Goal: Task Accomplishment & Management: Use online tool/utility

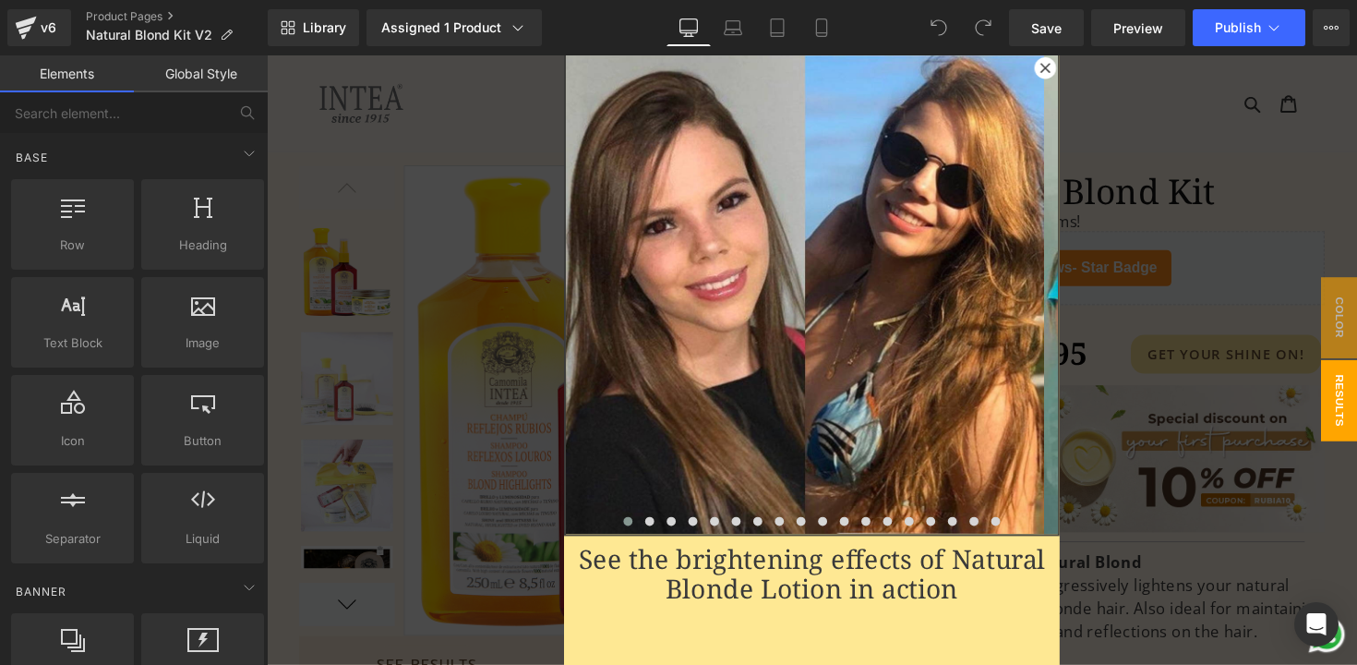
click at [1059, 64] on icon at bounding box center [1064, 68] width 11 height 11
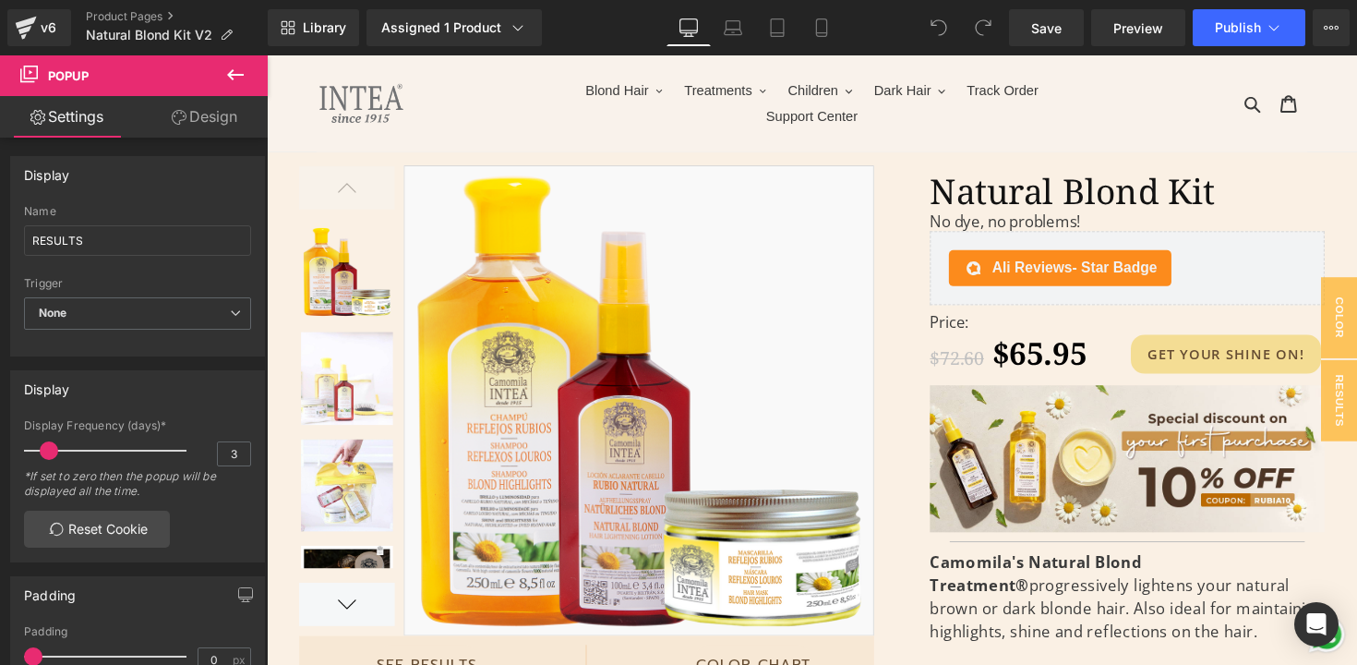
click at [235, 71] on icon at bounding box center [235, 75] width 22 height 22
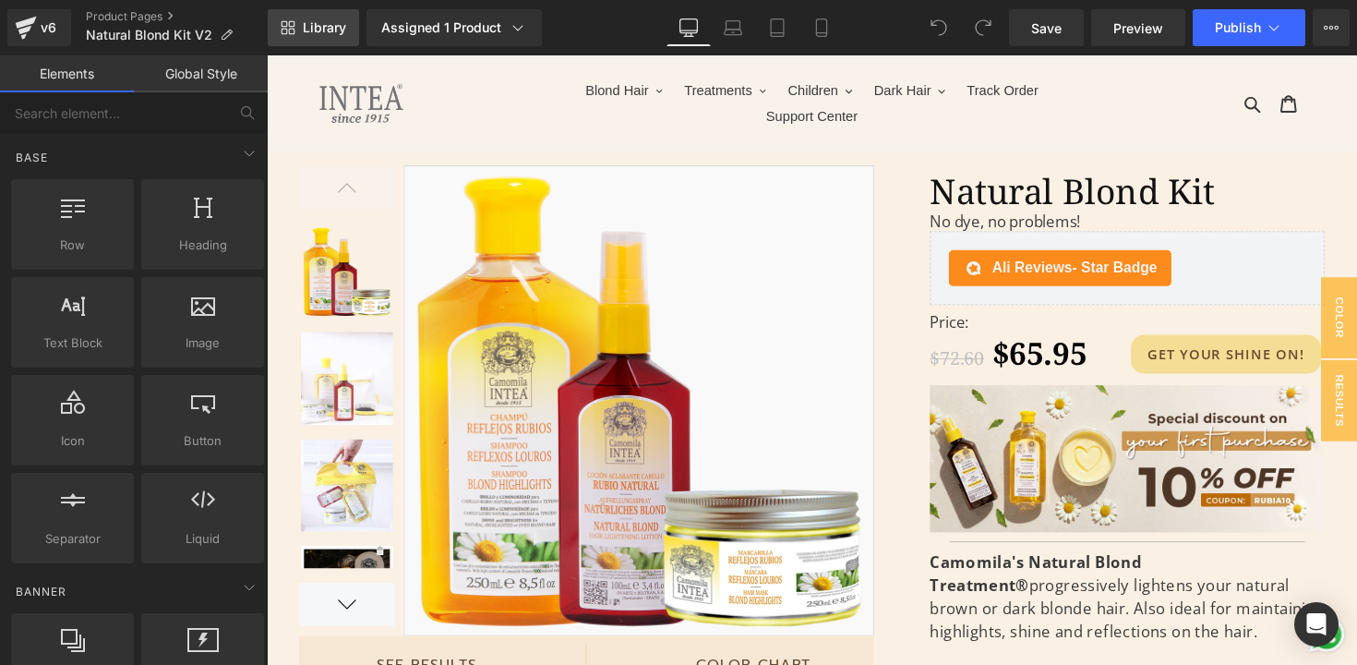
click at [307, 21] on span "Library" at bounding box center [324, 27] width 43 height 17
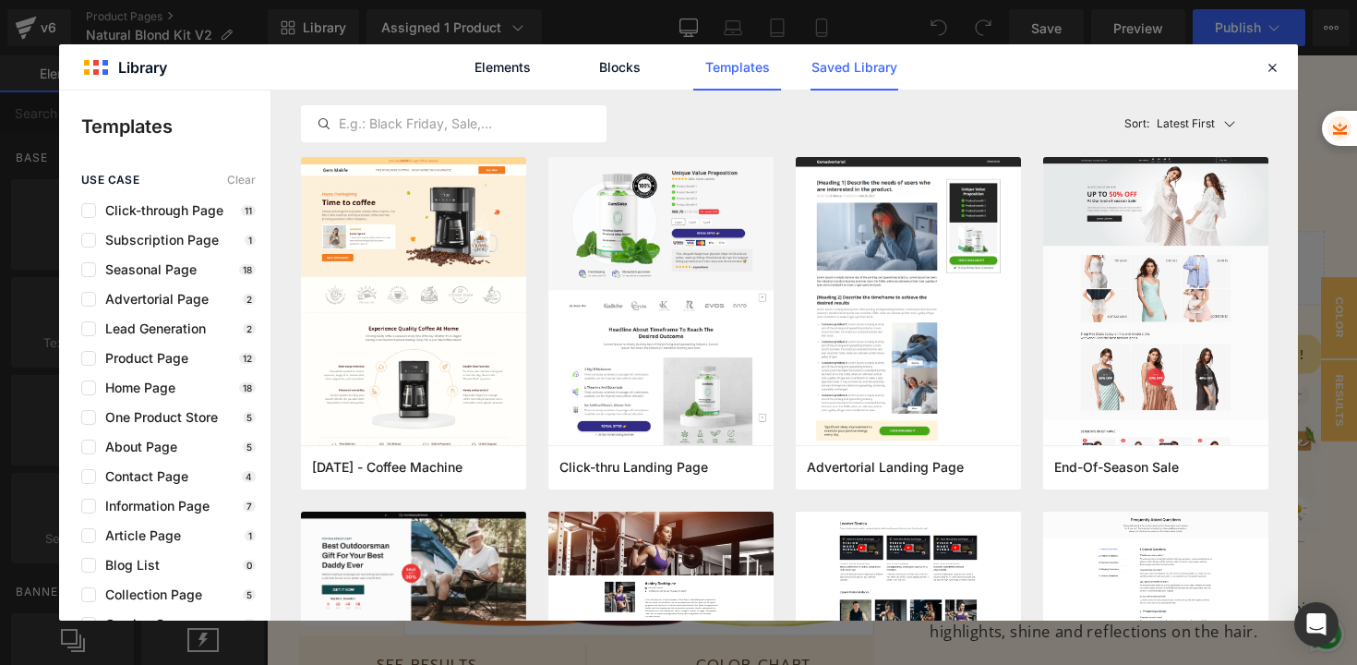
click at [876, 70] on link "Saved Library" at bounding box center [855, 67] width 88 height 46
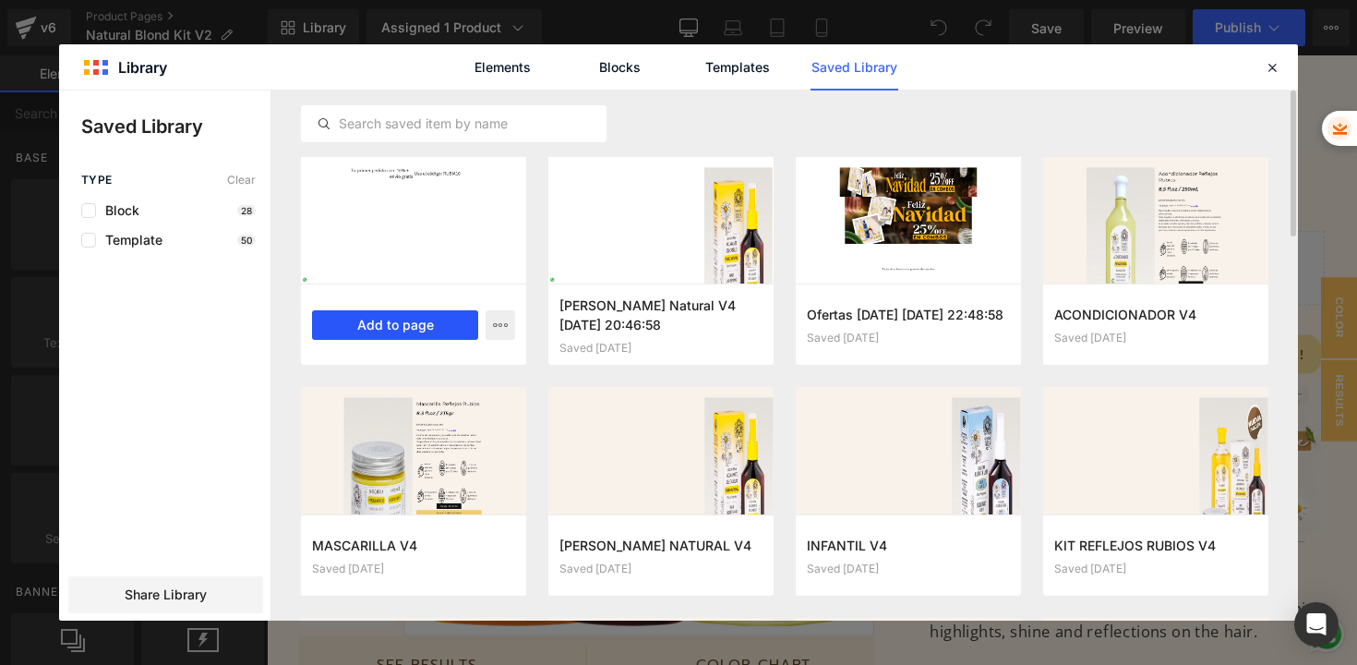
click at [430, 321] on button "Add to page" at bounding box center [395, 325] width 166 height 30
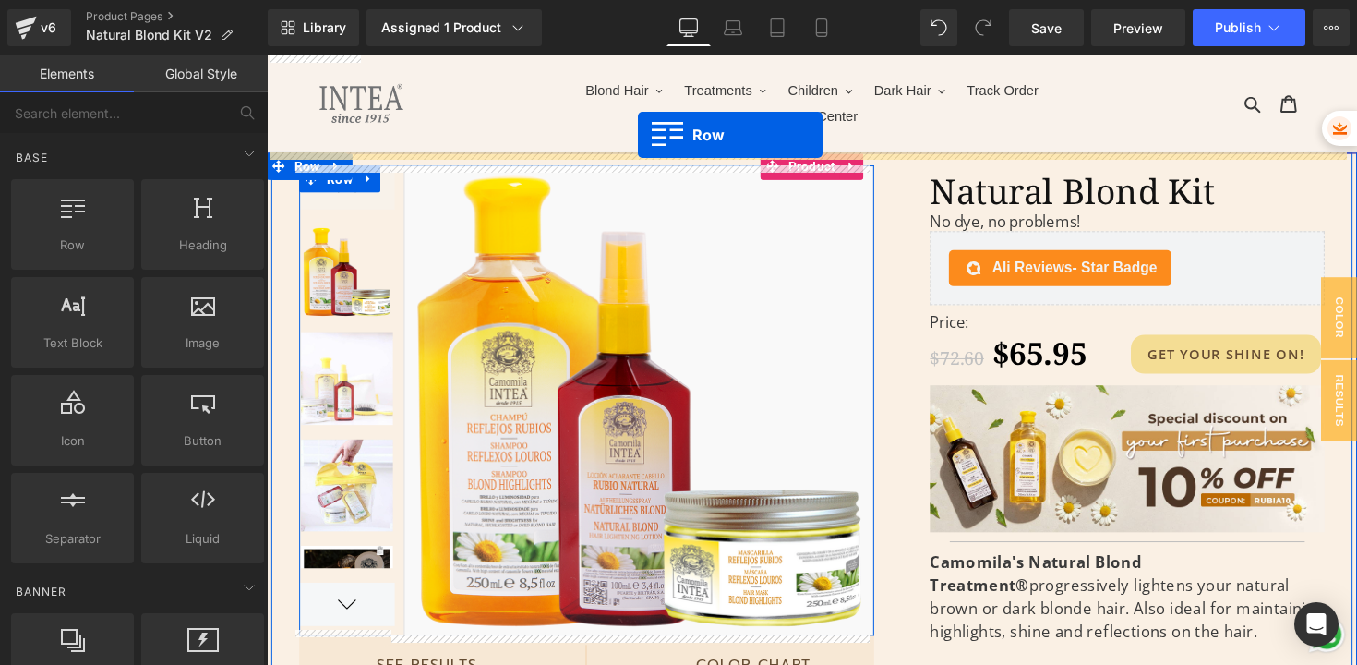
drag, startPoint x: 275, startPoint y: 160, endPoint x: 647, endPoint y: 137, distance: 372.8
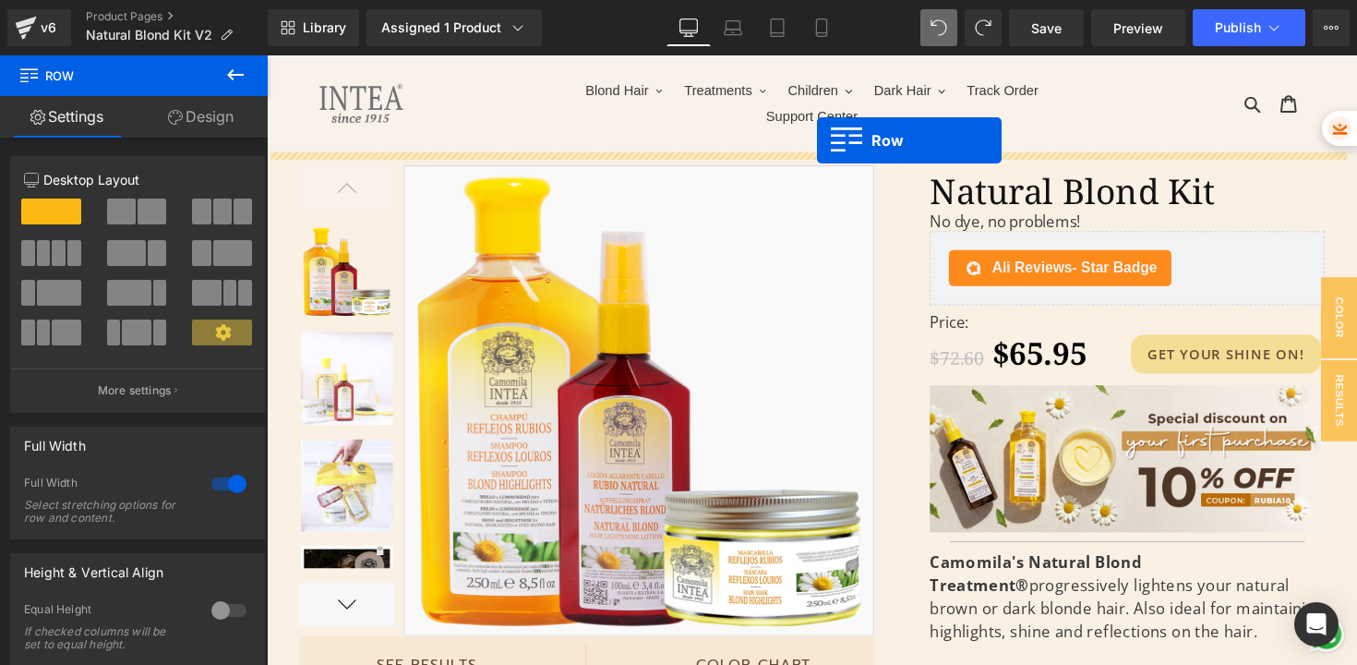
drag, startPoint x: 275, startPoint y: 274, endPoint x: 831, endPoint y: 142, distance: 571.3
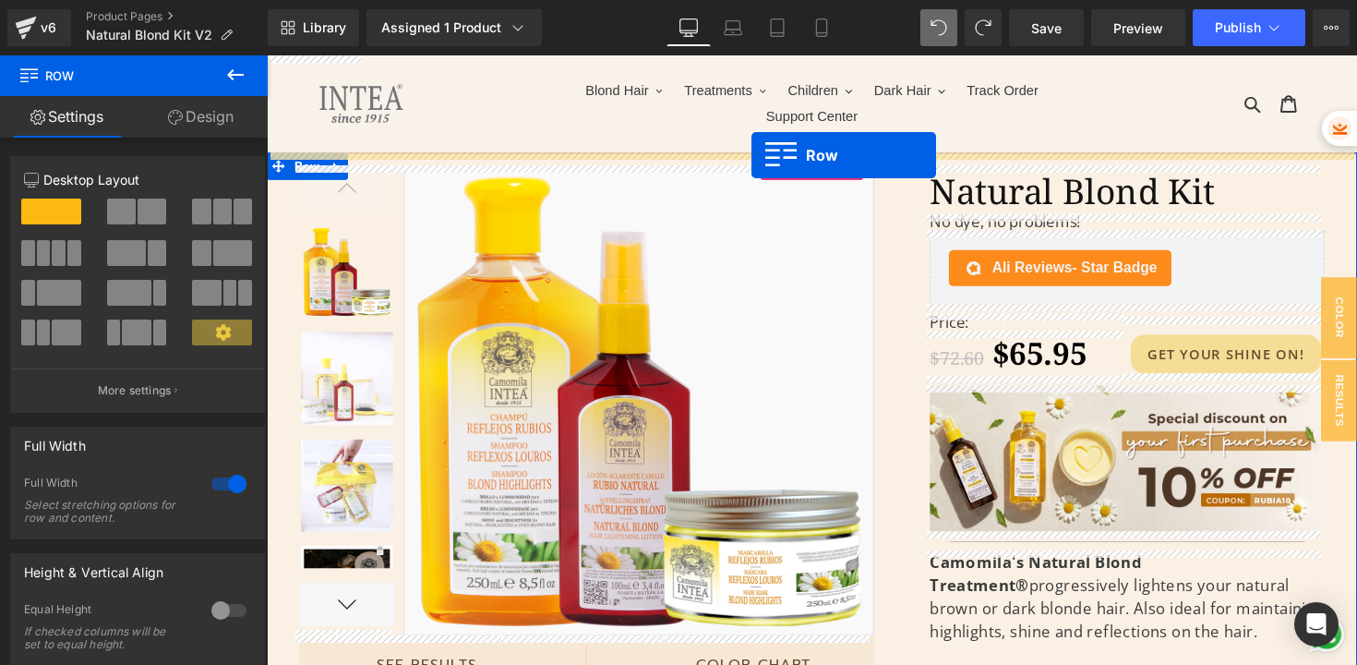
drag, startPoint x: 273, startPoint y: 273, endPoint x: 764, endPoint y: 158, distance: 503.7
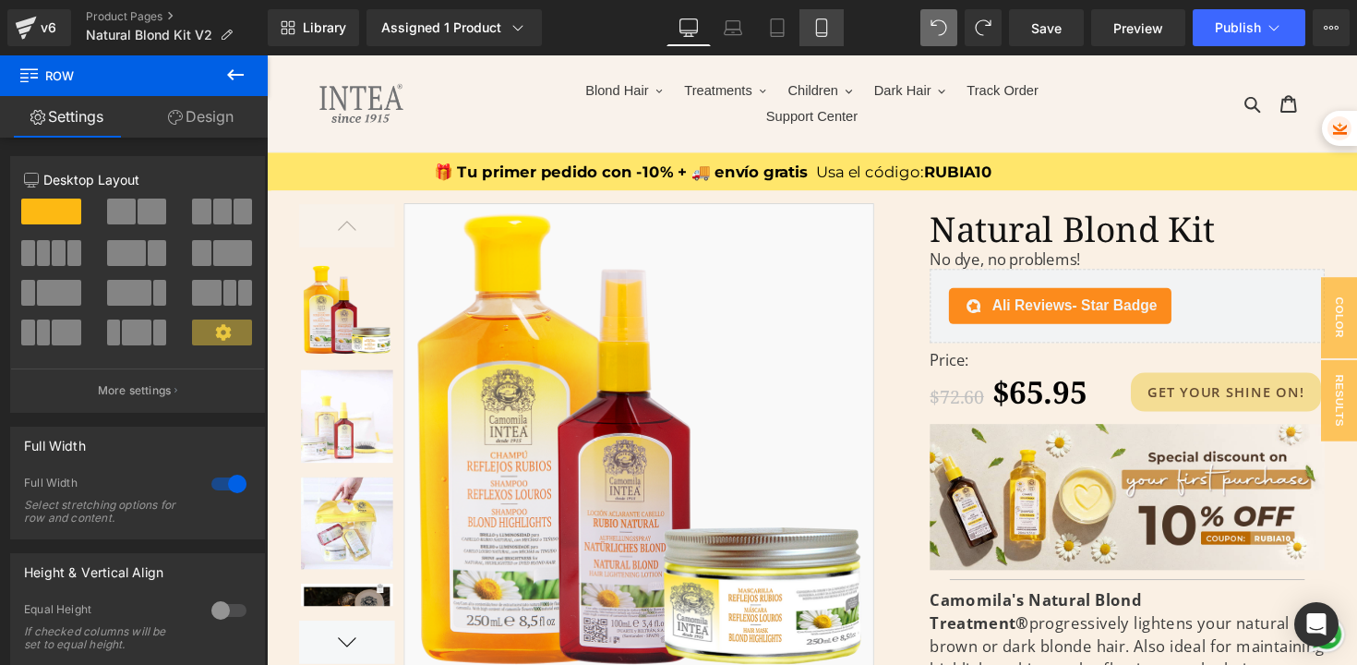
click at [823, 24] on icon at bounding box center [822, 27] width 18 height 18
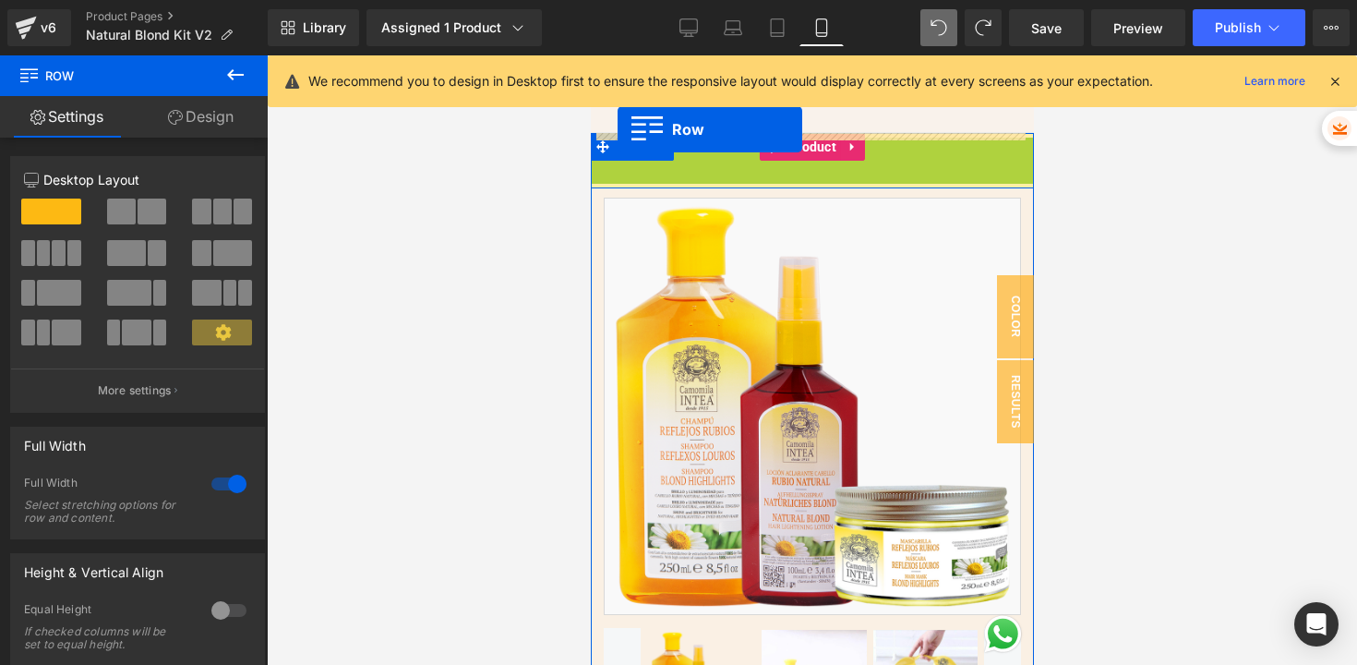
drag, startPoint x: 599, startPoint y: 164, endPoint x: 617, endPoint y: 129, distance: 39.2
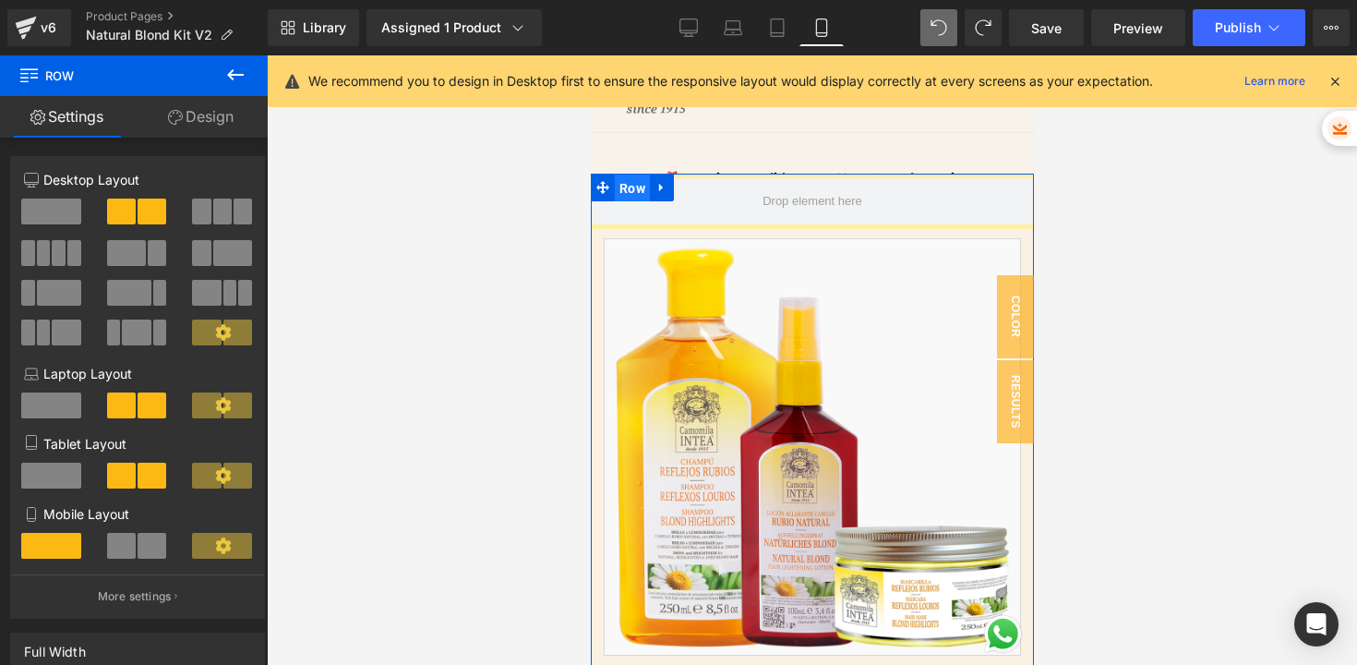
click at [618, 184] on span "Row" at bounding box center [631, 189] width 35 height 28
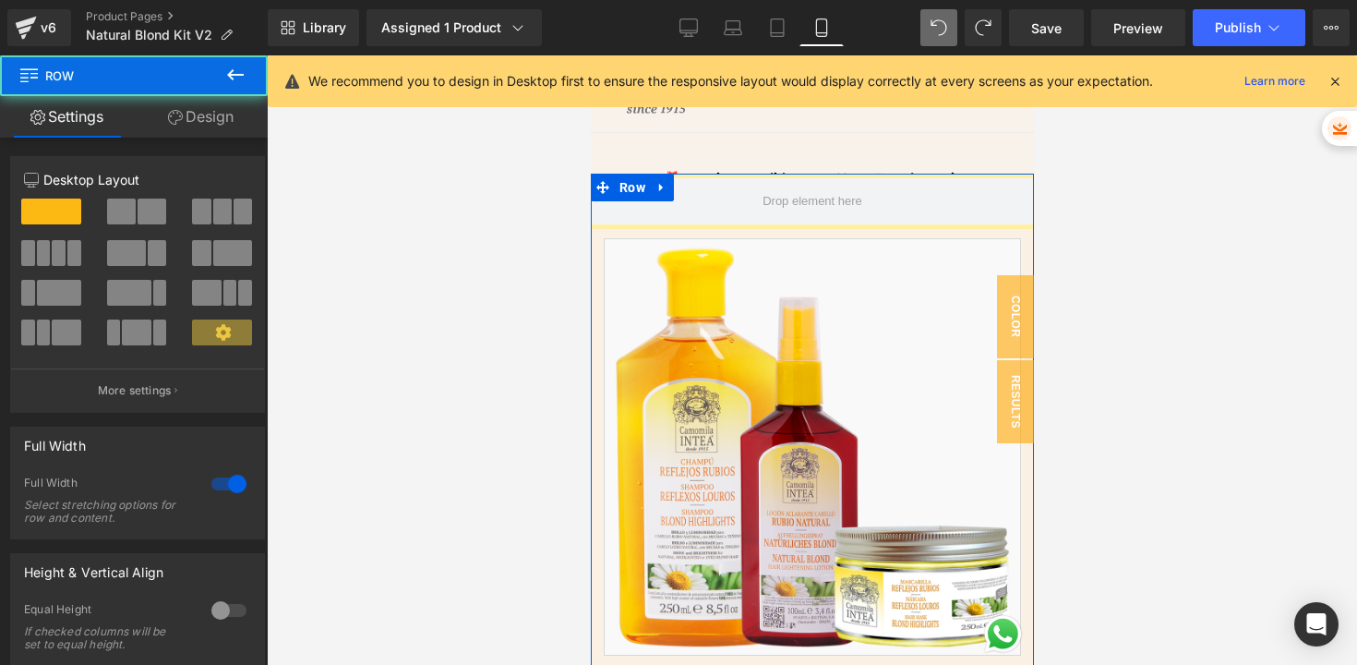
click at [220, 130] on link "Design" at bounding box center [201, 117] width 134 height 42
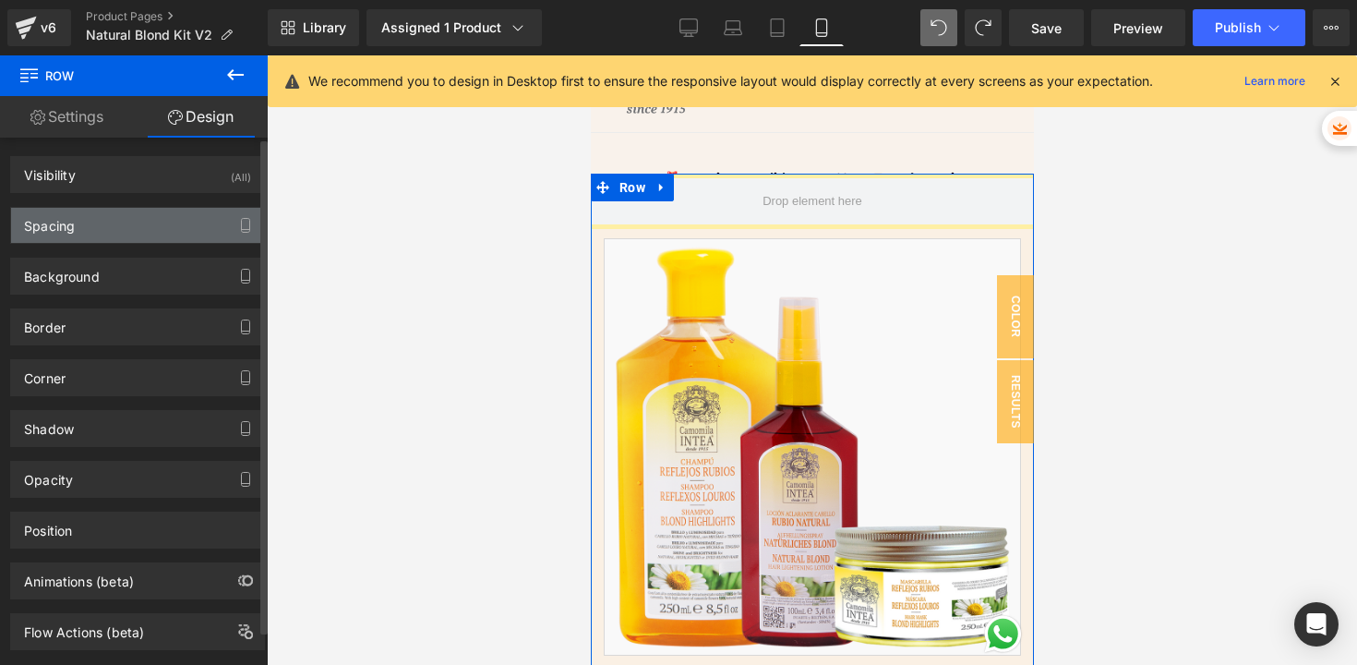
click at [90, 229] on div "Spacing" at bounding box center [137, 225] width 253 height 35
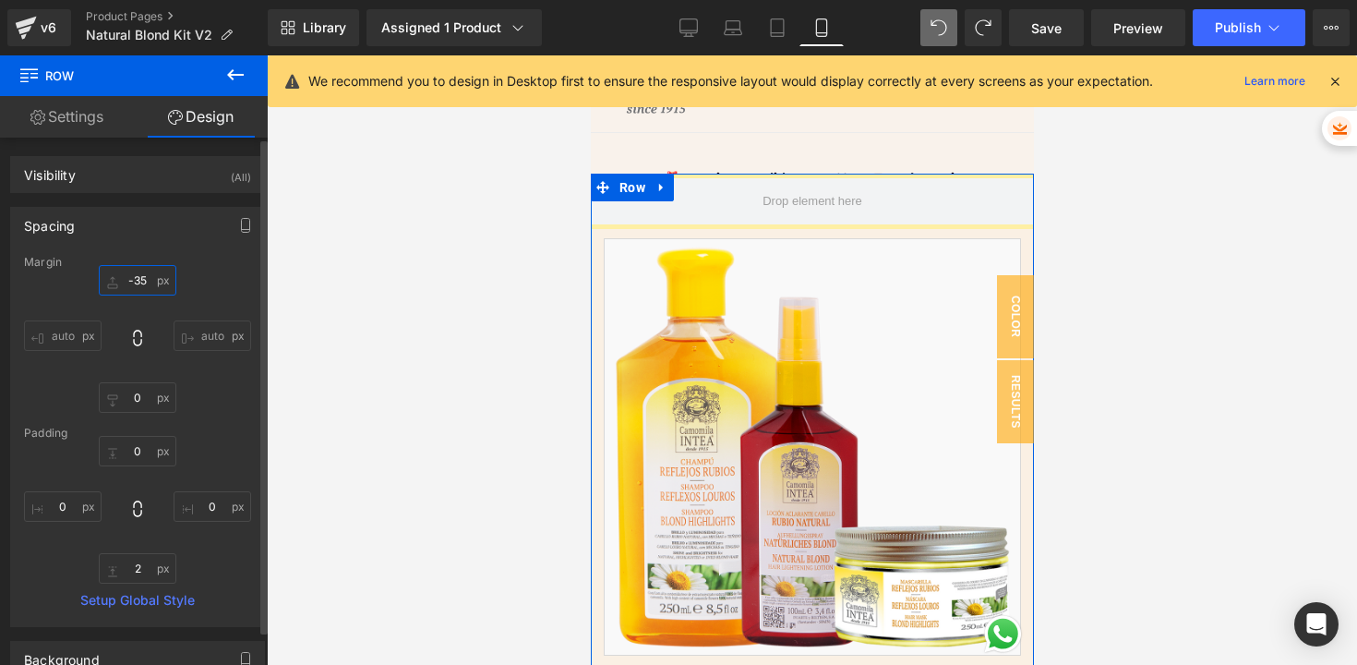
click at [154, 276] on input "-35" at bounding box center [138, 280] width 78 height 30
type input "0"
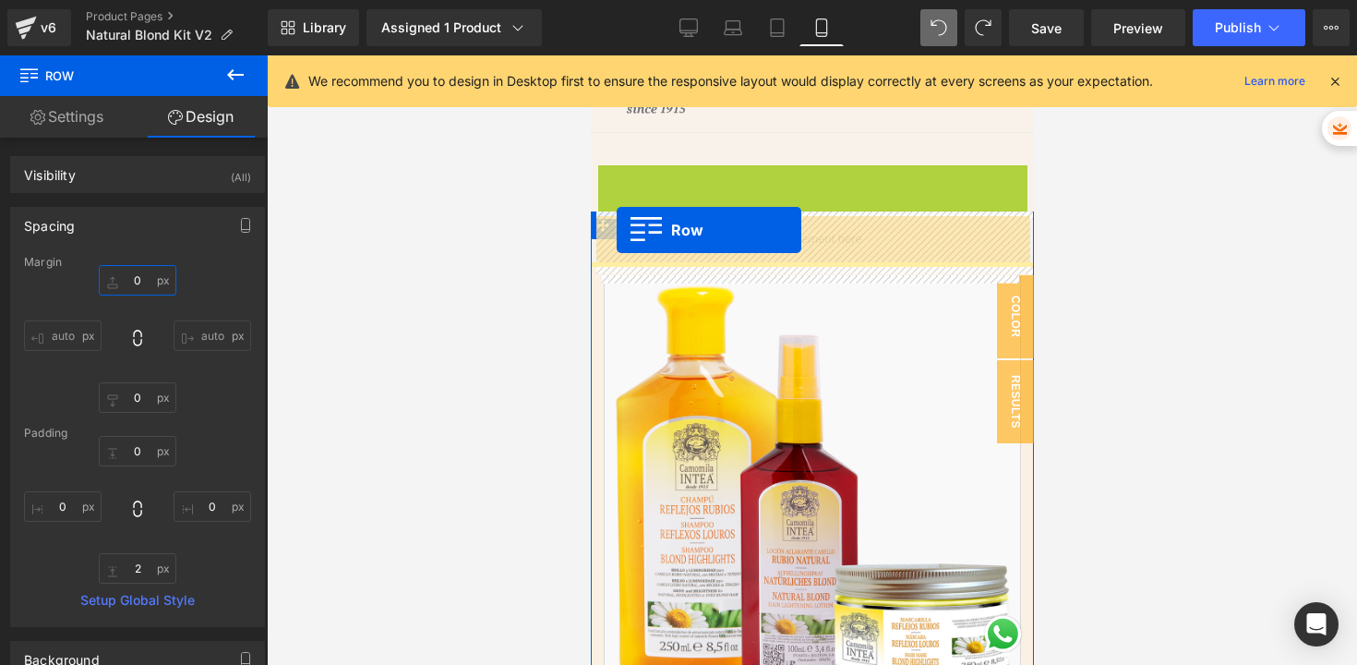
drag, startPoint x: 603, startPoint y: 178, endPoint x: 616, endPoint y: 230, distance: 53.3
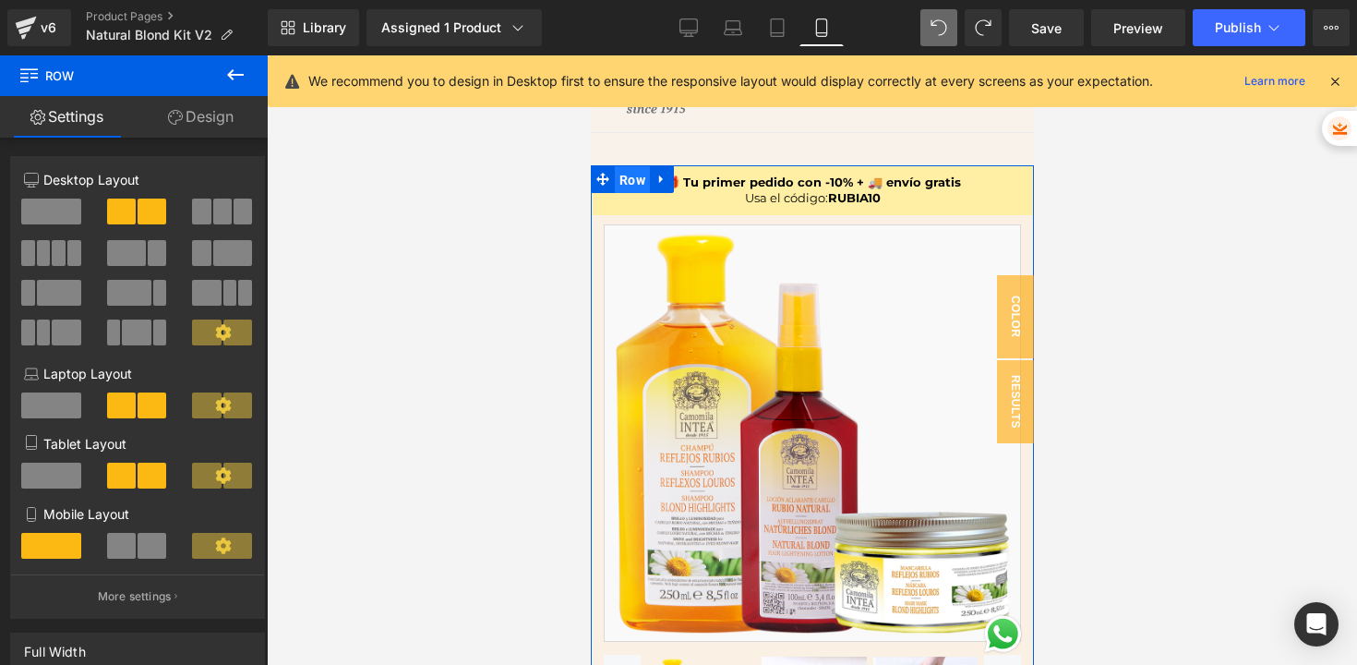
click at [621, 173] on span "Row" at bounding box center [631, 180] width 35 height 28
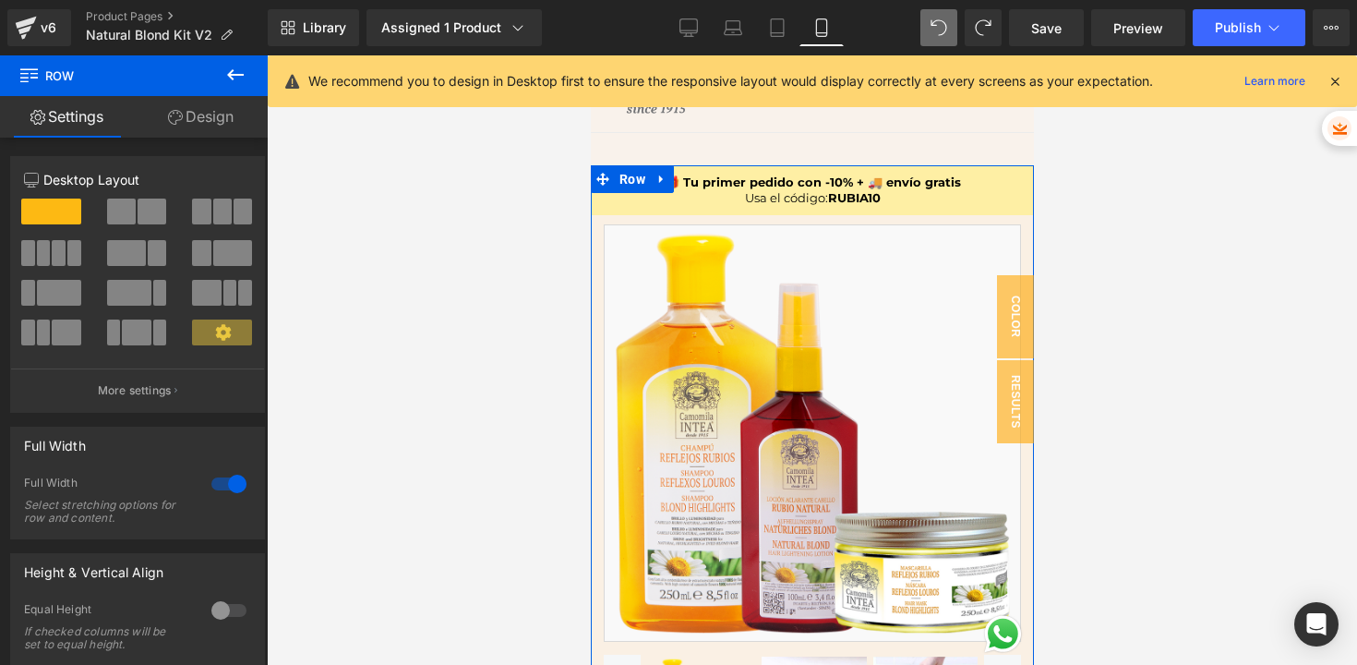
click at [220, 114] on link "Design" at bounding box center [201, 117] width 134 height 42
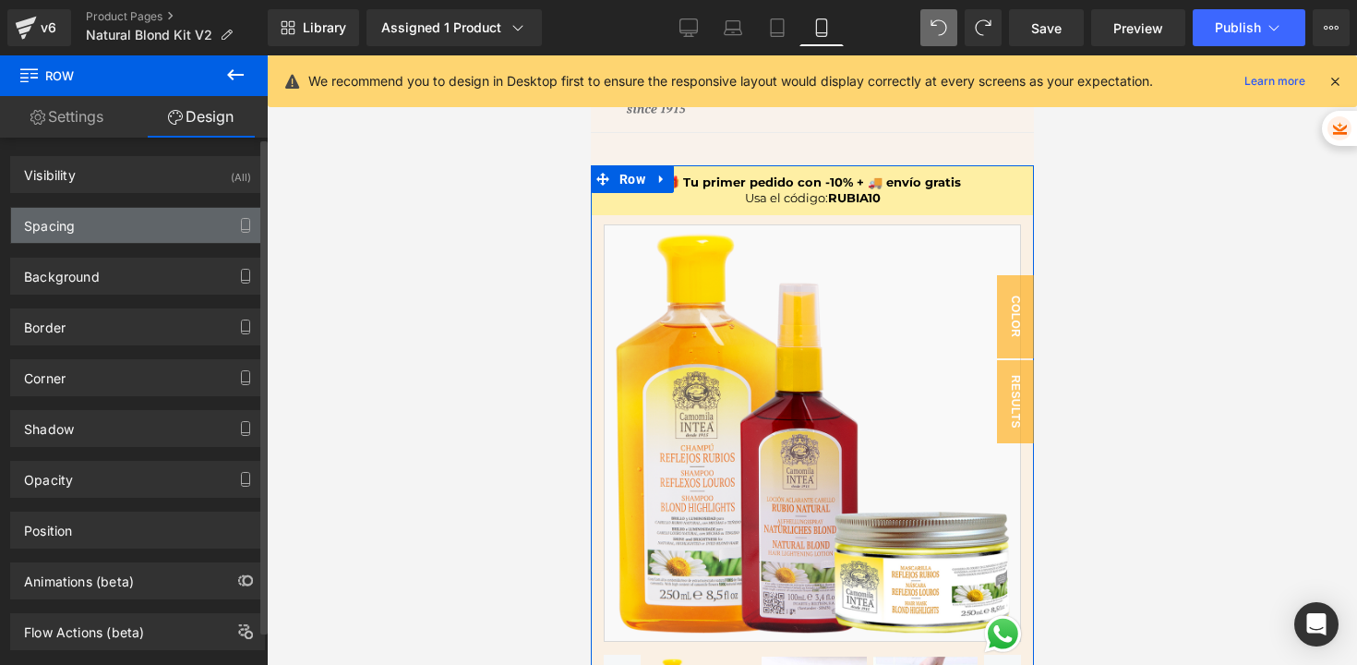
click at [78, 229] on div "Spacing" at bounding box center [137, 225] width 253 height 35
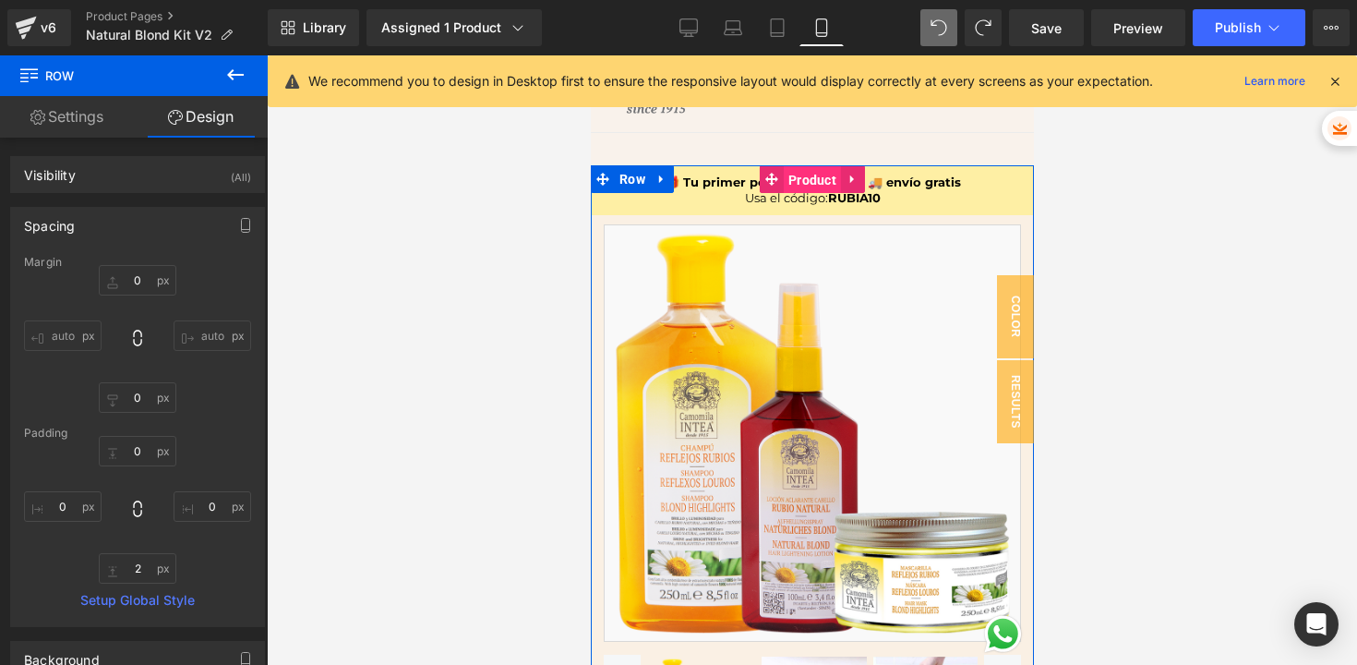
click at [813, 175] on span "Product" at bounding box center [811, 180] width 57 height 28
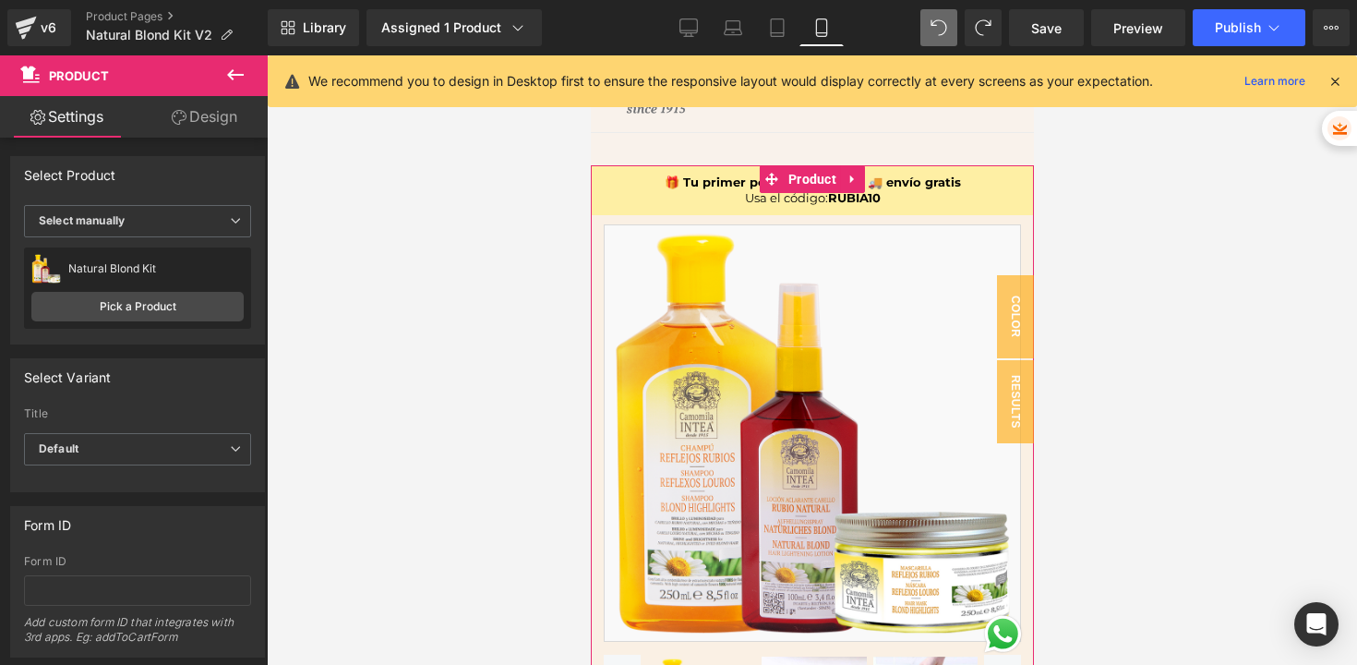
click at [224, 113] on link "Design" at bounding box center [205, 117] width 134 height 42
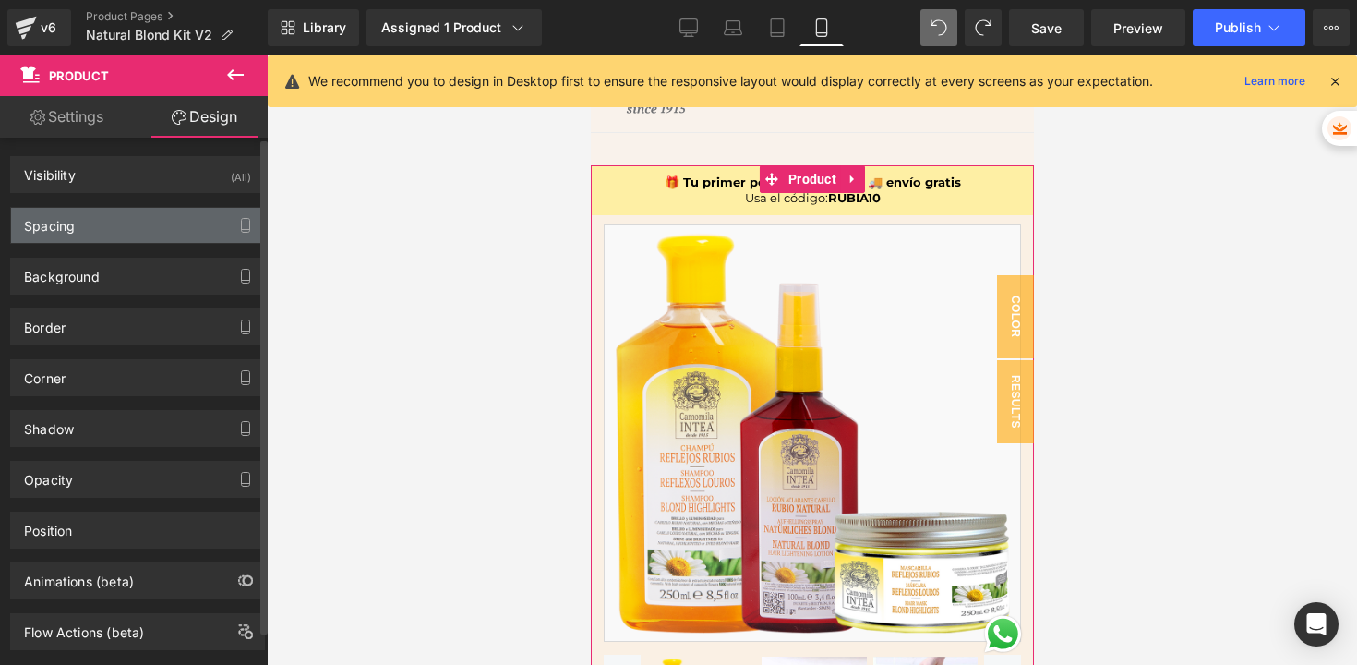
click at [54, 231] on div "Spacing" at bounding box center [49, 221] width 51 height 26
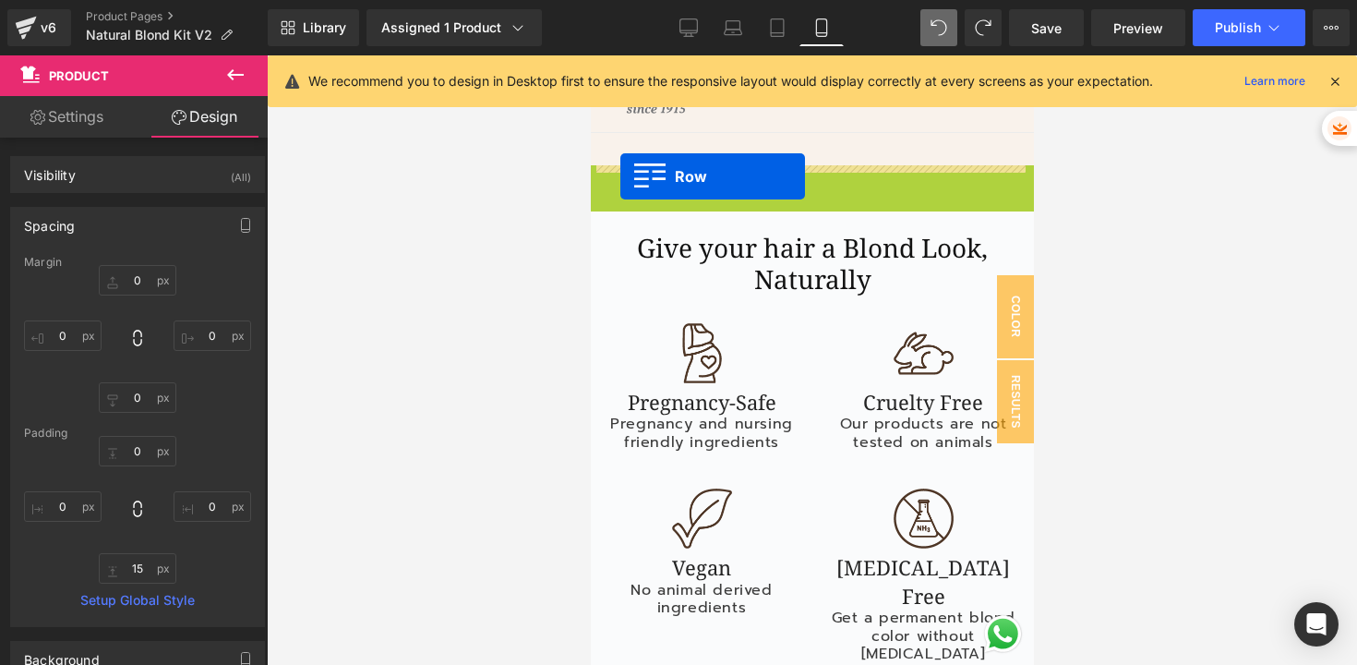
drag, startPoint x: 596, startPoint y: 180, endPoint x: 620, endPoint y: 176, distance: 23.4
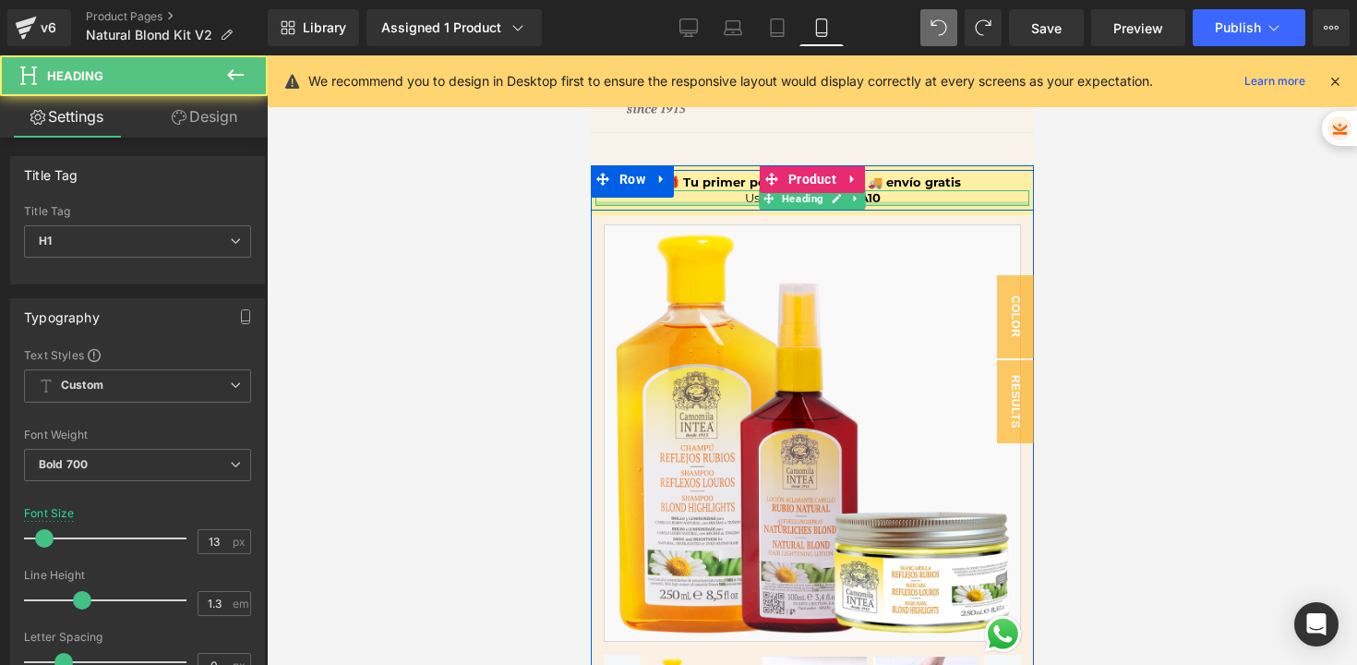
click at [660, 204] on div "Usa el código: RUBIA10 Heading" at bounding box center [812, 198] width 434 height 16
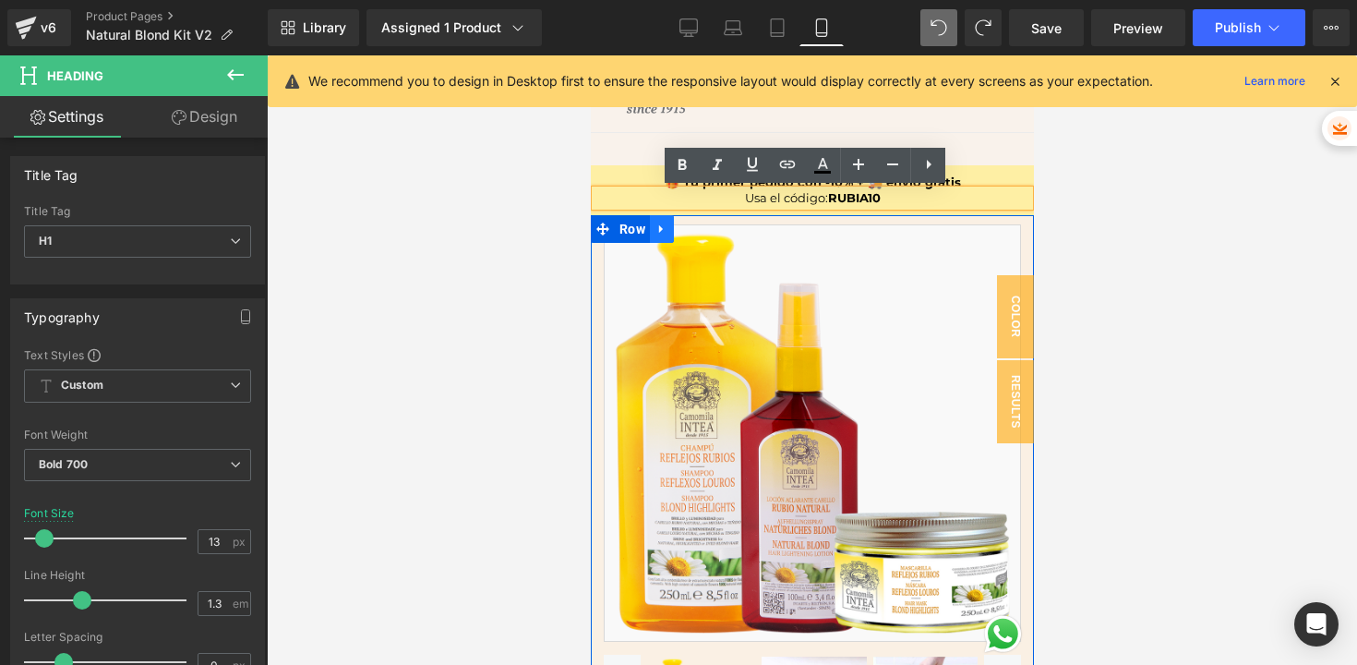
click at [657, 215] on link at bounding box center [661, 229] width 24 height 28
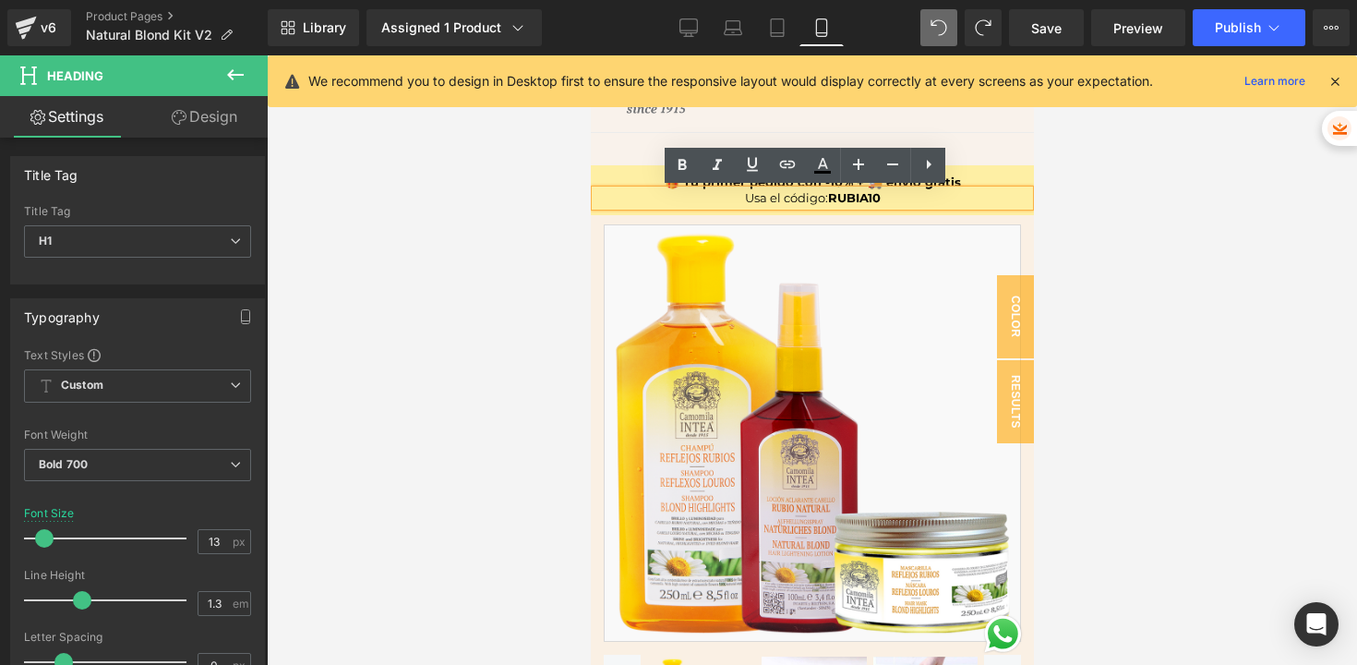
click at [658, 211] on div "🎁 Tu primer pedido con -10% + 🚚 envío gratis Heading Usa el código: RUBIA10 Hea…" at bounding box center [811, 190] width 443 height 50
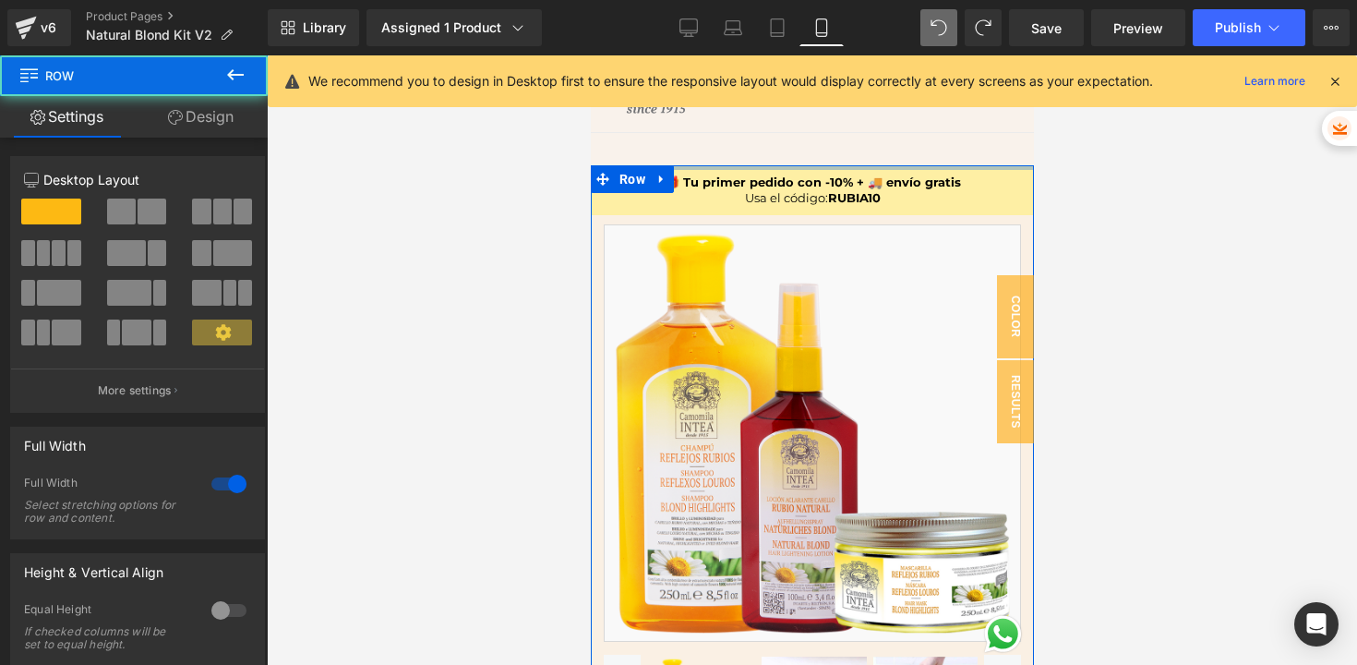
click at [989, 167] on div at bounding box center [811, 167] width 443 height 5
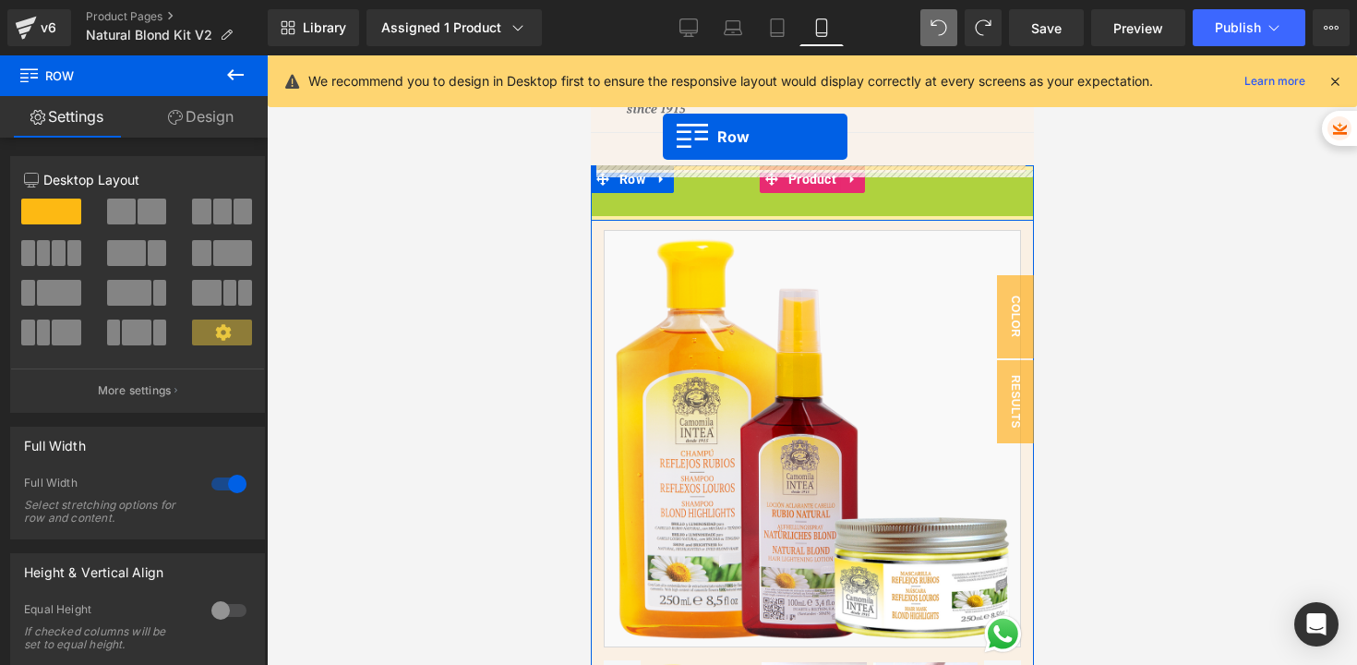
drag, startPoint x: 626, startPoint y: 196, endPoint x: 662, endPoint y: 137, distance: 69.2
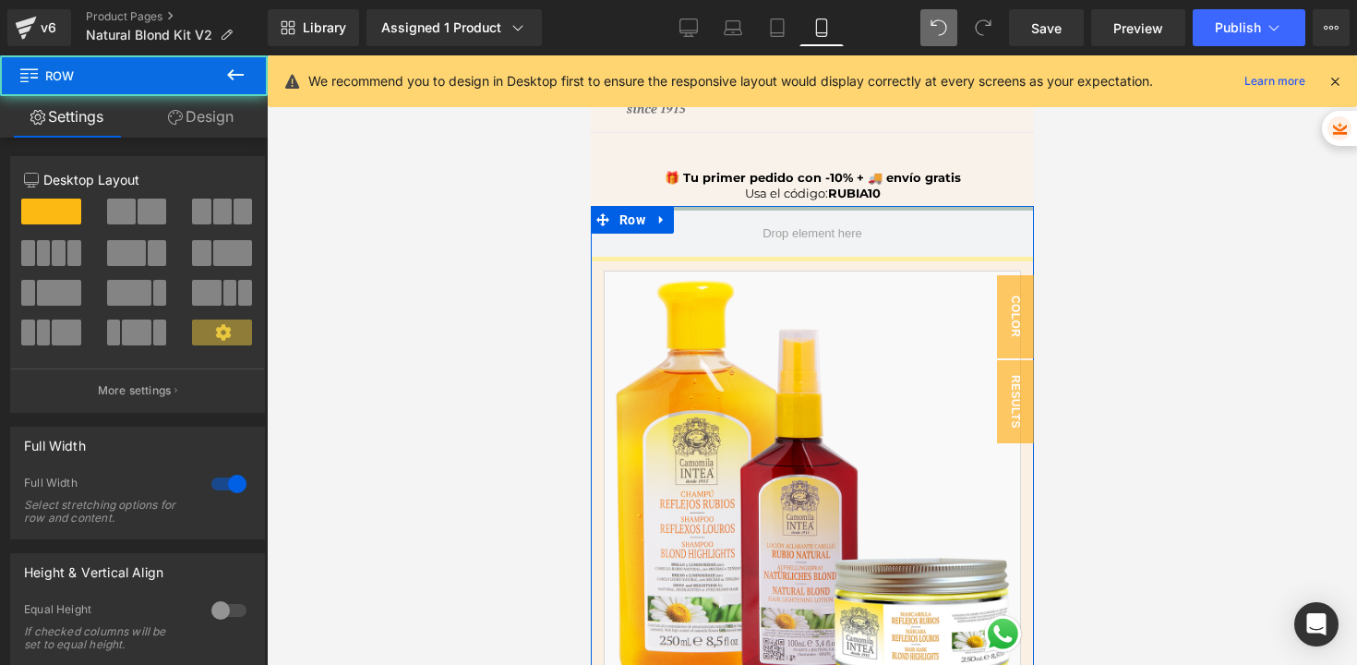
click at [928, 209] on div at bounding box center [811, 208] width 443 height 5
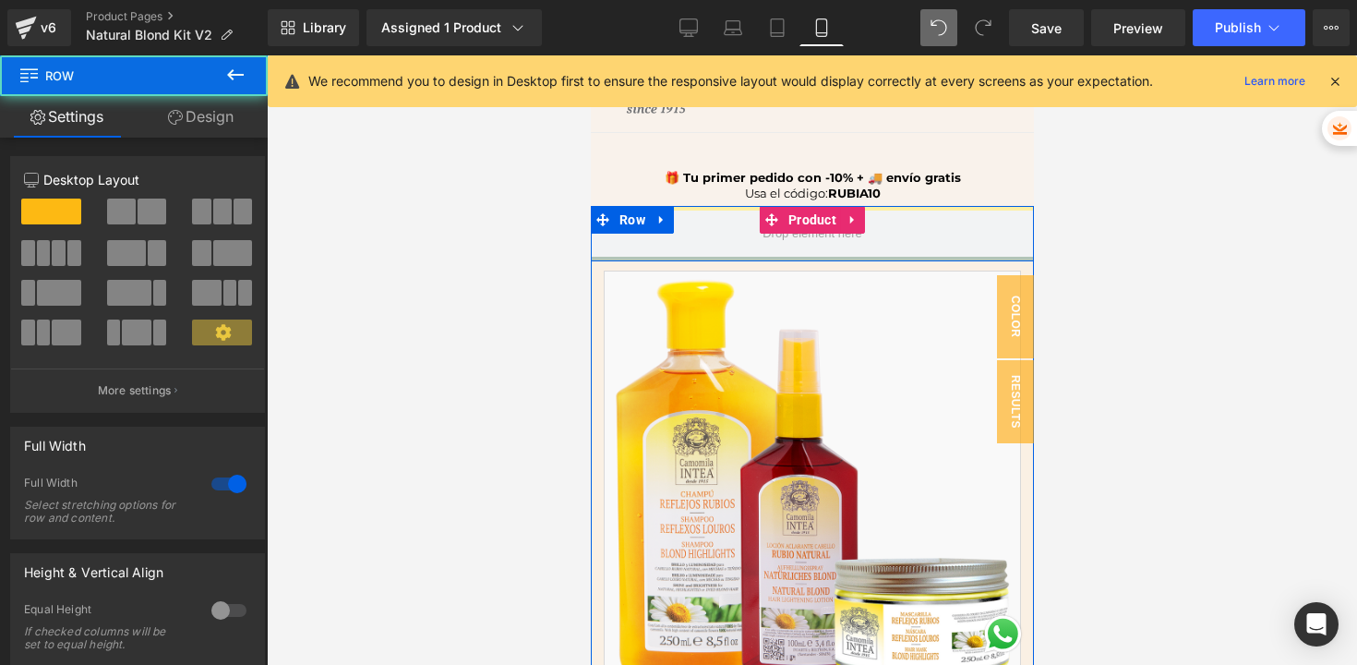
click at [924, 257] on div at bounding box center [811, 259] width 443 height 5
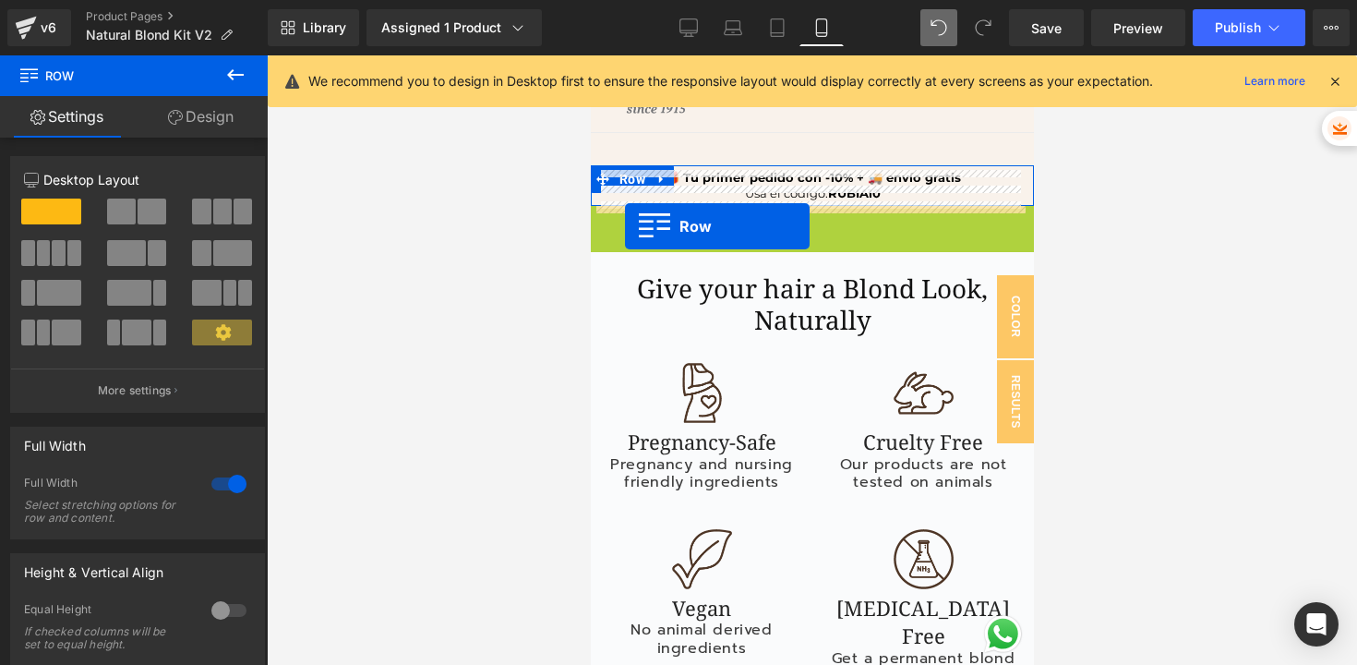
drag, startPoint x: 597, startPoint y: 224, endPoint x: 624, endPoint y: 226, distance: 26.8
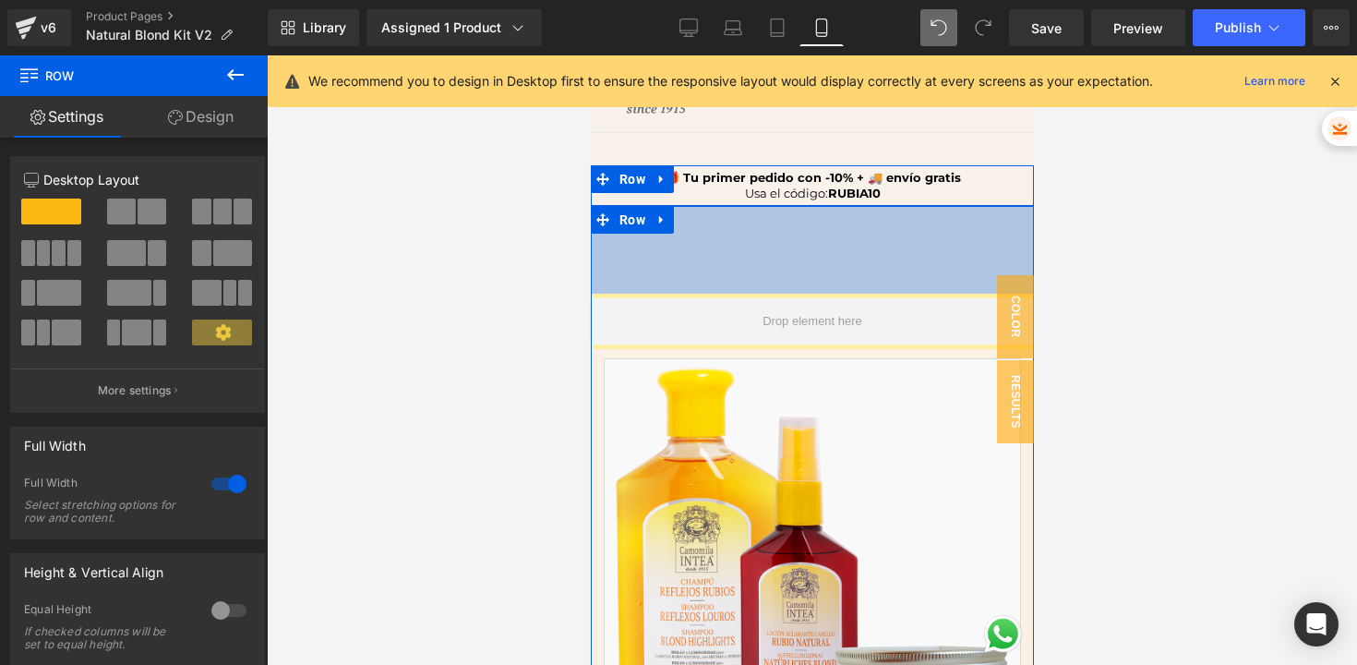
drag, startPoint x: 745, startPoint y: 207, endPoint x: 736, endPoint y: 296, distance: 90.0
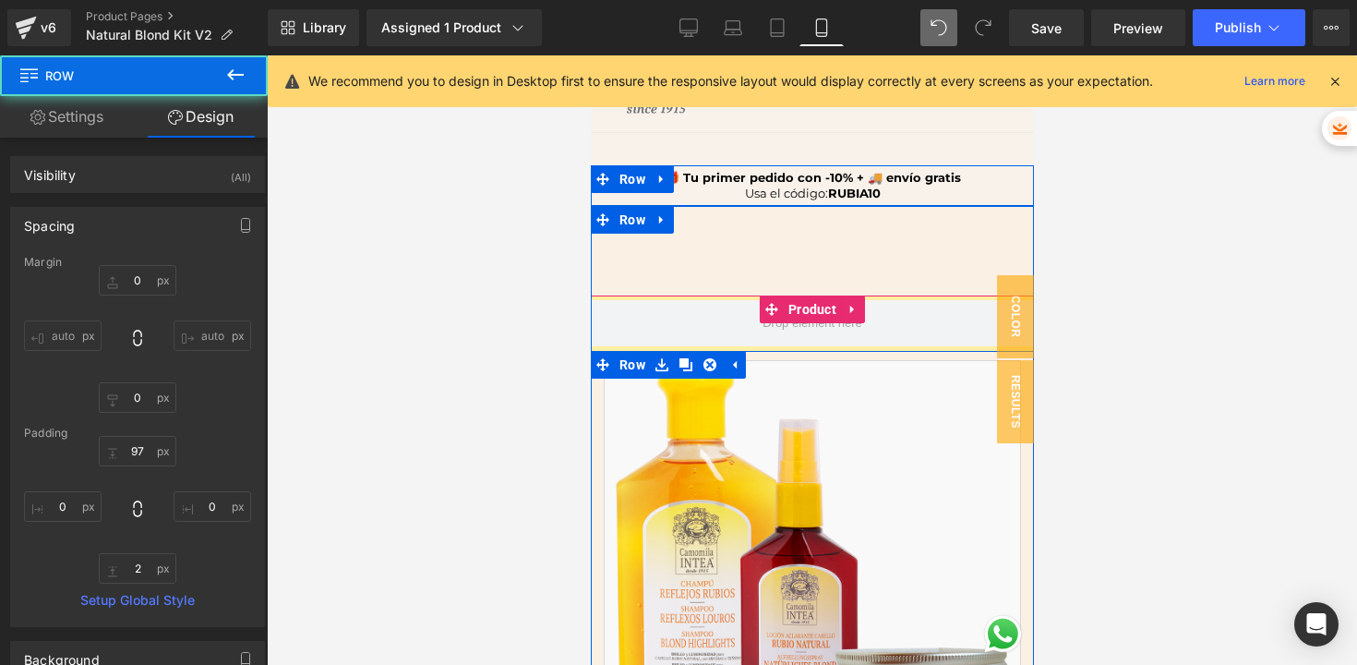
click at [661, 351] on link at bounding box center [661, 365] width 24 height 28
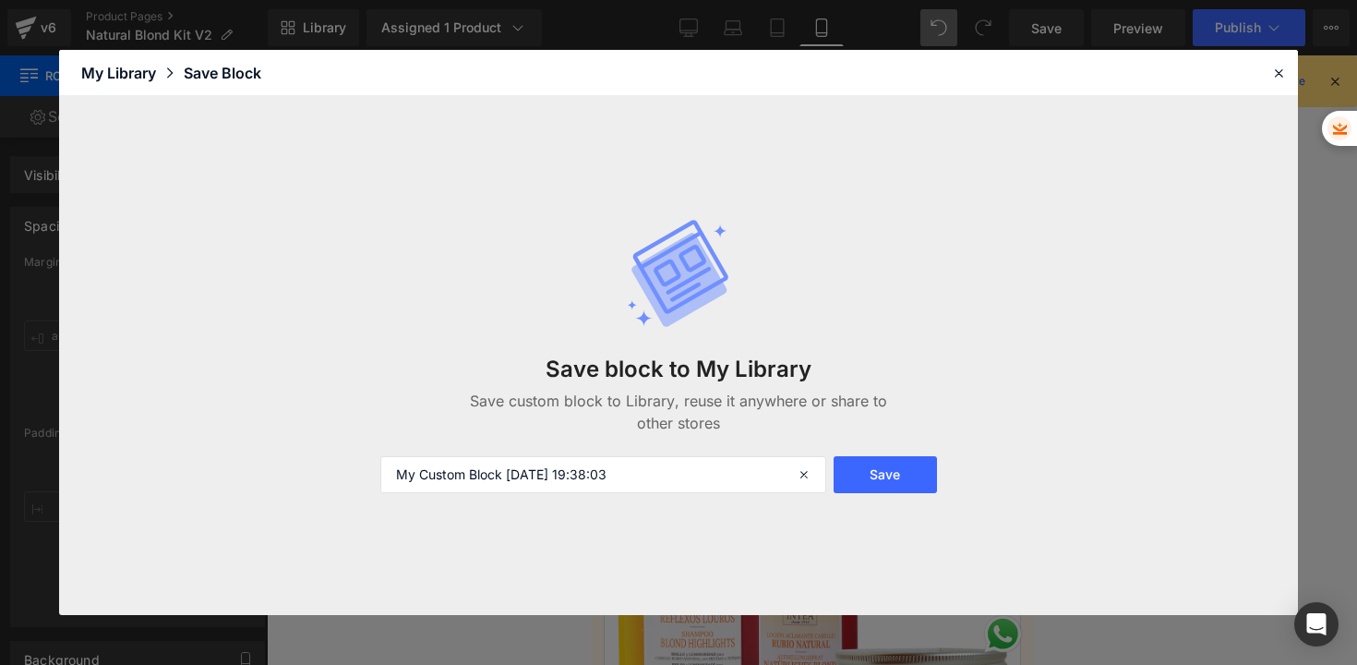
click at [665, 321] on icon at bounding box center [679, 279] width 95 height 93
click at [1276, 75] on icon at bounding box center [1278, 73] width 17 height 17
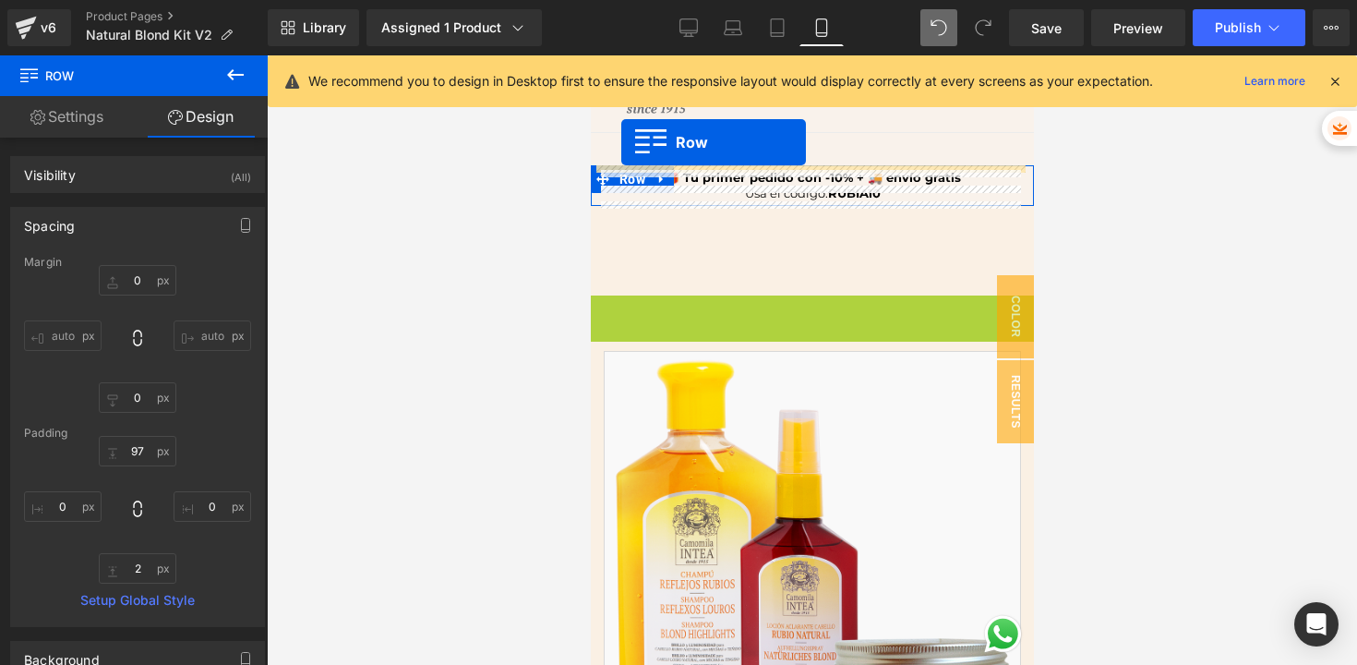
drag, startPoint x: 596, startPoint y: 312, endPoint x: 620, endPoint y: 142, distance: 171.6
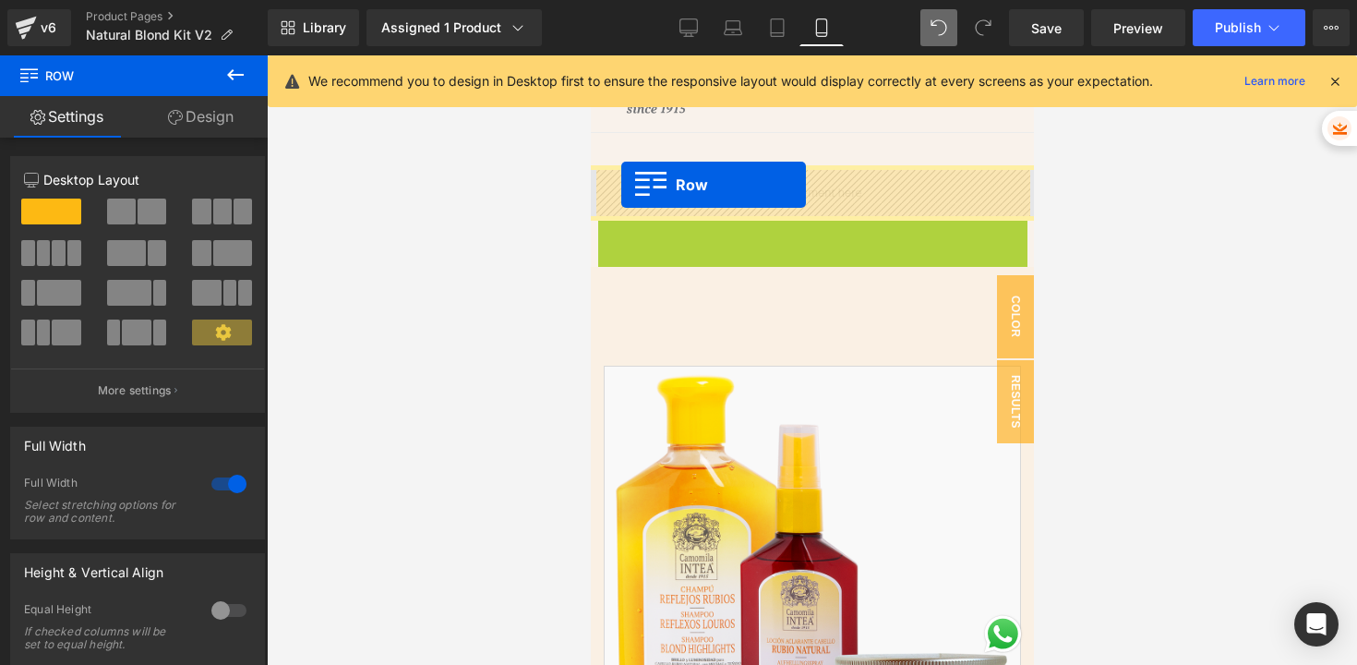
drag, startPoint x: 601, startPoint y: 237, endPoint x: 620, endPoint y: 185, distance: 56.1
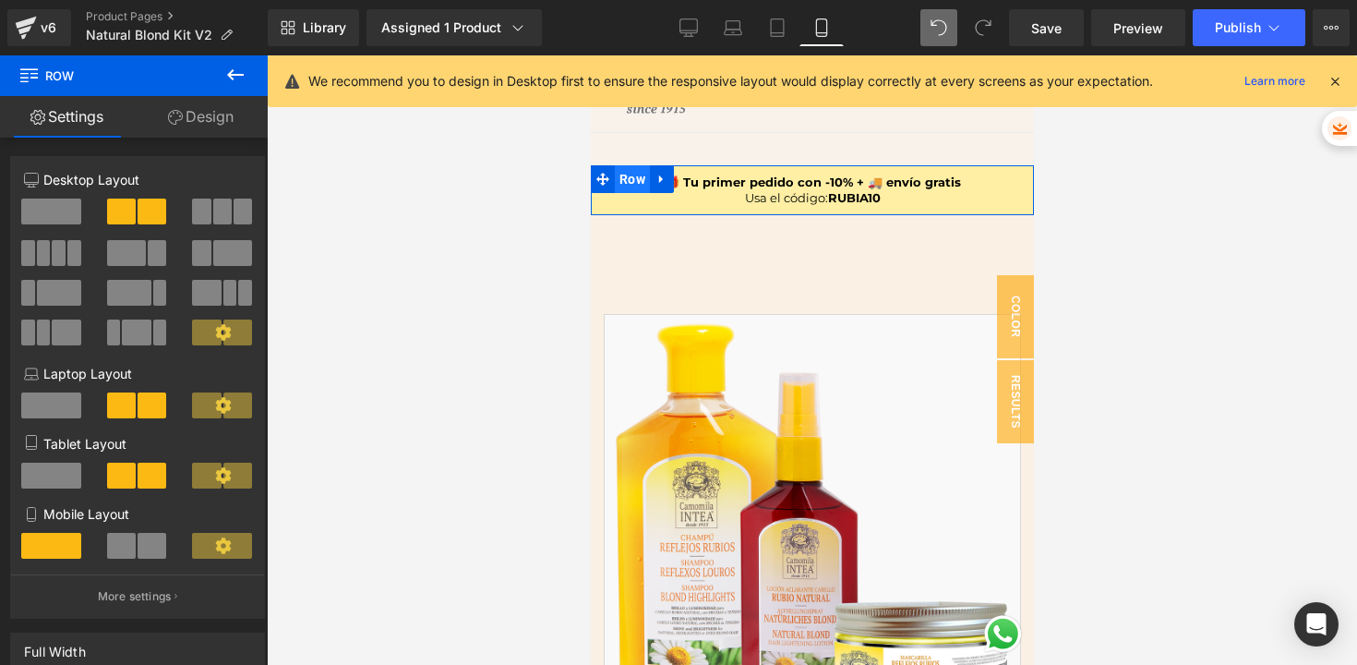
click at [621, 175] on span "Row" at bounding box center [631, 179] width 35 height 28
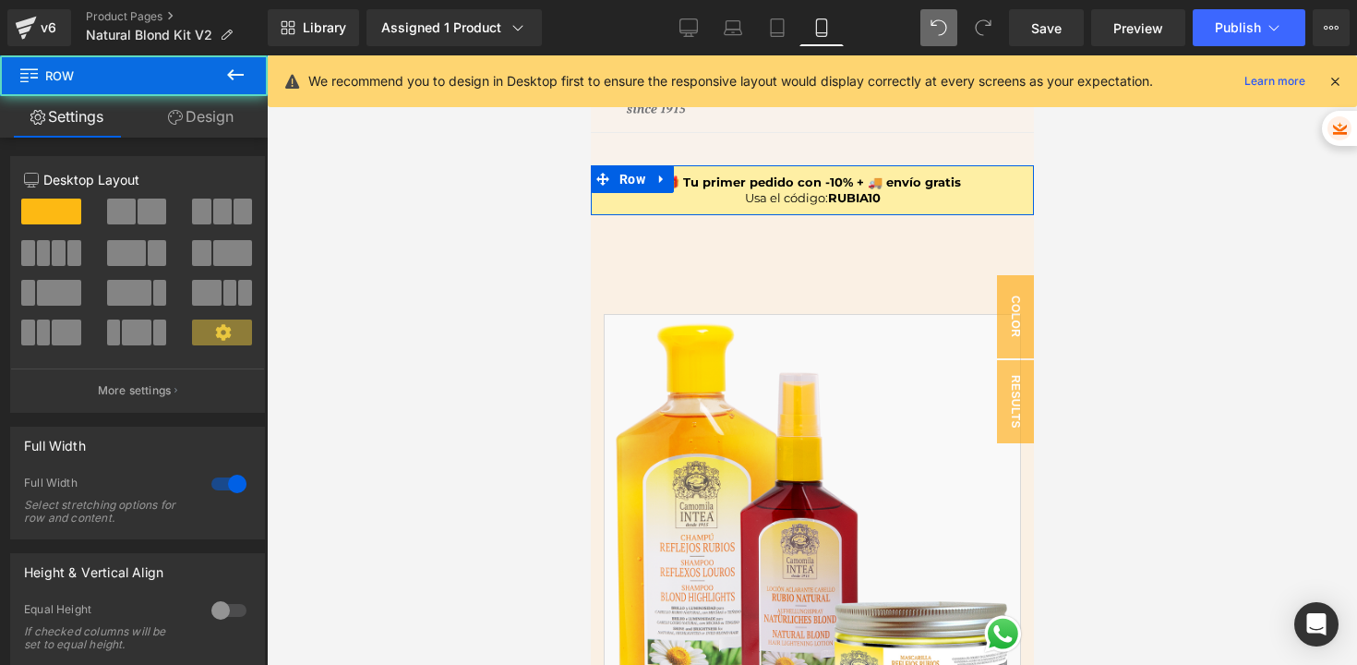
click at [222, 117] on link "Design" at bounding box center [201, 117] width 134 height 42
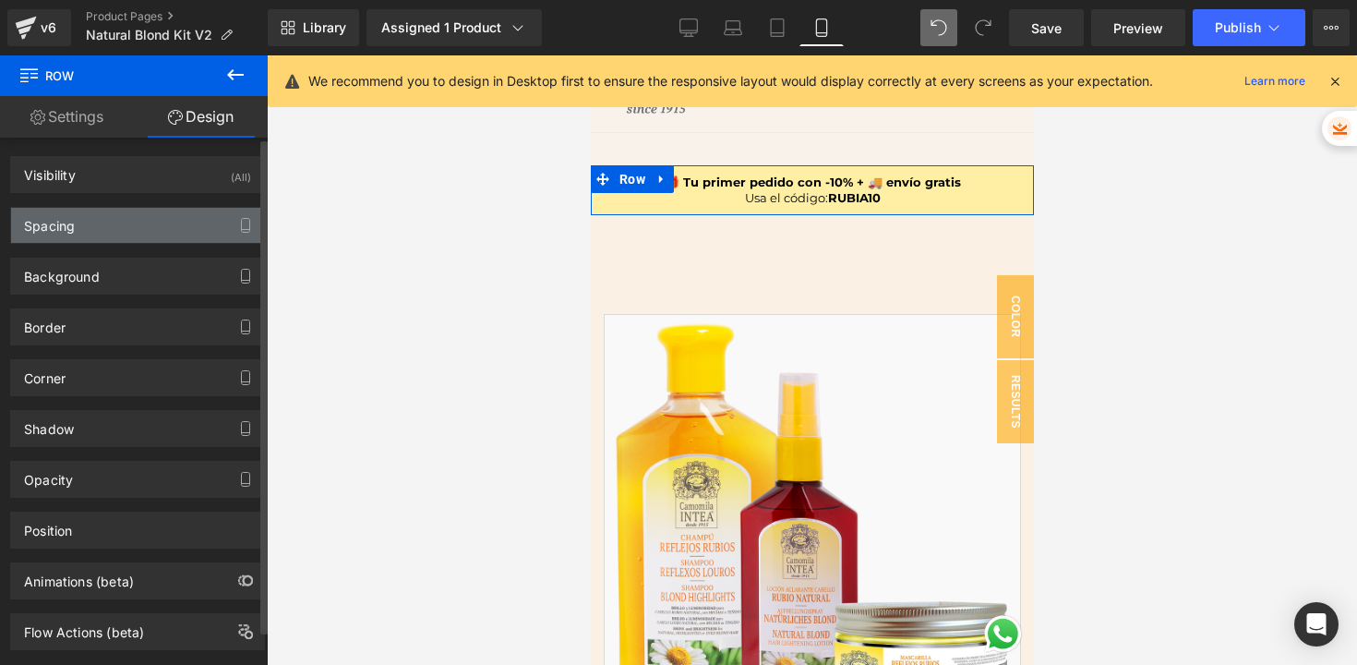
click at [87, 232] on div "Spacing" at bounding box center [137, 225] width 253 height 35
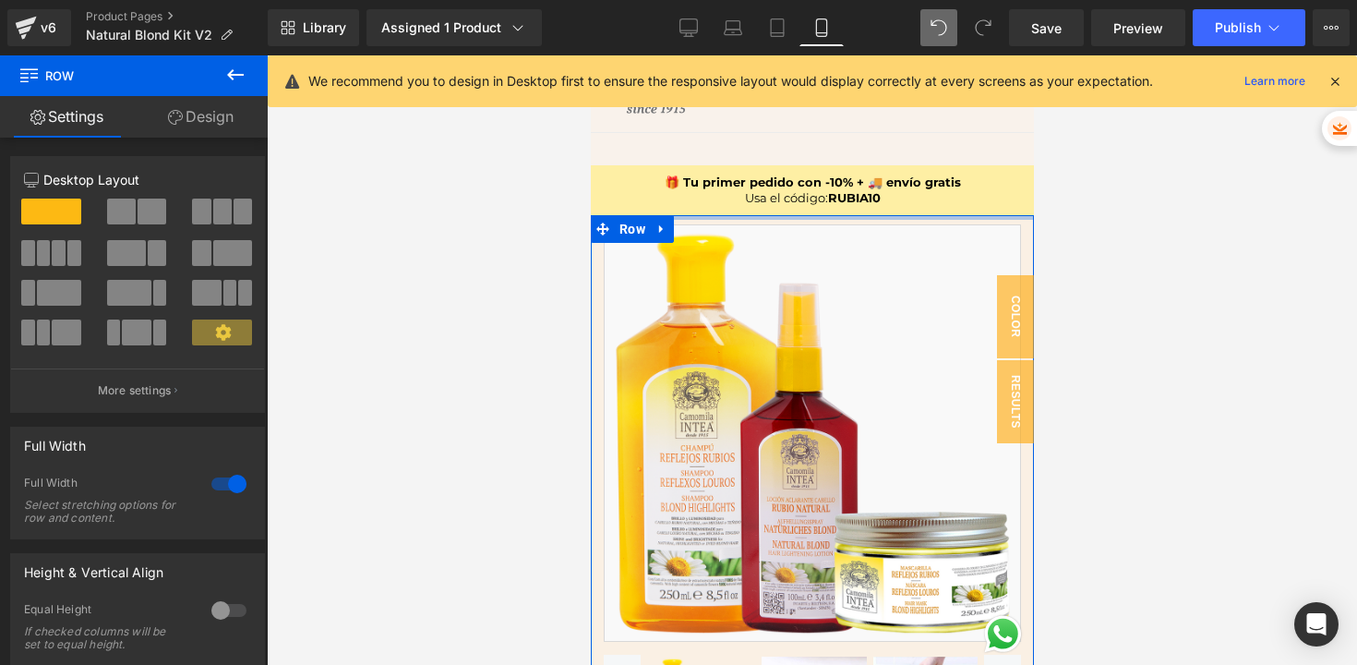
drag, startPoint x: 629, startPoint y: 272, endPoint x: 632, endPoint y: 180, distance: 92.4
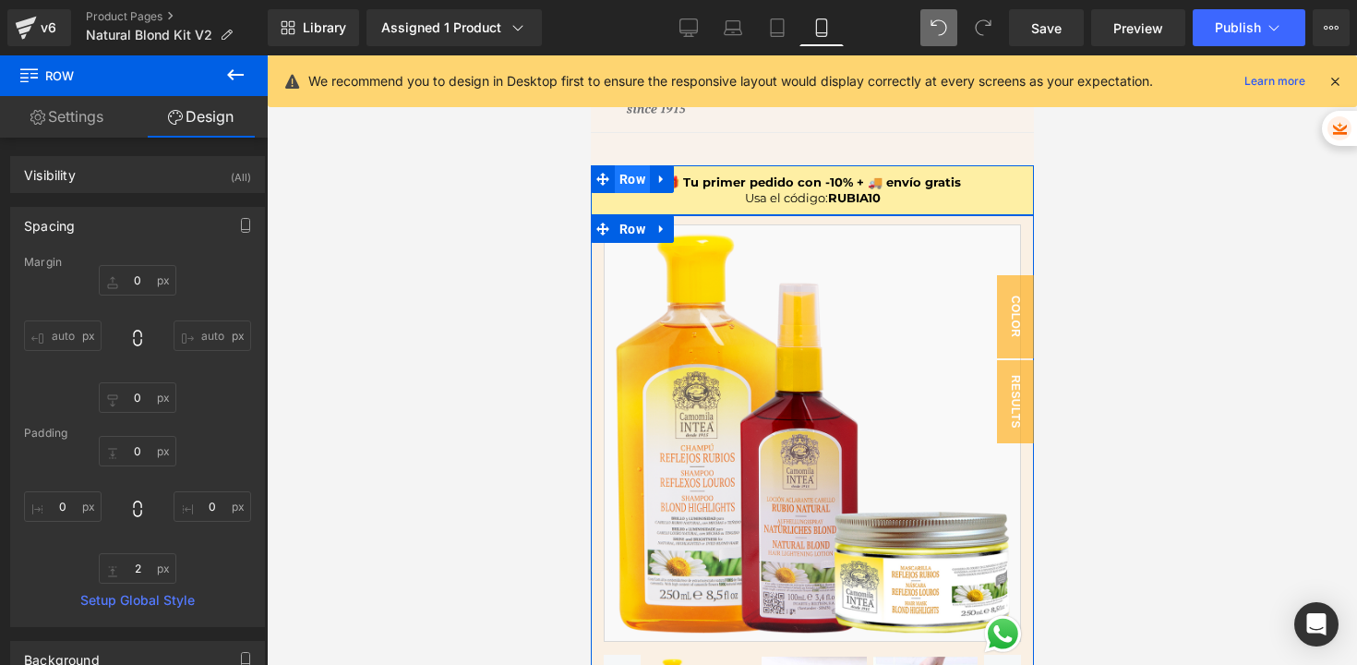
click at [630, 179] on span "Row" at bounding box center [631, 179] width 35 height 28
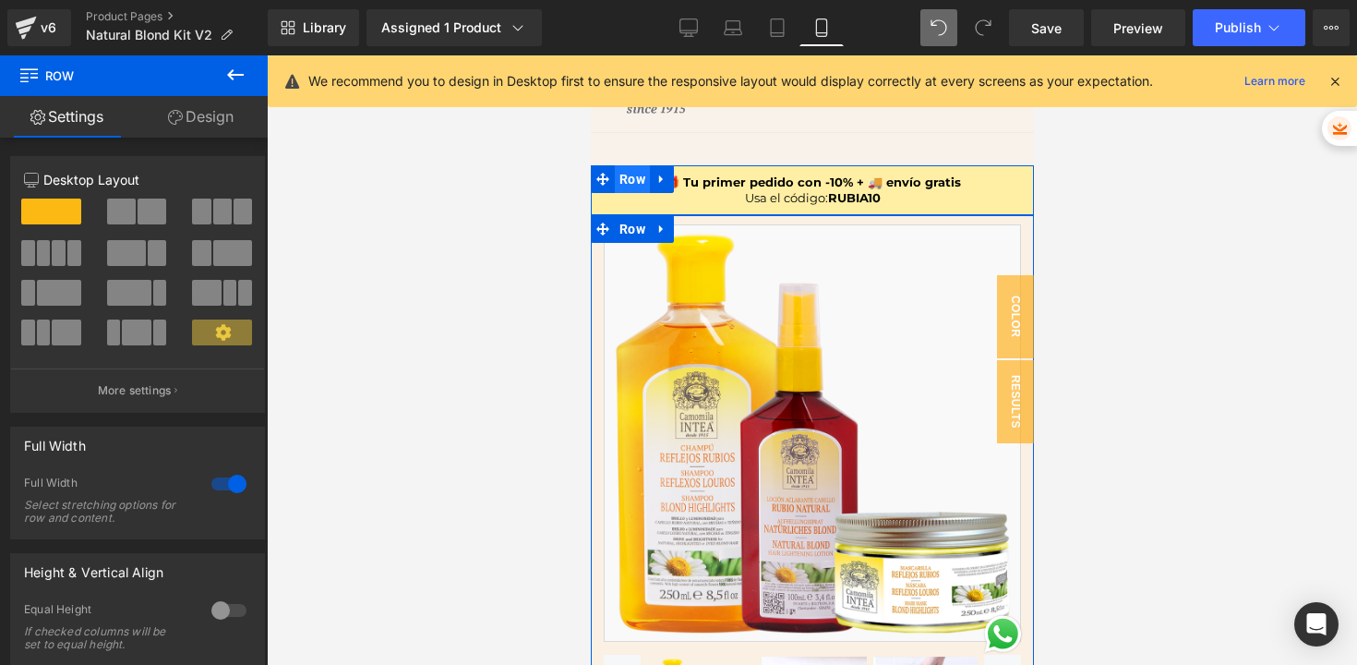
click at [623, 175] on span "Row" at bounding box center [631, 179] width 35 height 28
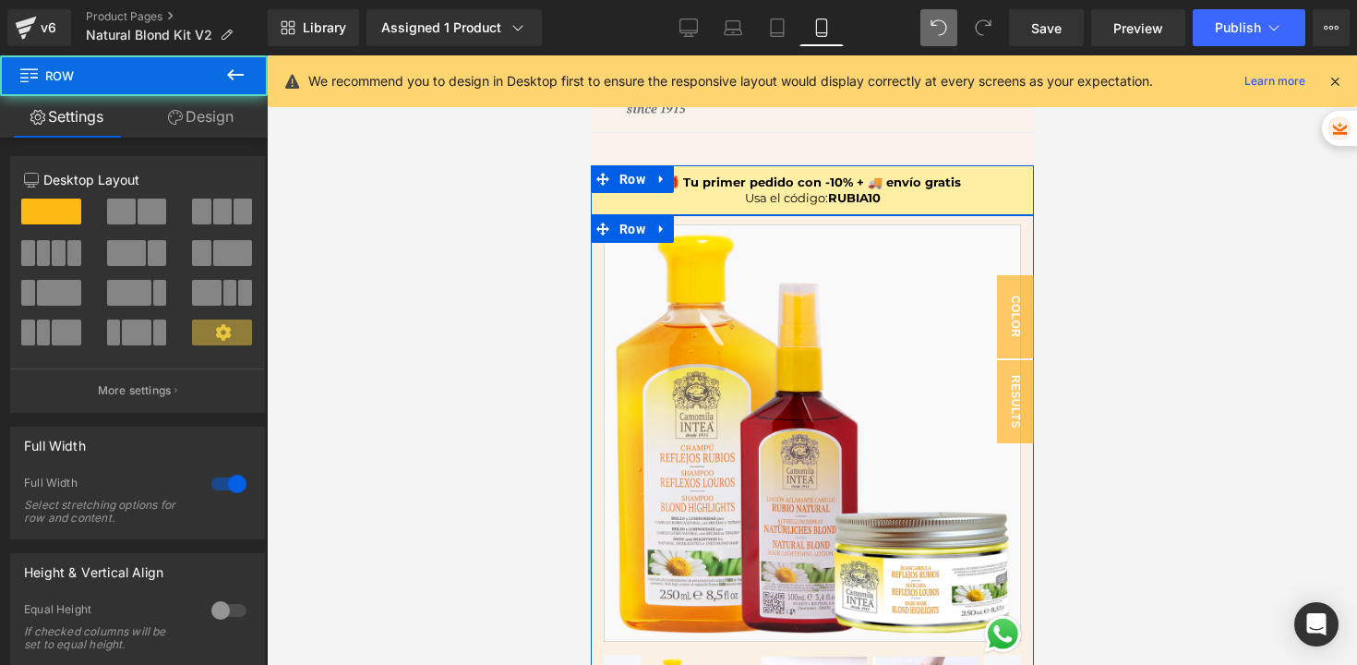
click at [217, 126] on link "Design" at bounding box center [201, 117] width 134 height 42
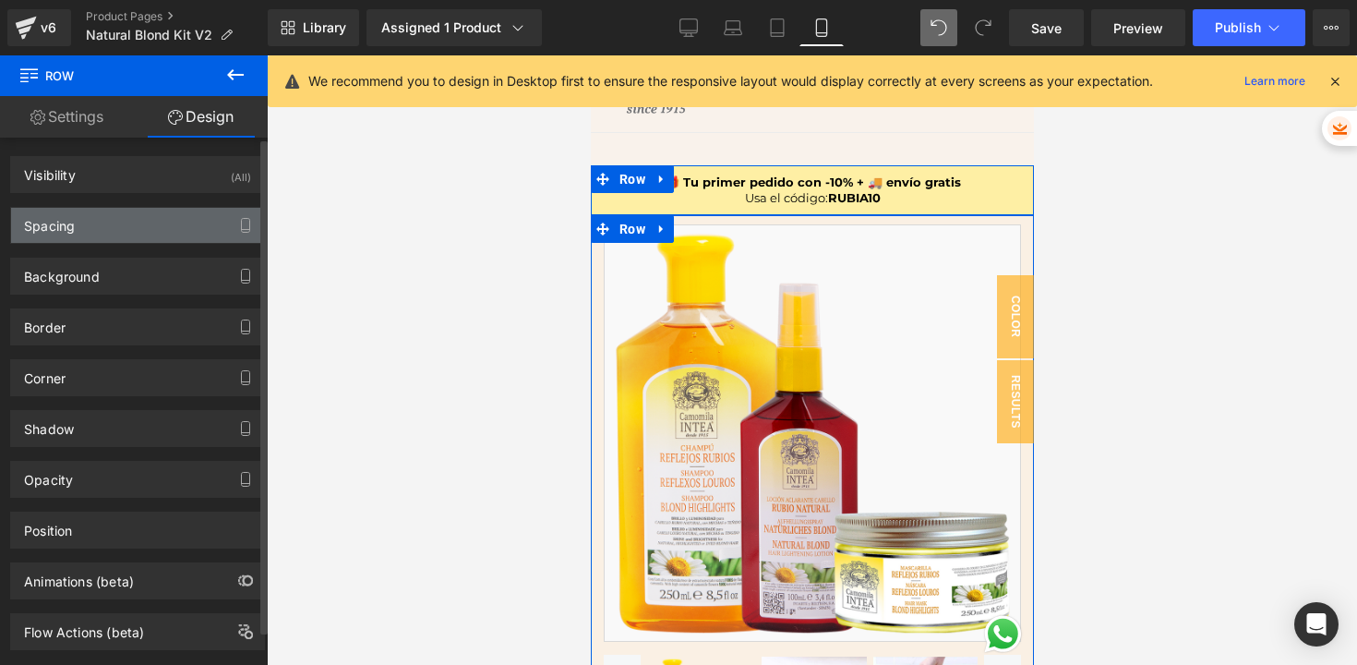
click at [52, 230] on div "Spacing" at bounding box center [49, 221] width 51 height 26
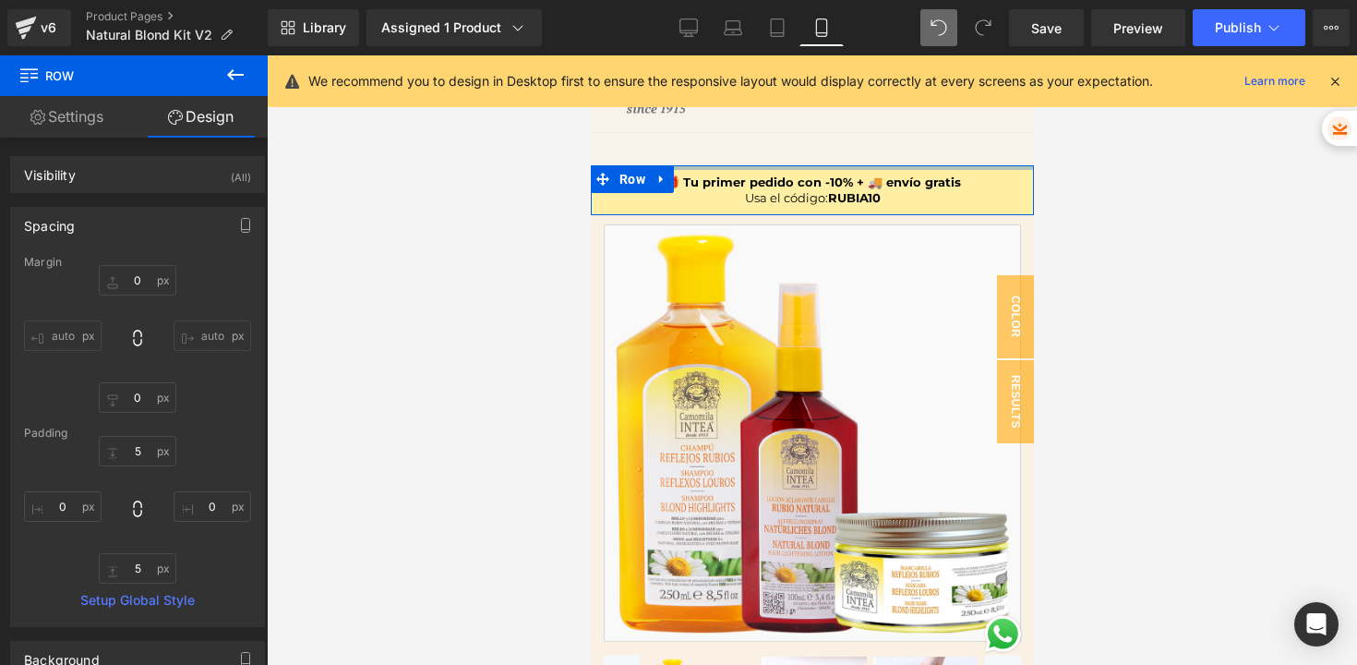
click at [1002, 170] on div at bounding box center [811, 167] width 443 height 5
click at [193, 111] on link "Design" at bounding box center [201, 117] width 134 height 42
drag, startPoint x: 615, startPoint y: 177, endPoint x: 1103, endPoint y: 204, distance: 489.2
click at [615, 177] on span "Row" at bounding box center [631, 180] width 35 height 28
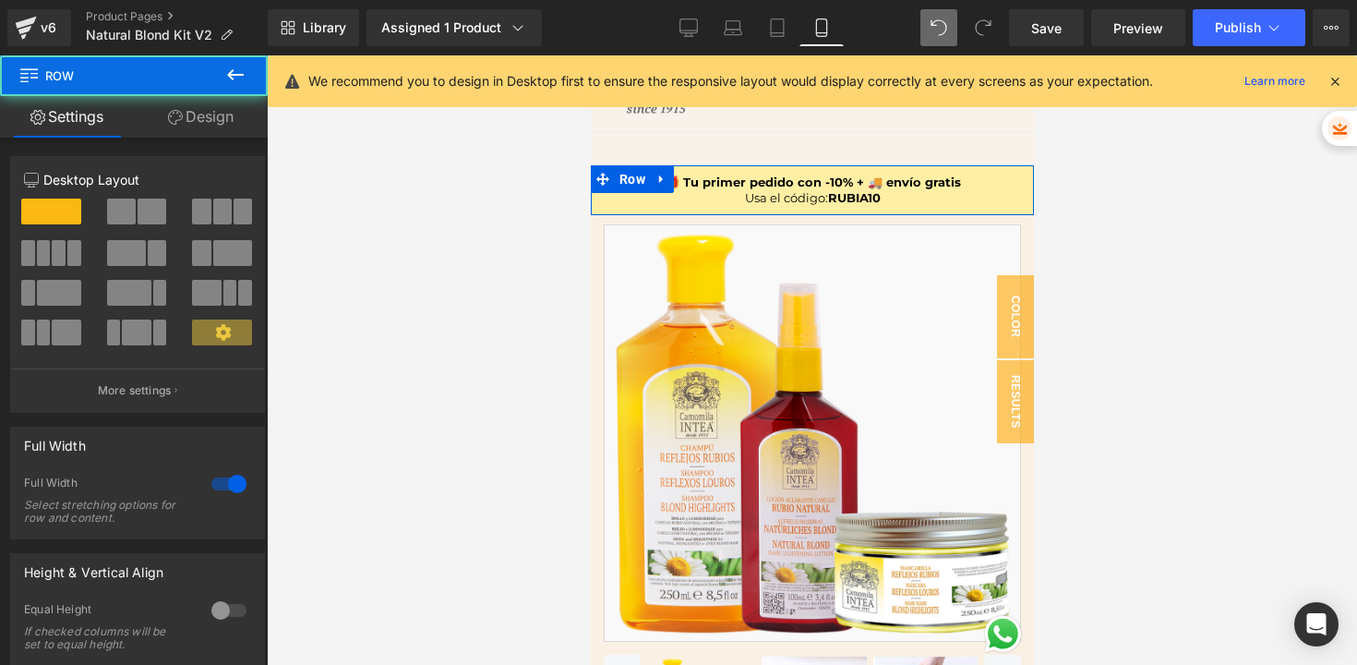
click at [211, 118] on link "Design" at bounding box center [201, 117] width 134 height 42
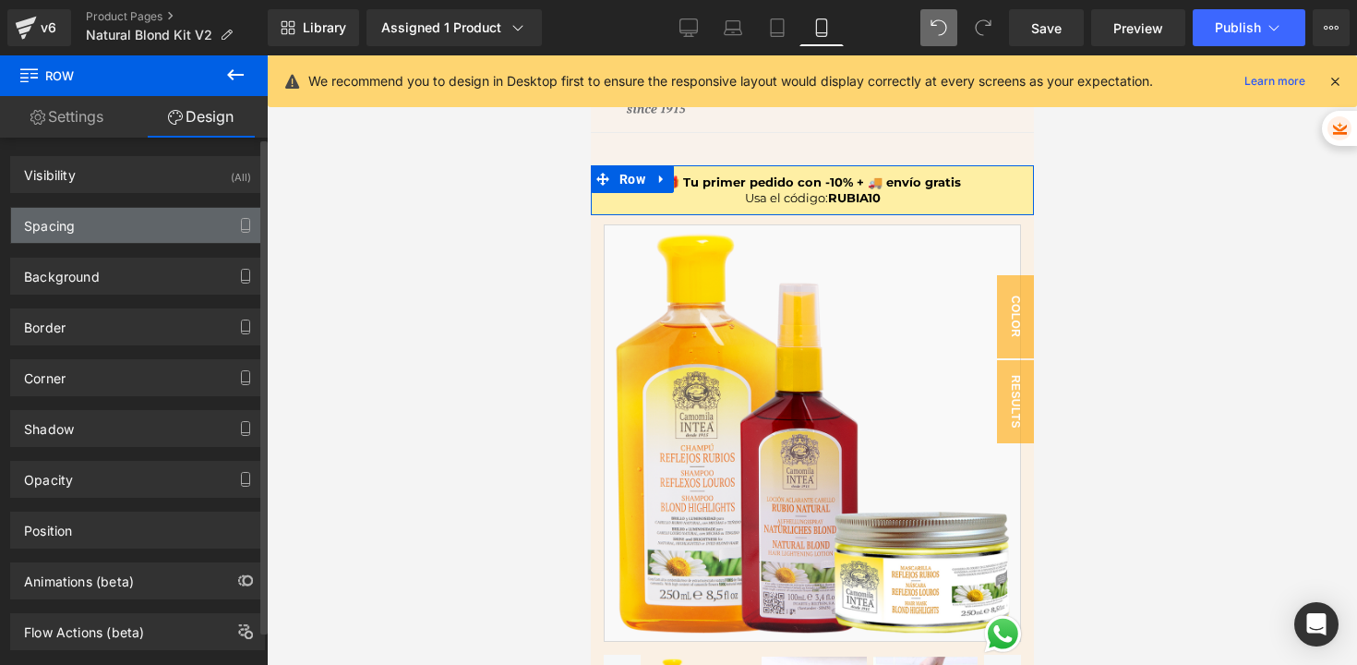
click at [89, 220] on div "Spacing" at bounding box center [137, 225] width 253 height 35
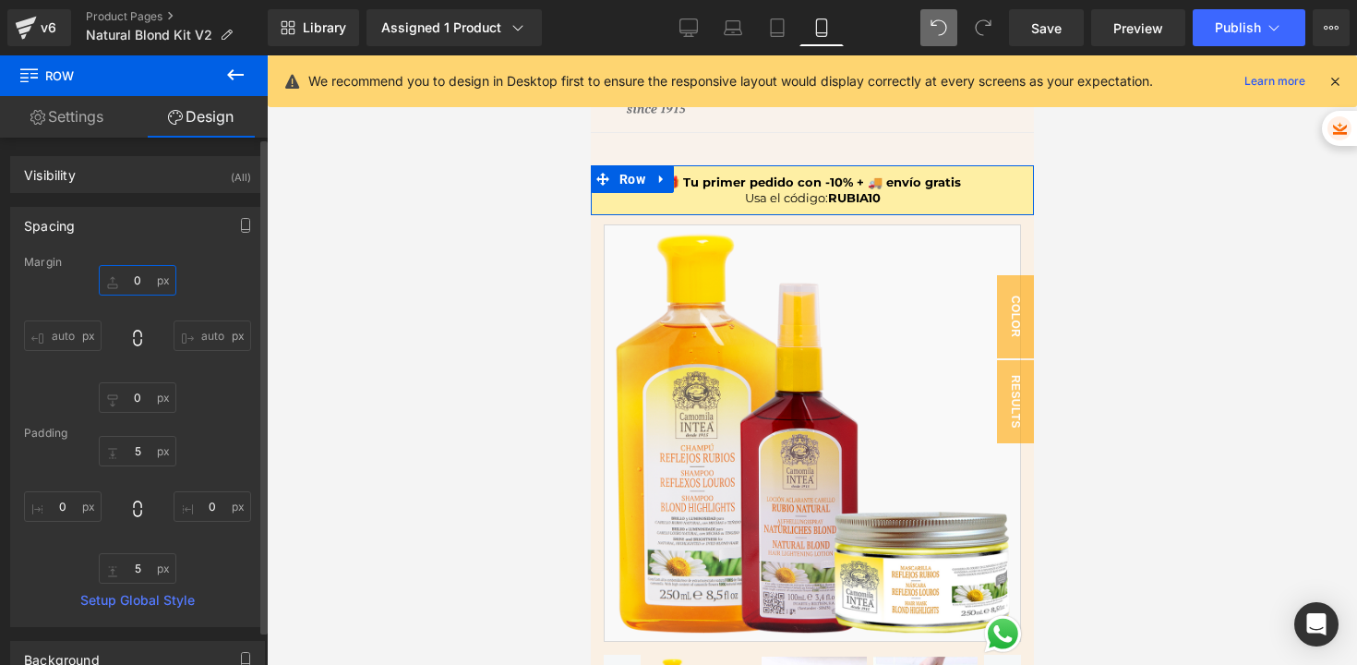
click at [135, 285] on input "0" at bounding box center [138, 280] width 78 height 30
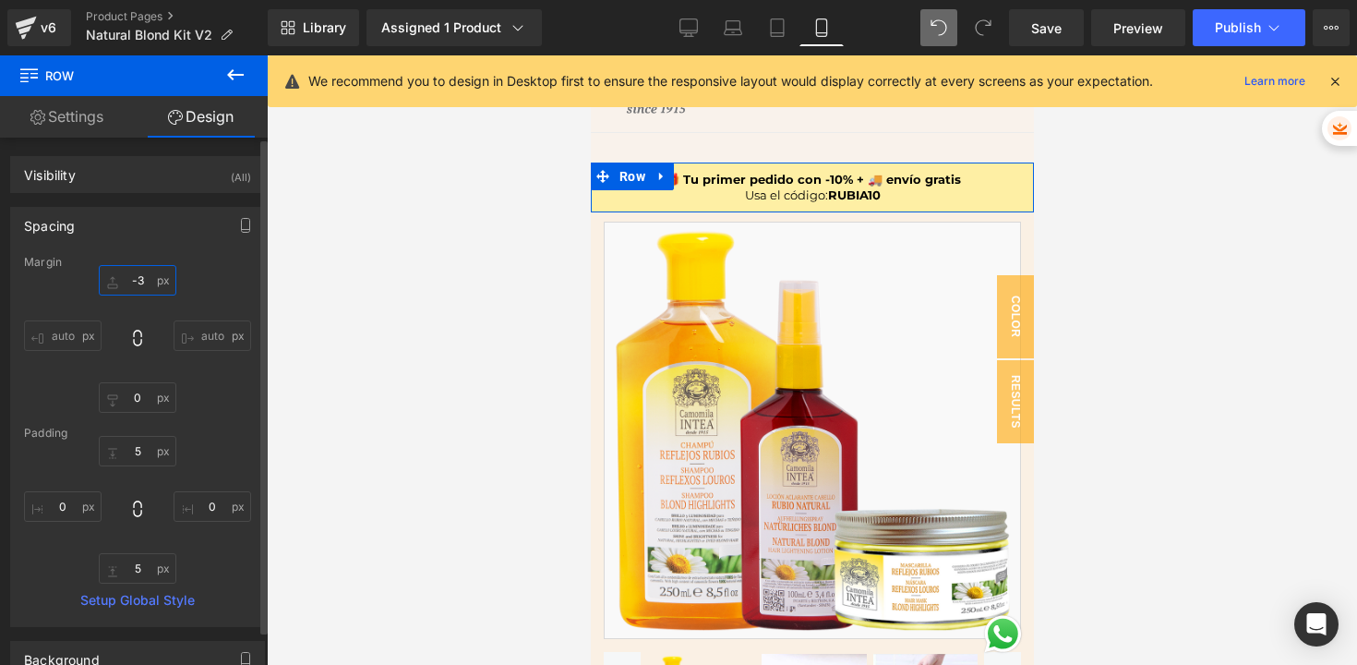
type input "-35"
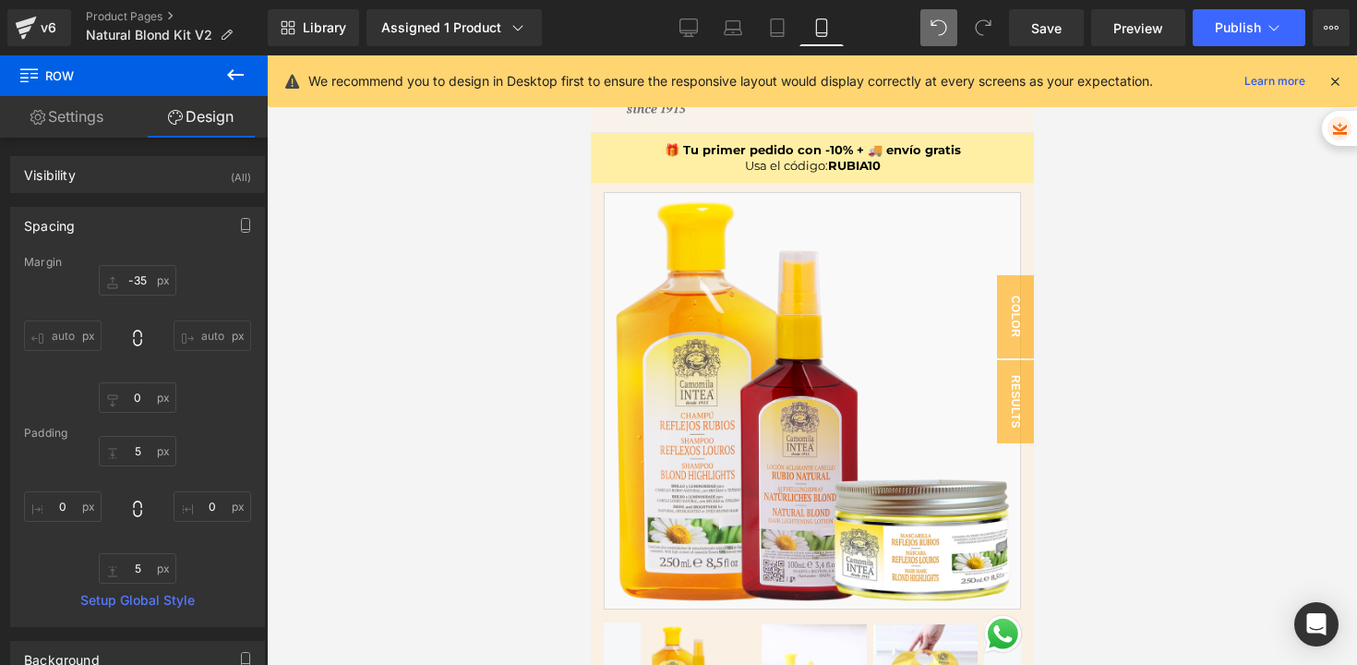
click at [403, 350] on div at bounding box center [812, 359] width 1090 height 609
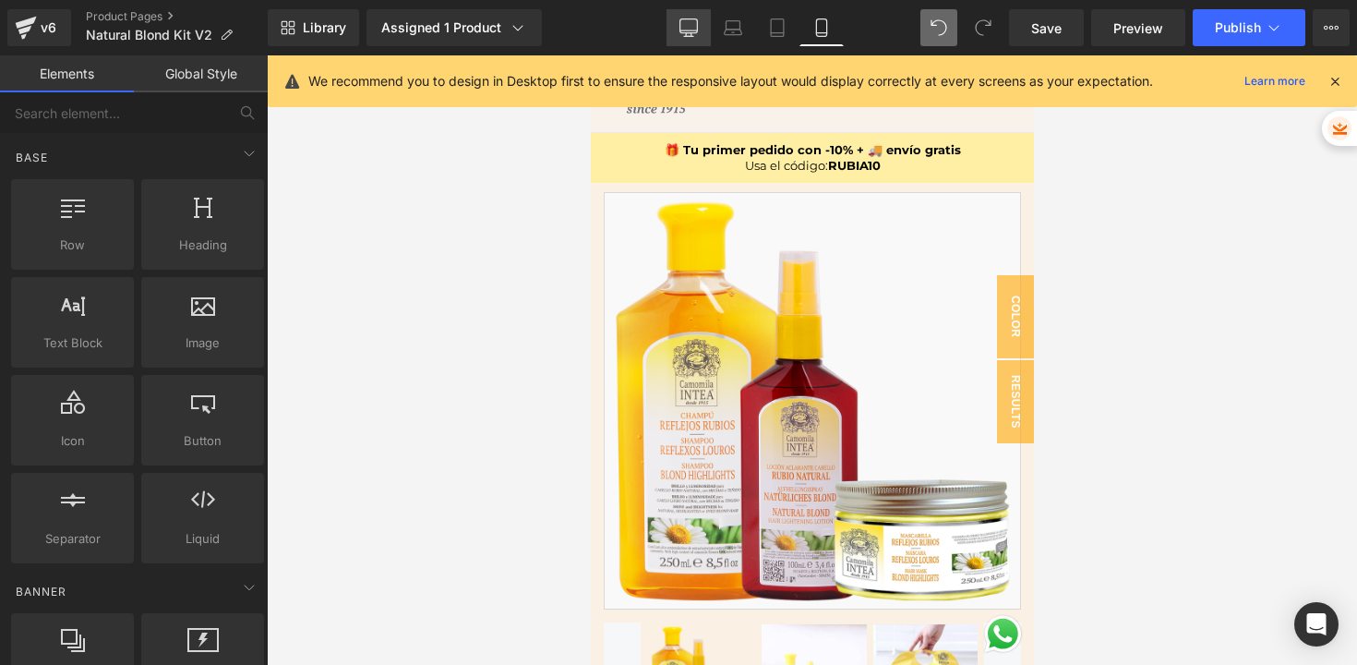
click at [677, 29] on link "Desktop" at bounding box center [689, 27] width 44 height 37
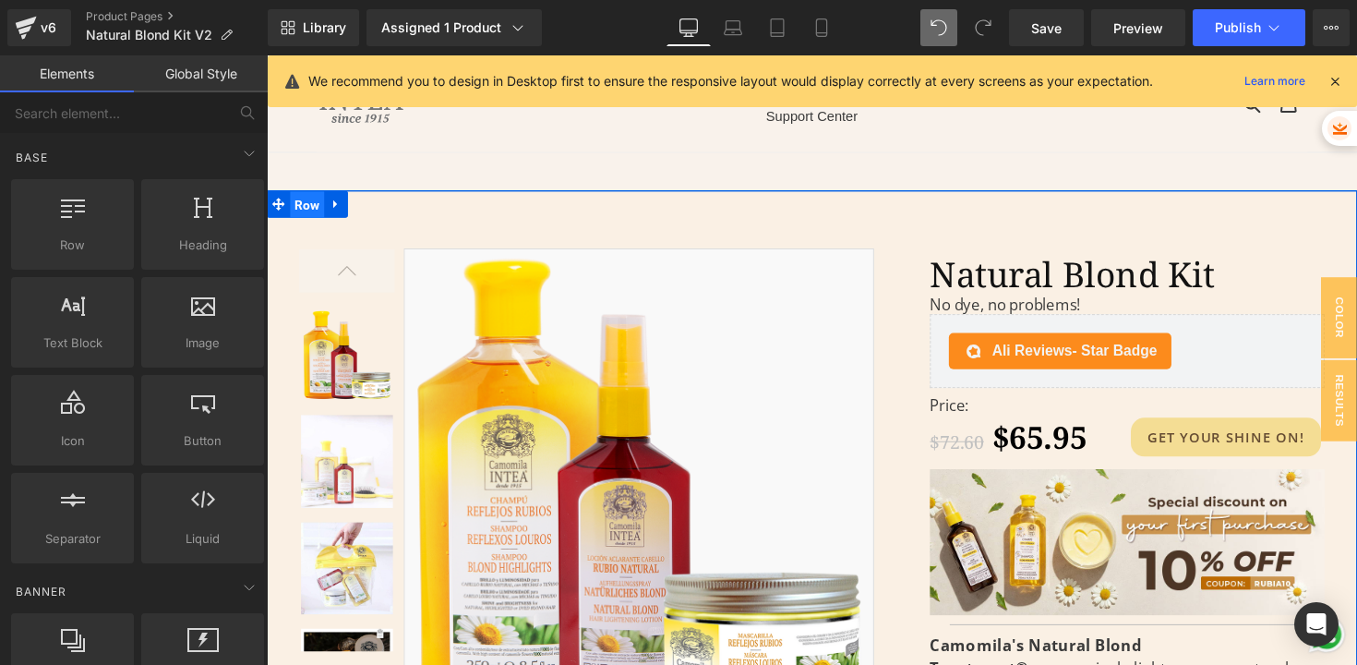
click at [306, 209] on span "Row" at bounding box center [308, 209] width 35 height 28
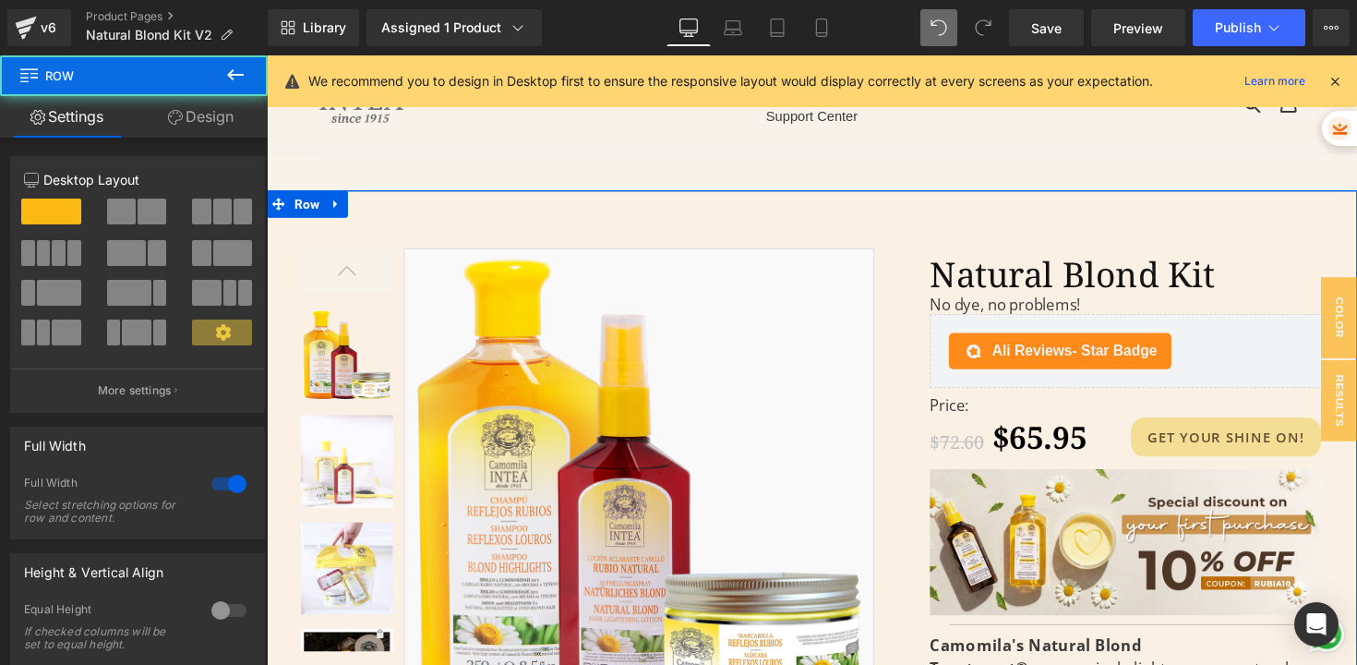
click at [206, 119] on link "Design" at bounding box center [201, 117] width 134 height 42
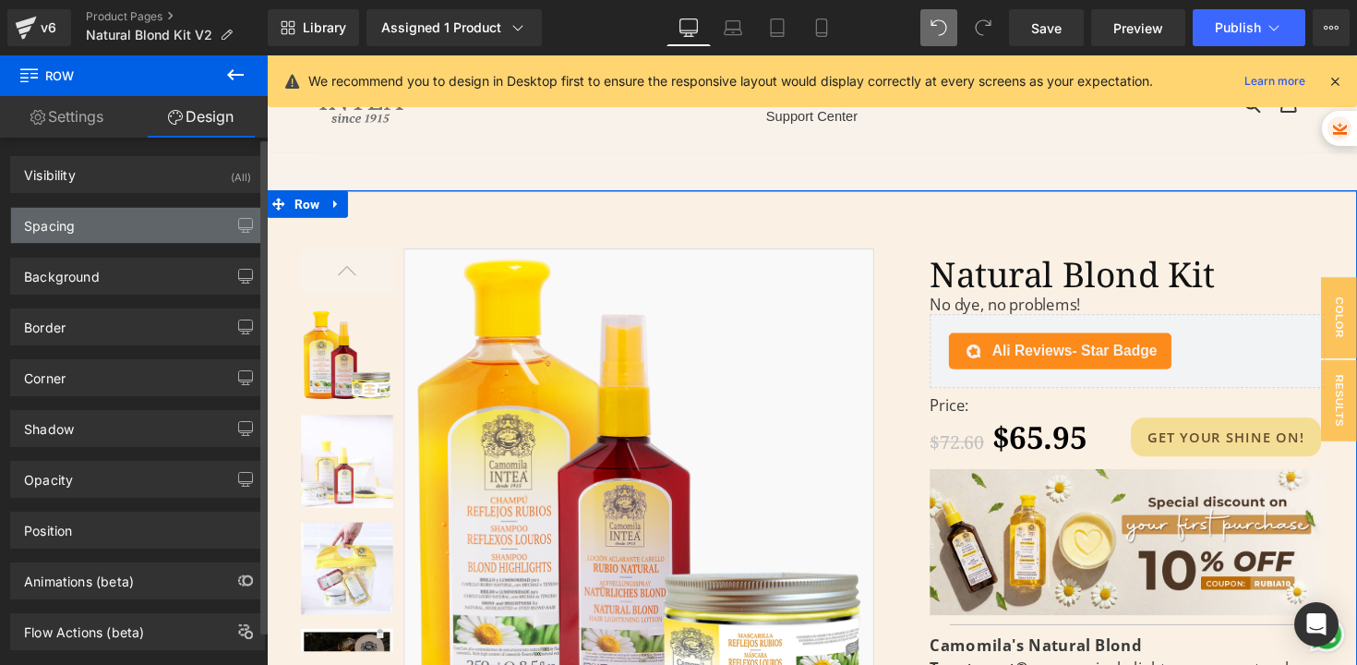
click at [84, 222] on div "Spacing" at bounding box center [137, 225] width 253 height 35
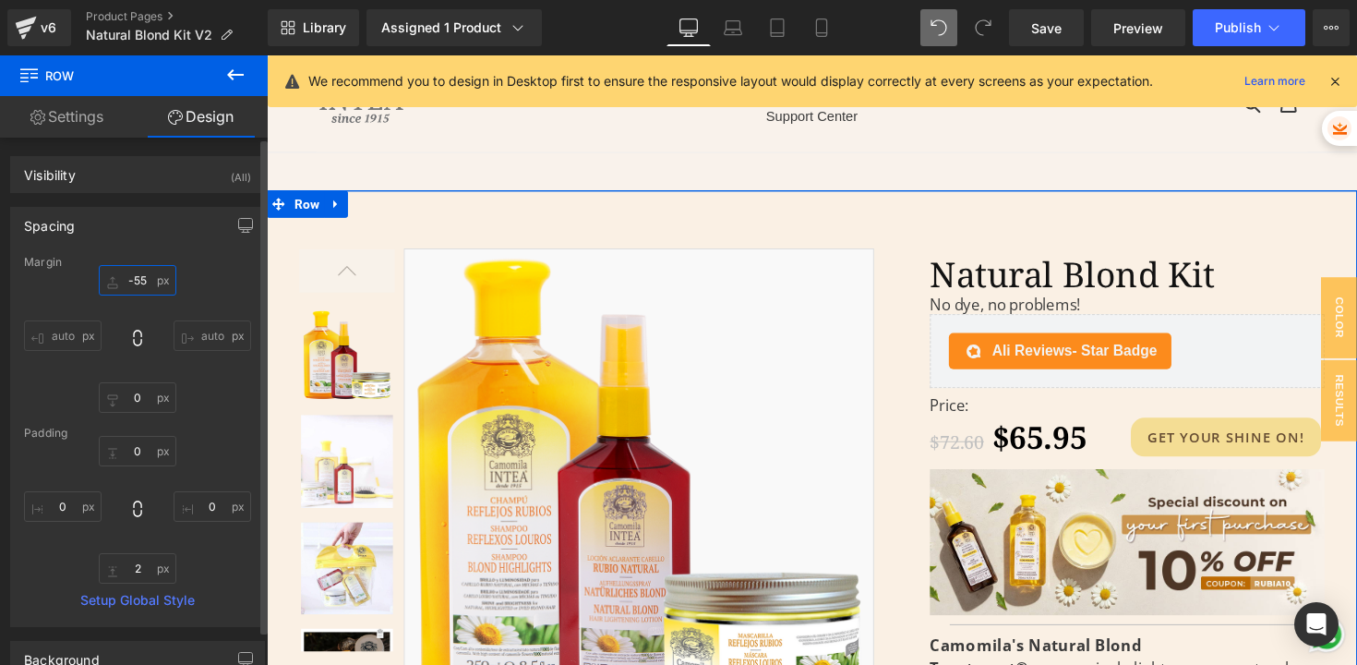
click at [124, 285] on input "-55" at bounding box center [138, 280] width 78 height 30
type input "0"
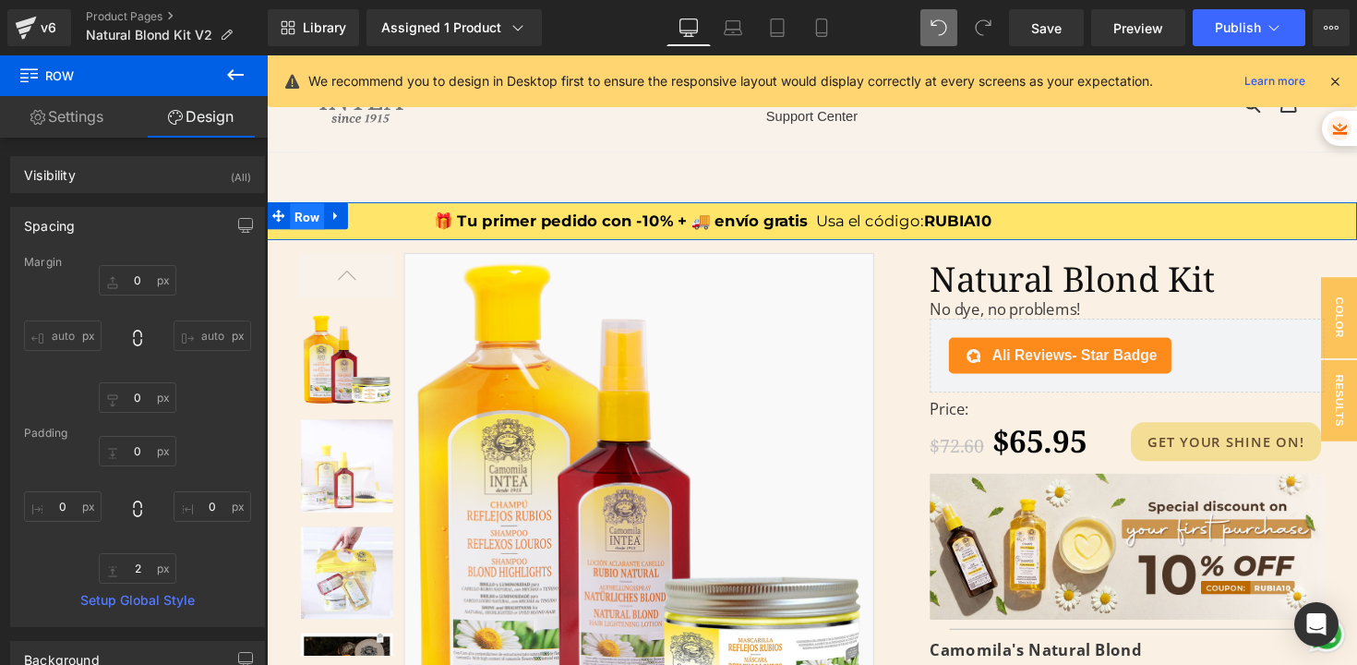
click at [291, 218] on span "Row" at bounding box center [308, 221] width 35 height 28
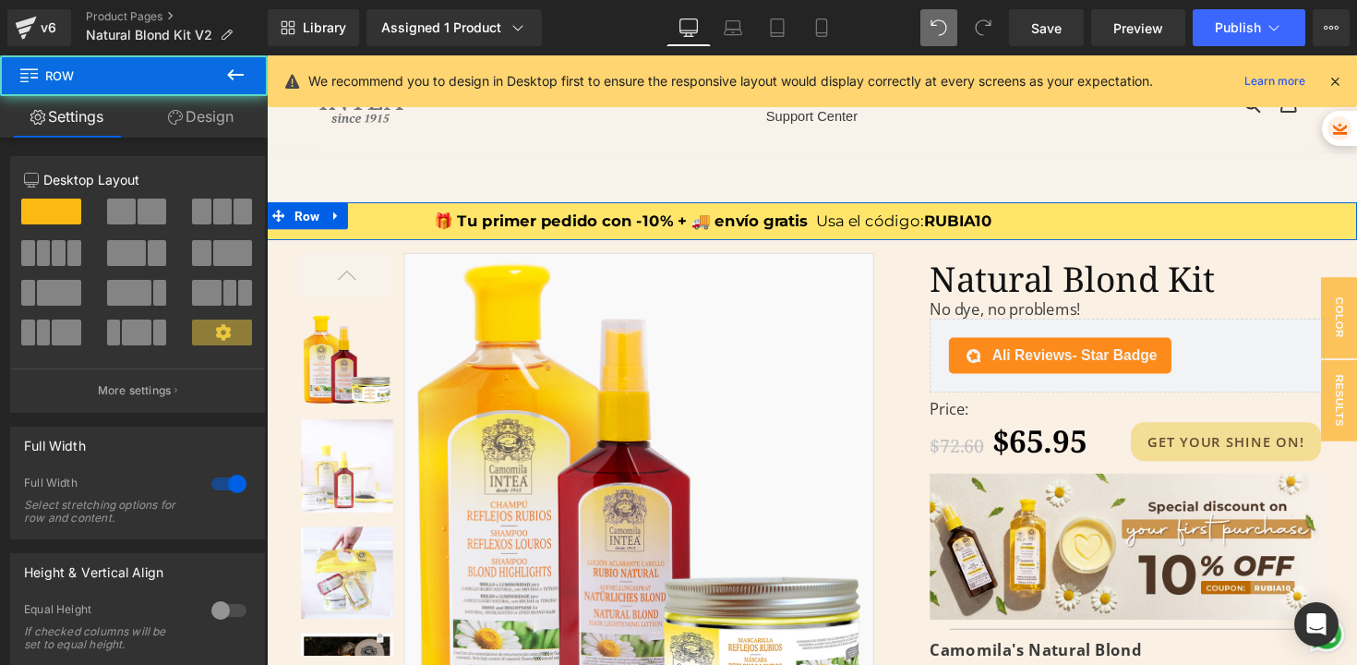
click at [185, 119] on link "Design" at bounding box center [201, 117] width 134 height 42
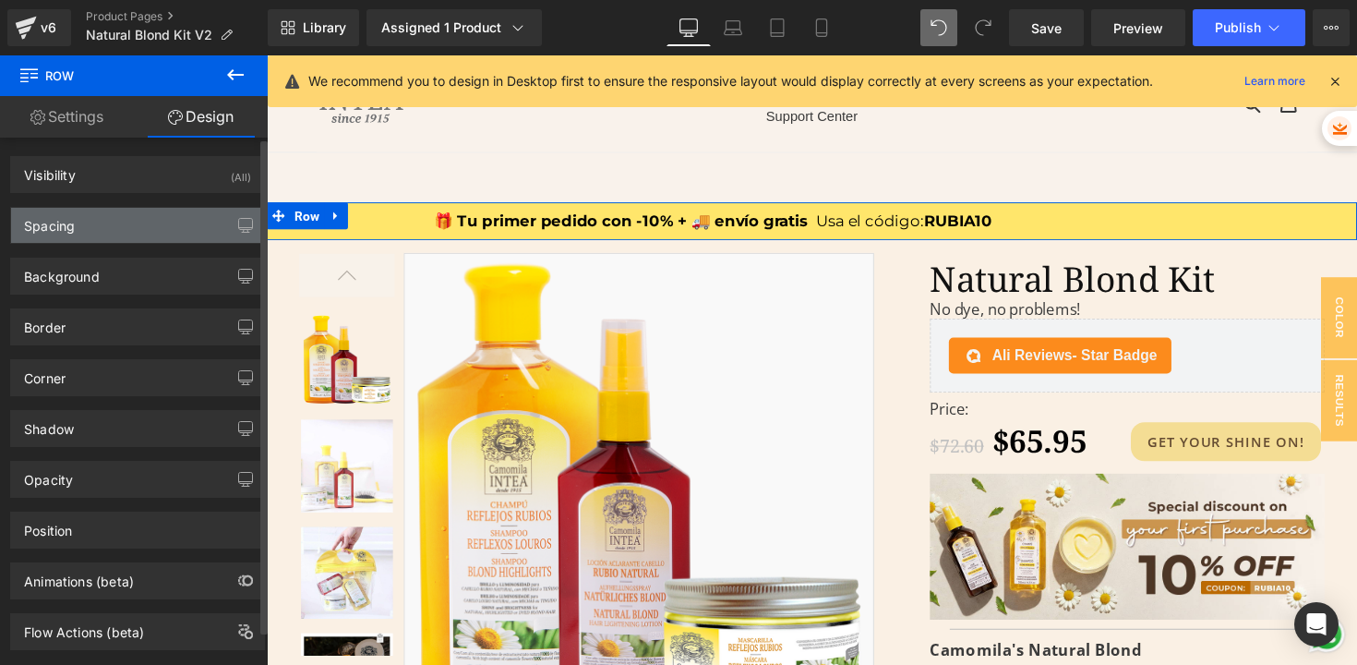
click at [74, 229] on div "Spacing" at bounding box center [49, 221] width 51 height 26
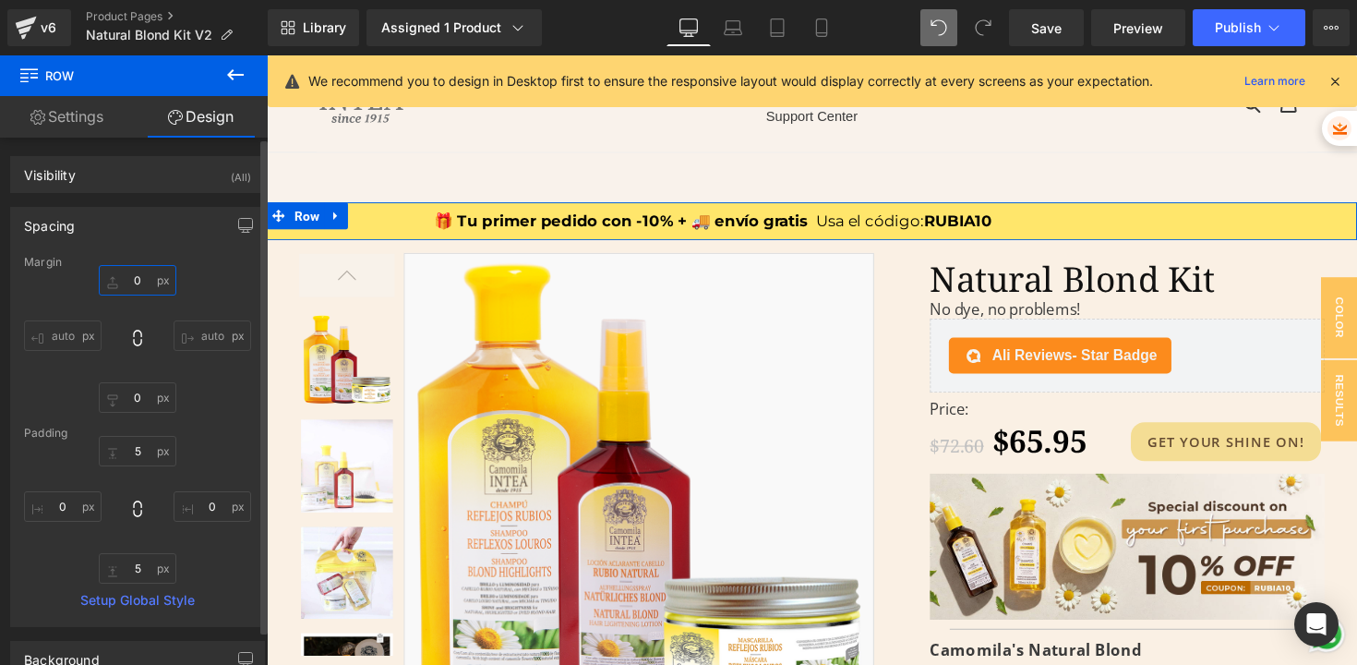
click at [147, 279] on input "0" at bounding box center [138, 280] width 78 height 30
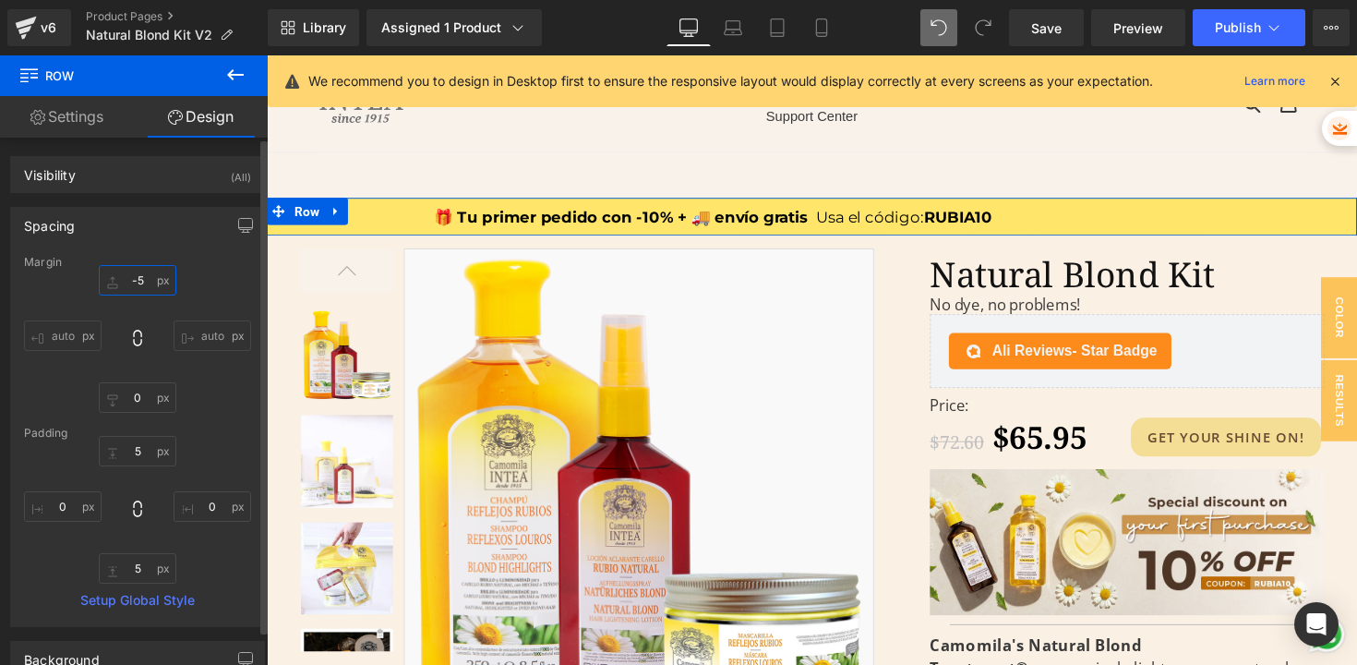
type input "-55"
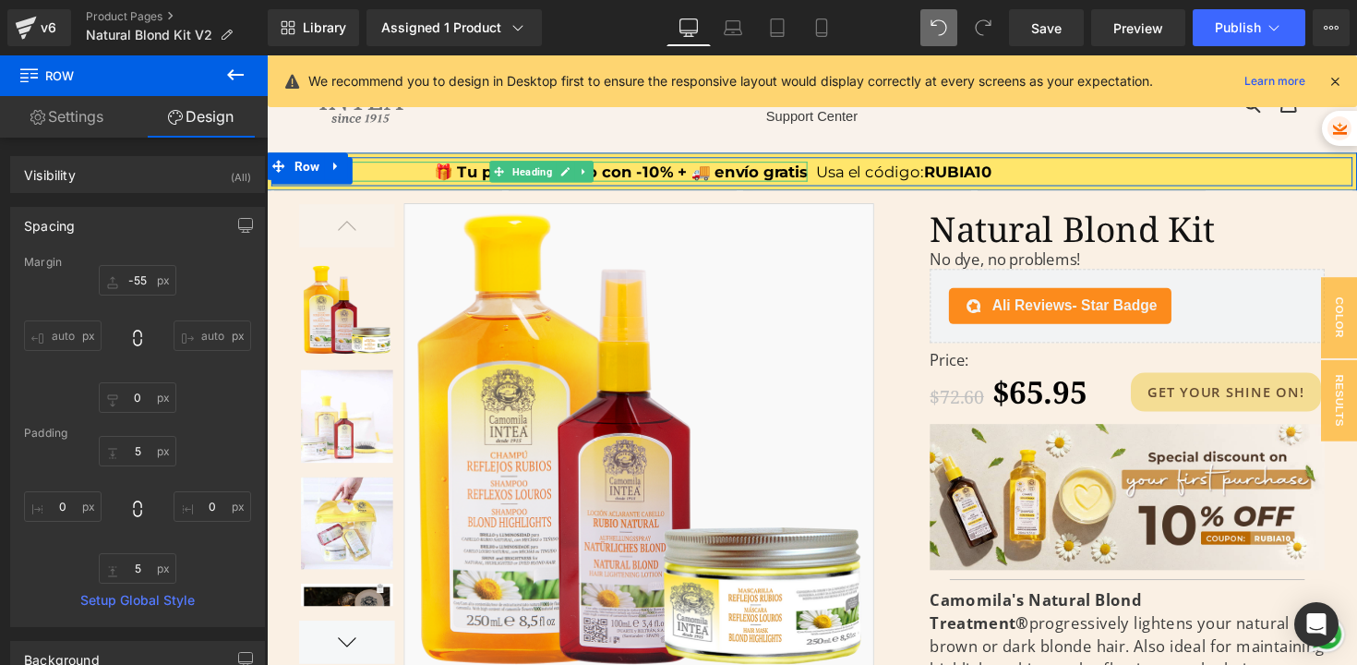
click at [656, 175] on h1 "🎁 Tu primer pedido con -10% + 🚚 envío gratis" at bounding box center [548, 174] width 545 height 20
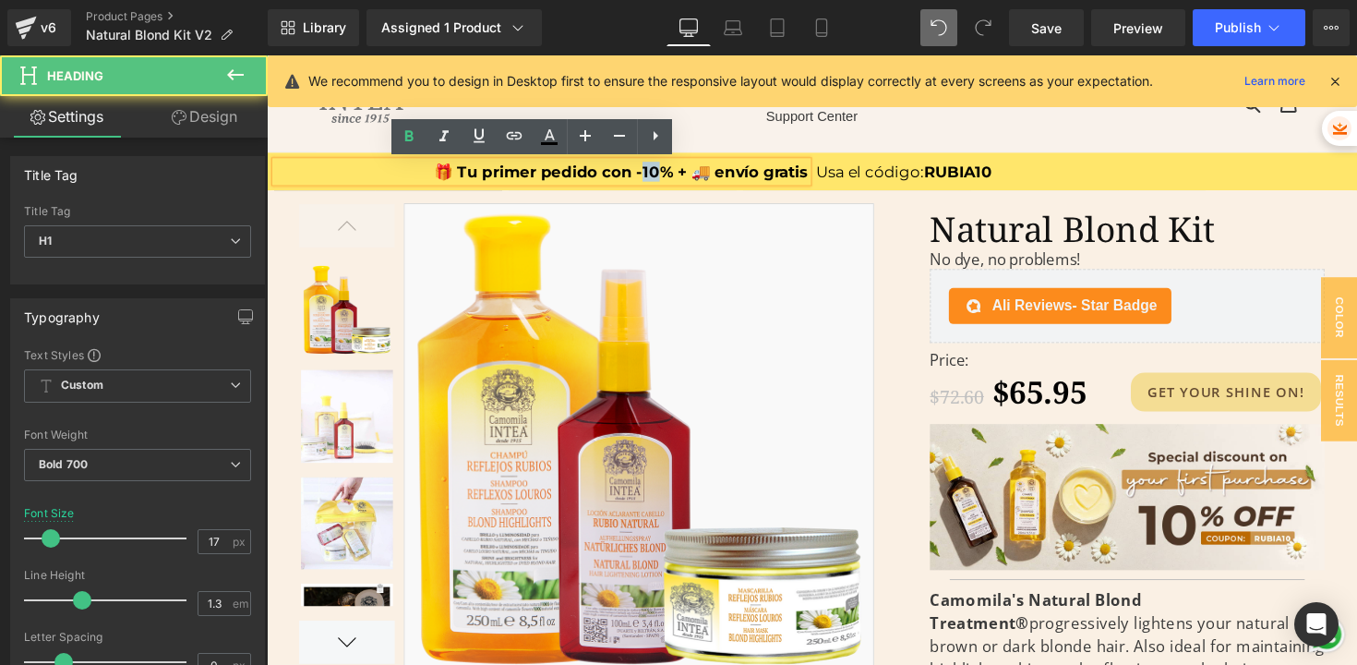
click at [656, 175] on h1 "🎁 Tu primer pedido con -10% + 🚚 envío gratis" at bounding box center [548, 174] width 545 height 20
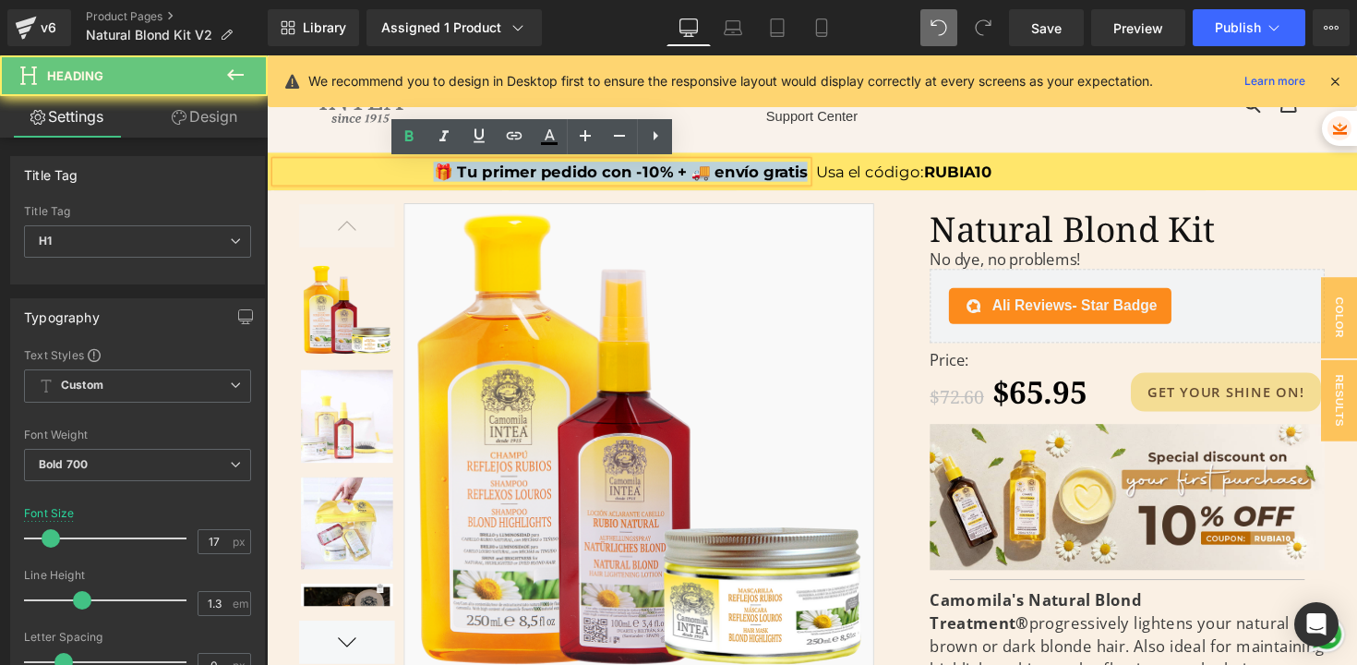
click at [656, 175] on h1 "🎁 Tu primer pedido con -10% + 🚚 envío gratis" at bounding box center [548, 174] width 545 height 20
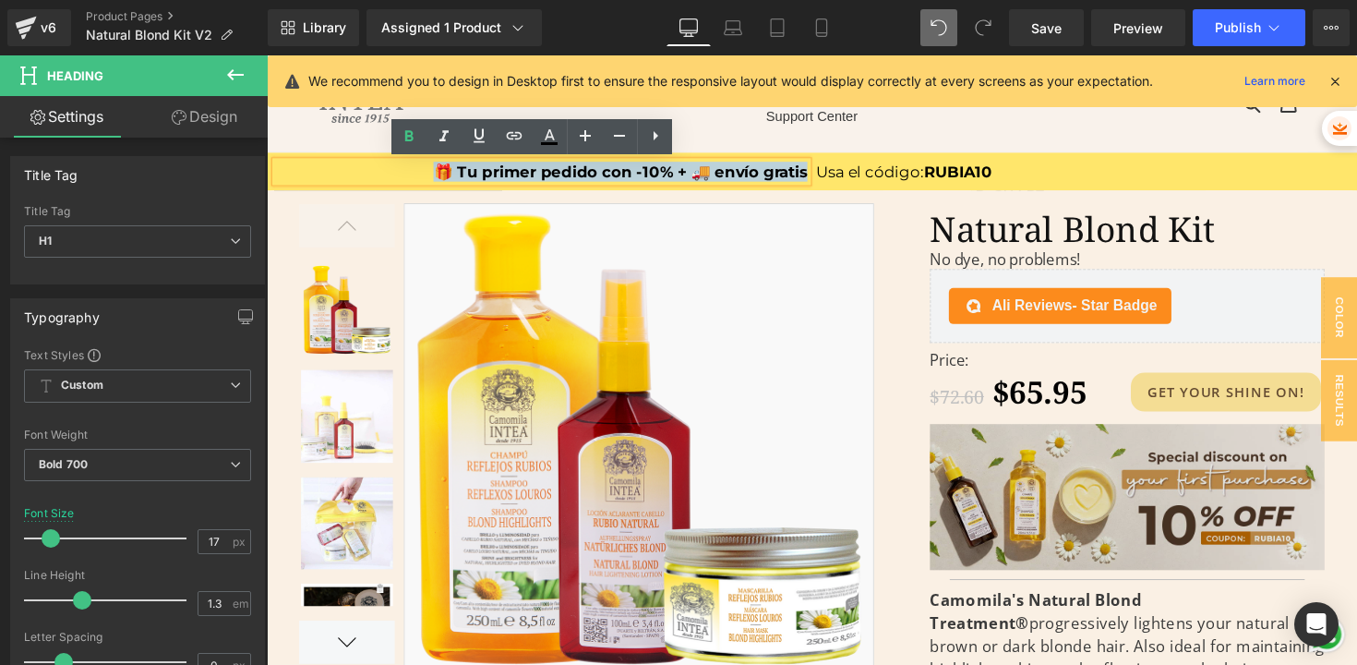
copy h1 "🎁 Tu primer pedido con -10% + 🚚 envío gratis"
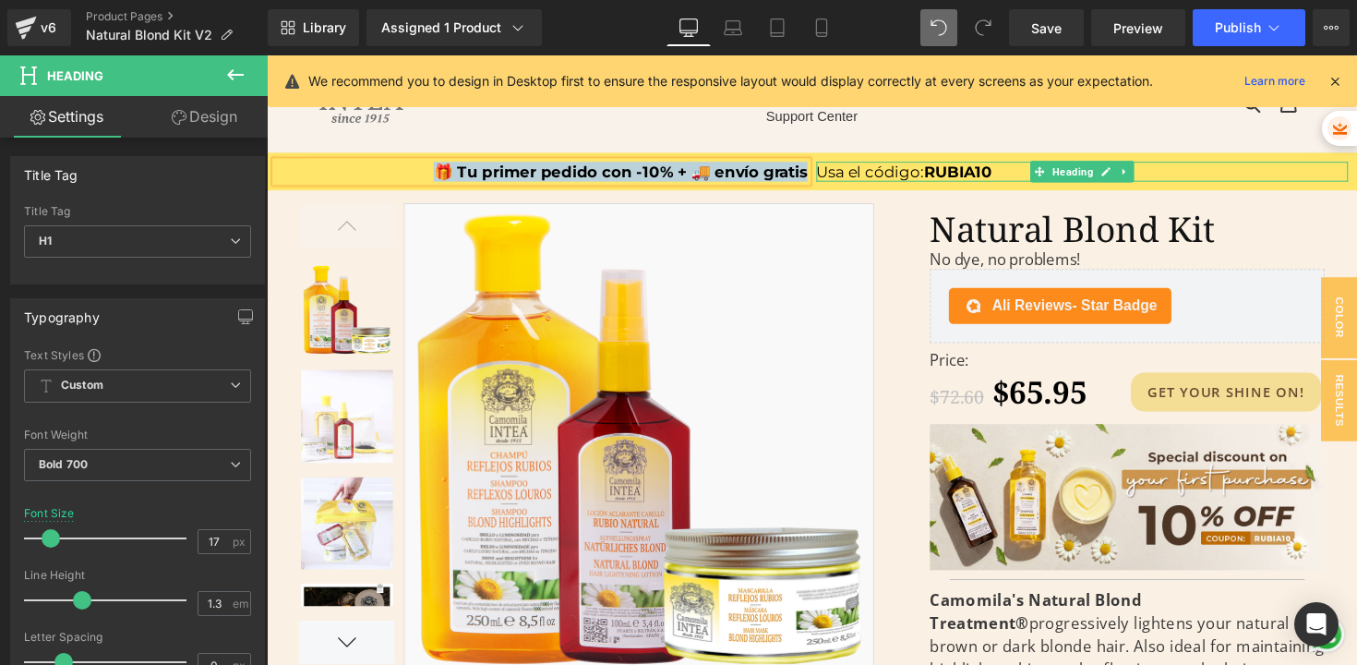
click at [837, 175] on span "Usa el código:" at bounding box center [885, 174] width 110 height 18
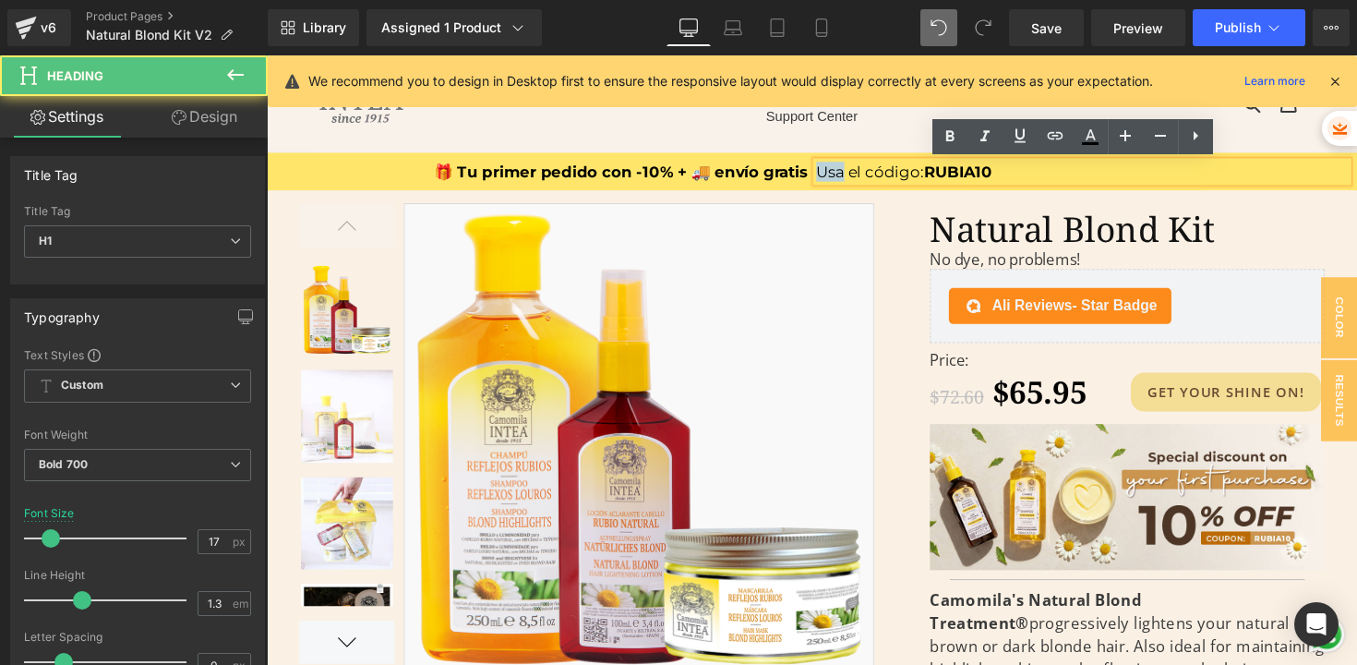
click at [837, 175] on span "Usa el código:" at bounding box center [885, 174] width 110 height 18
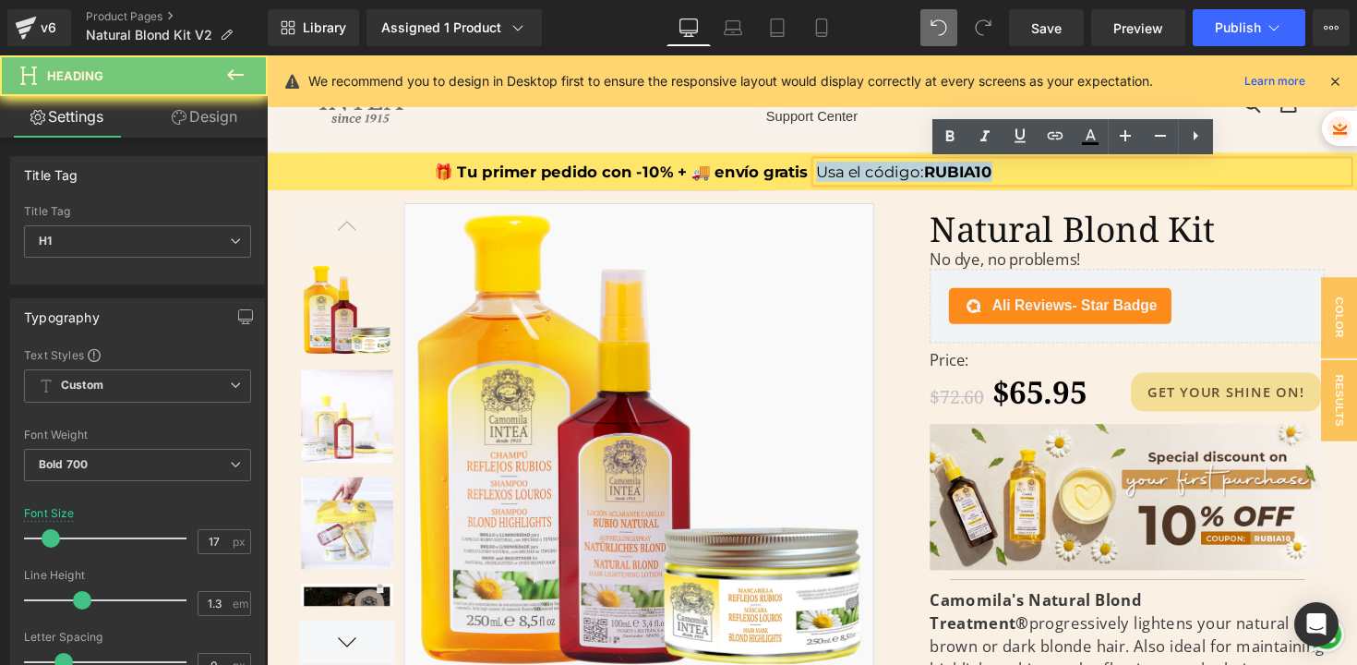
click at [837, 175] on span "Usa el código:" at bounding box center [885, 174] width 110 height 18
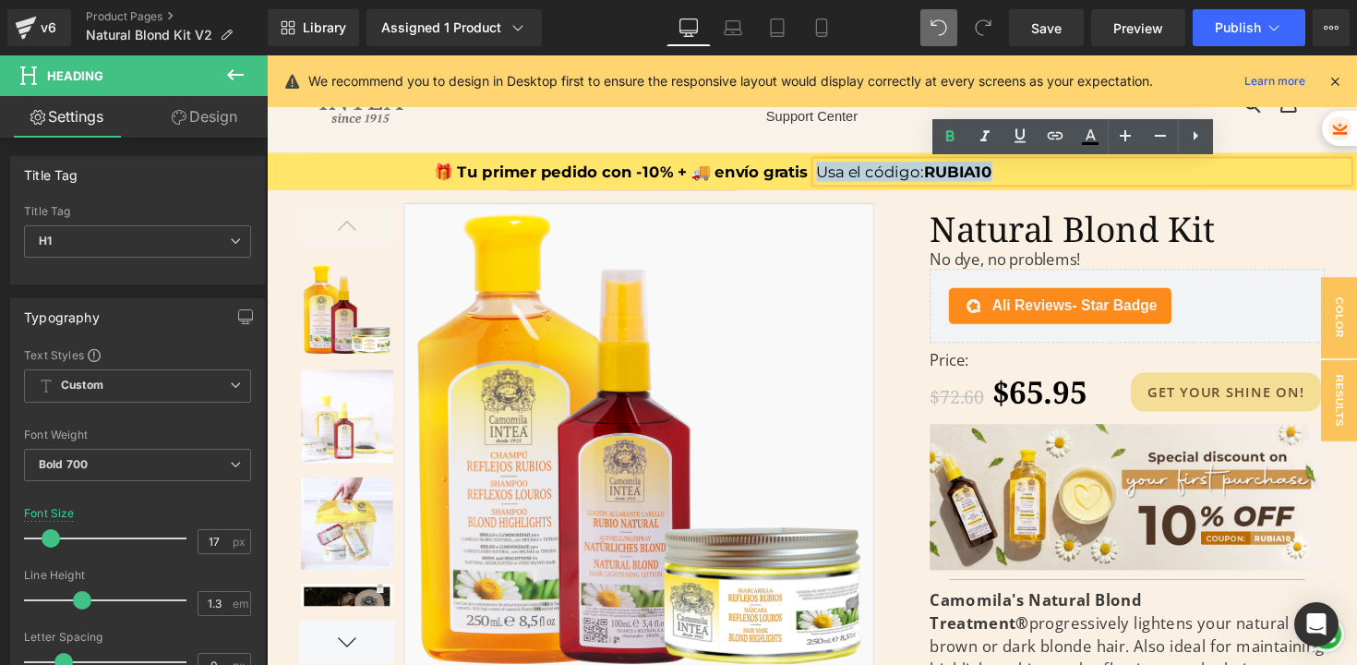
copy h1 "Usa el código: RUBIA10"
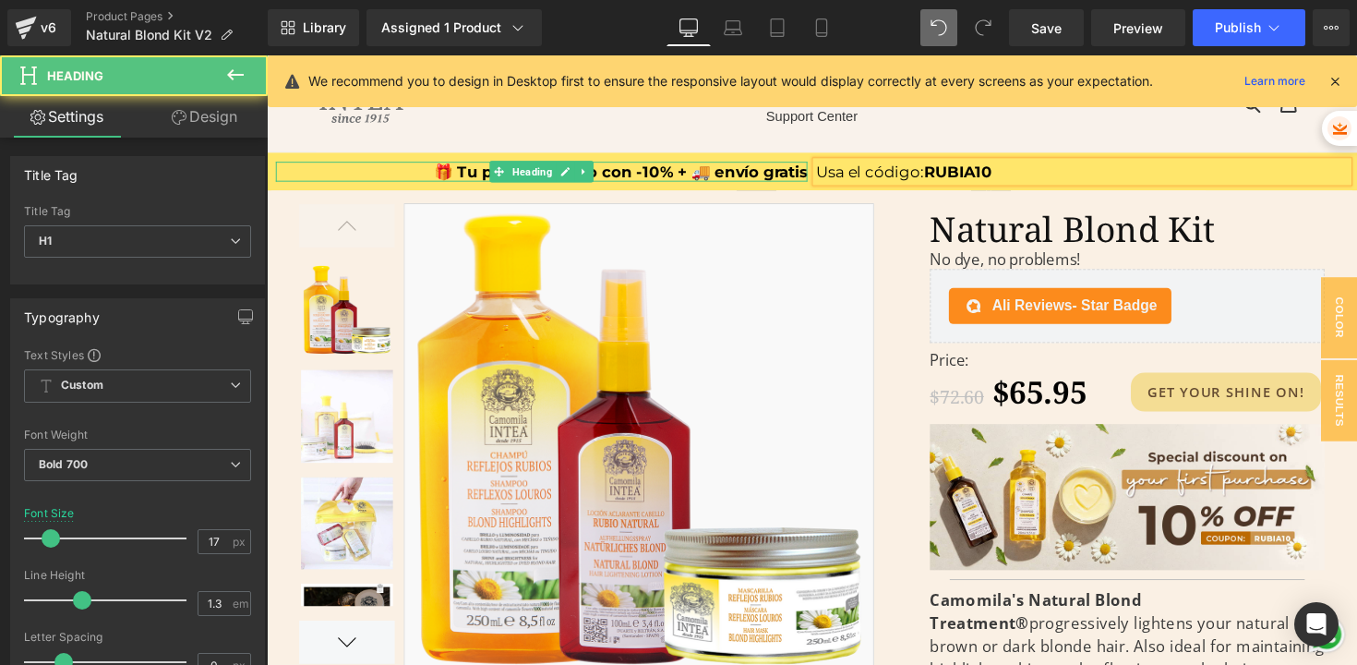
click at [627, 170] on h1 "🎁 Tu primer pedido con -10% + 🚚 envío gratis" at bounding box center [548, 174] width 545 height 20
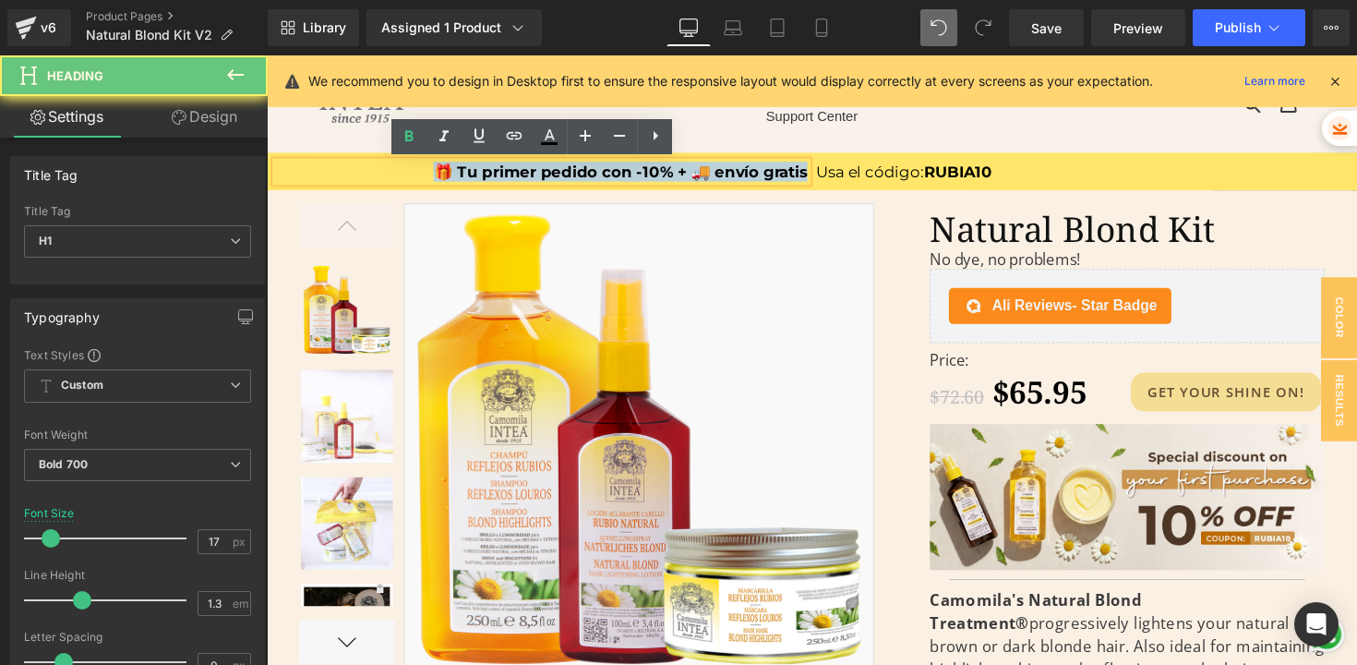
click at [627, 170] on h1 "🎁 Tu primer pedido con -10% + 🚚 envío gratis" at bounding box center [548, 174] width 545 height 20
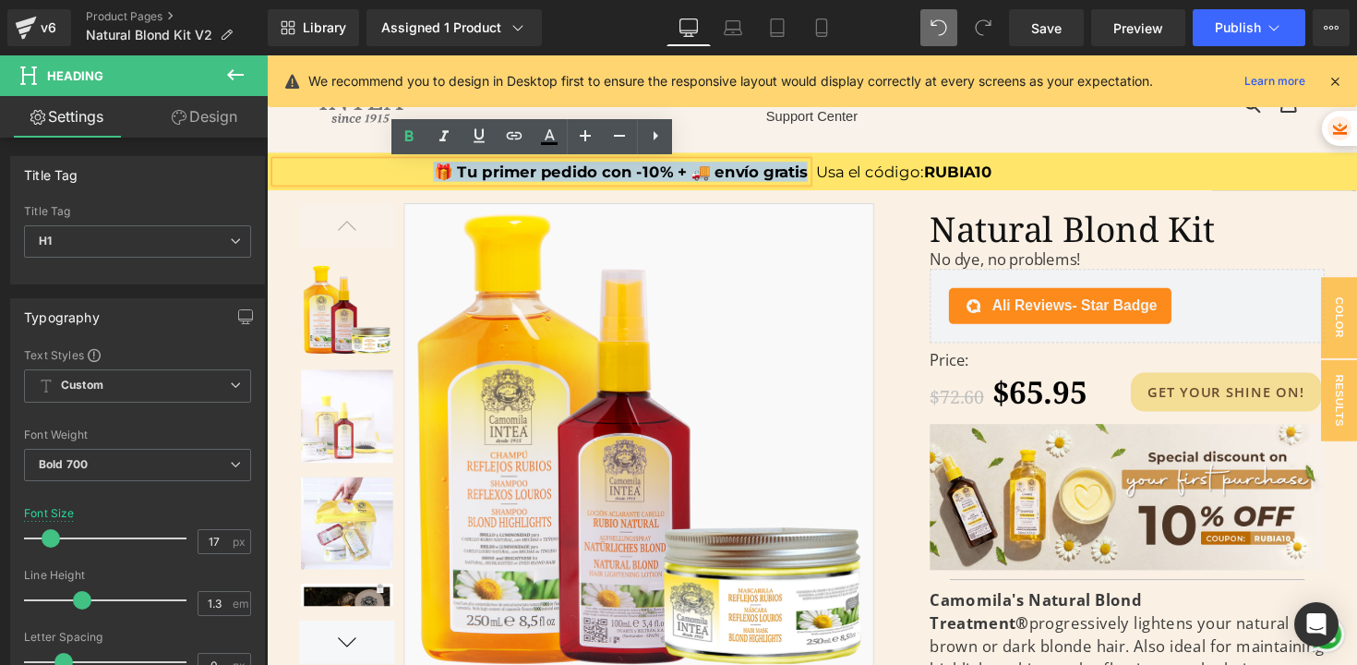
paste div
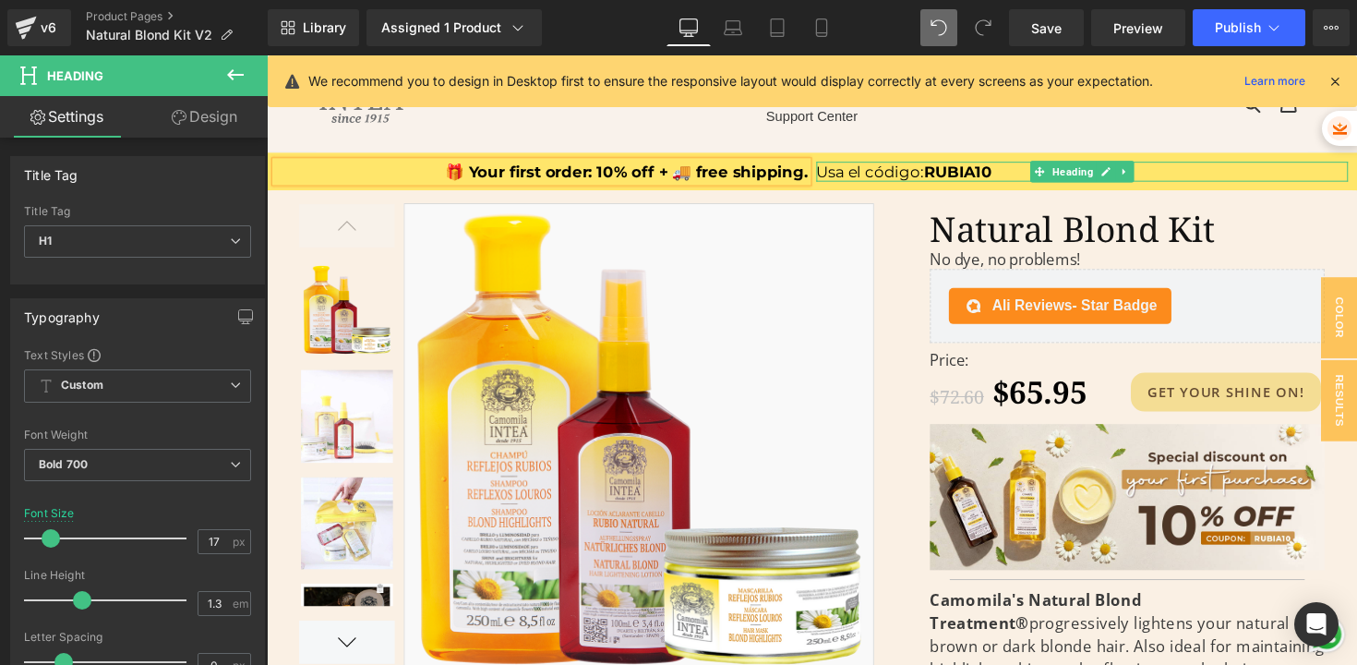
click at [903, 170] on span "Usa el código:" at bounding box center [885, 174] width 110 height 18
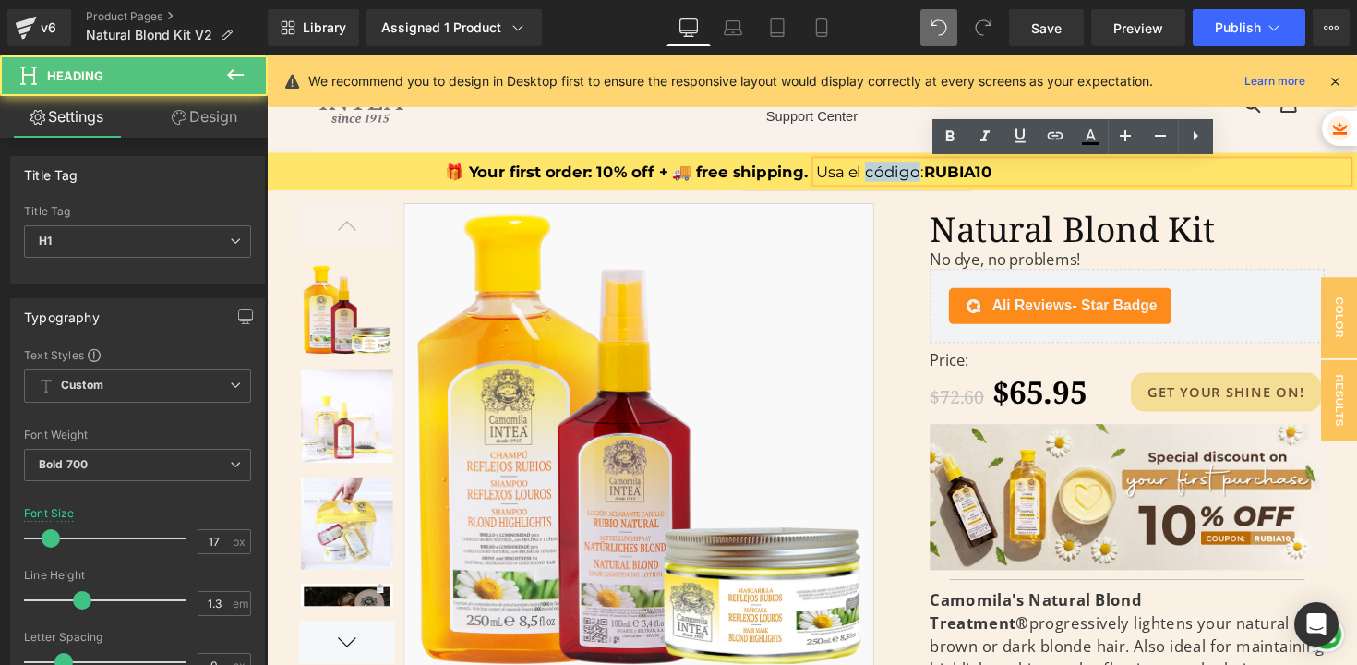
click at [903, 170] on span "Usa el código:" at bounding box center [885, 174] width 110 height 18
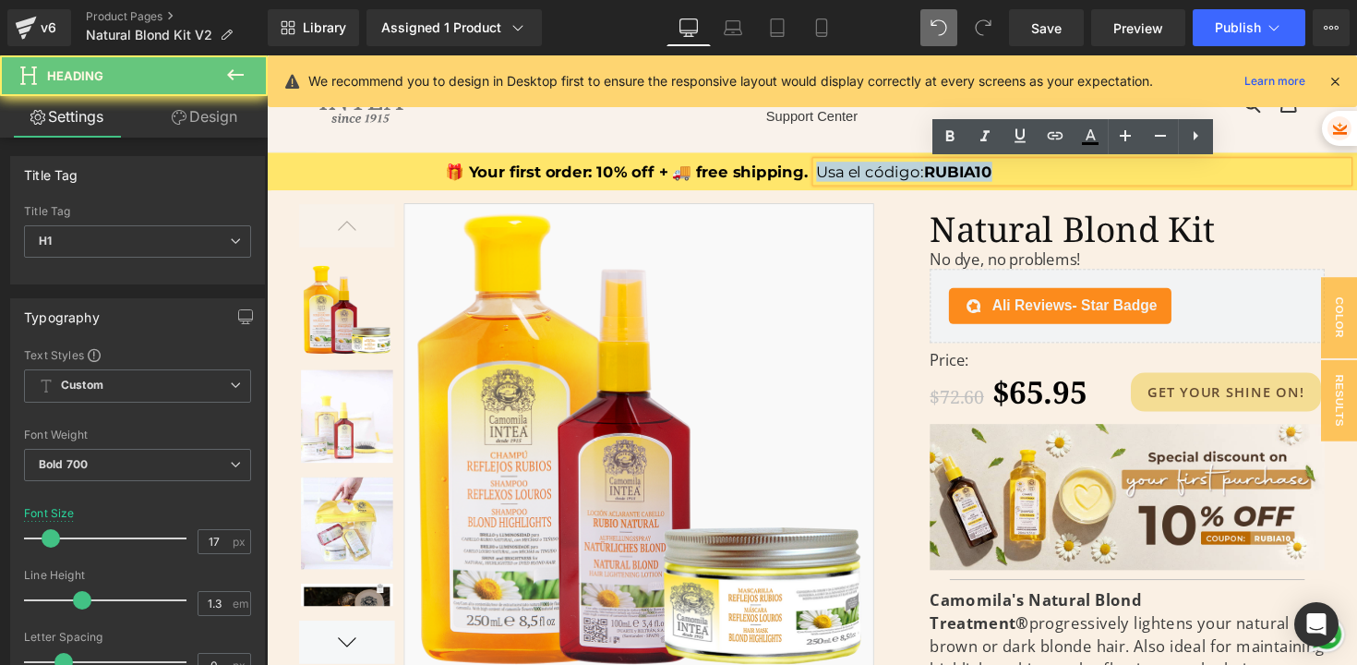
drag, startPoint x: 903, startPoint y: 170, endPoint x: 1199, endPoint y: 207, distance: 298.7
click at [903, 170] on span "Usa el código:" at bounding box center [885, 174] width 110 height 18
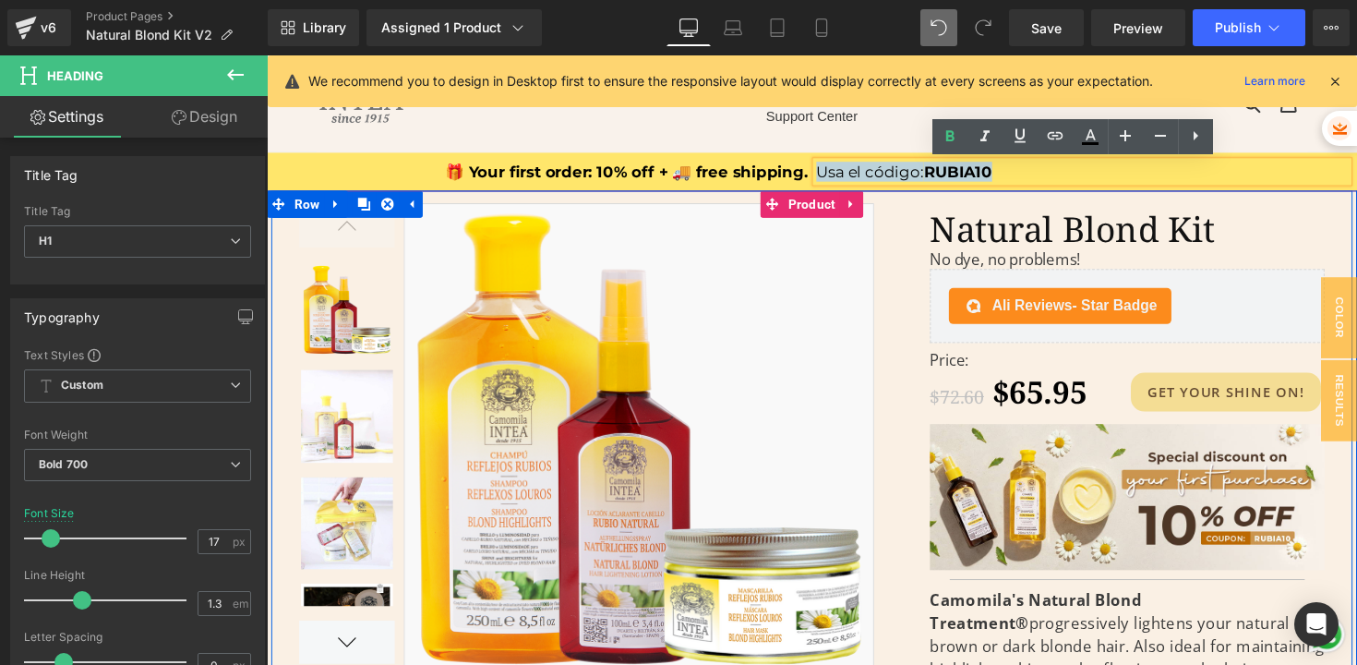
paste div
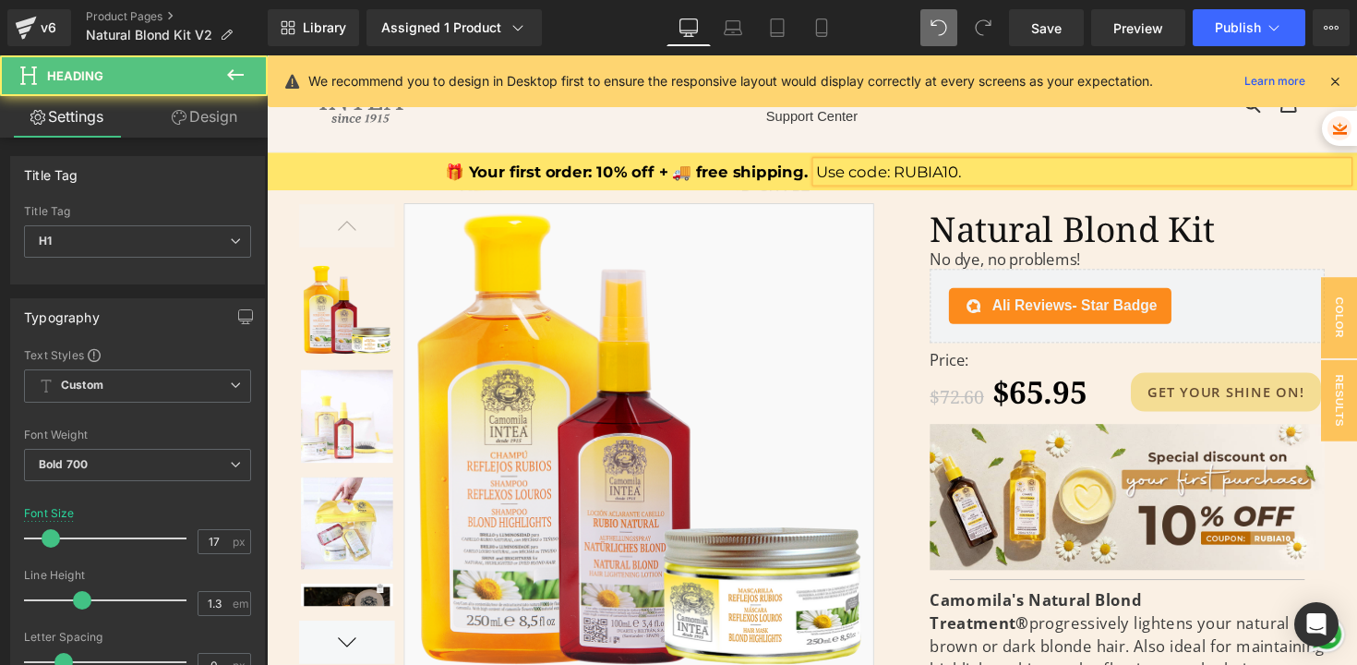
drag, startPoint x: 900, startPoint y: 174, endPoint x: 972, endPoint y: 171, distance: 72.1
click at [972, 171] on span "Use code: RUBIA10." at bounding box center [904, 174] width 149 height 18
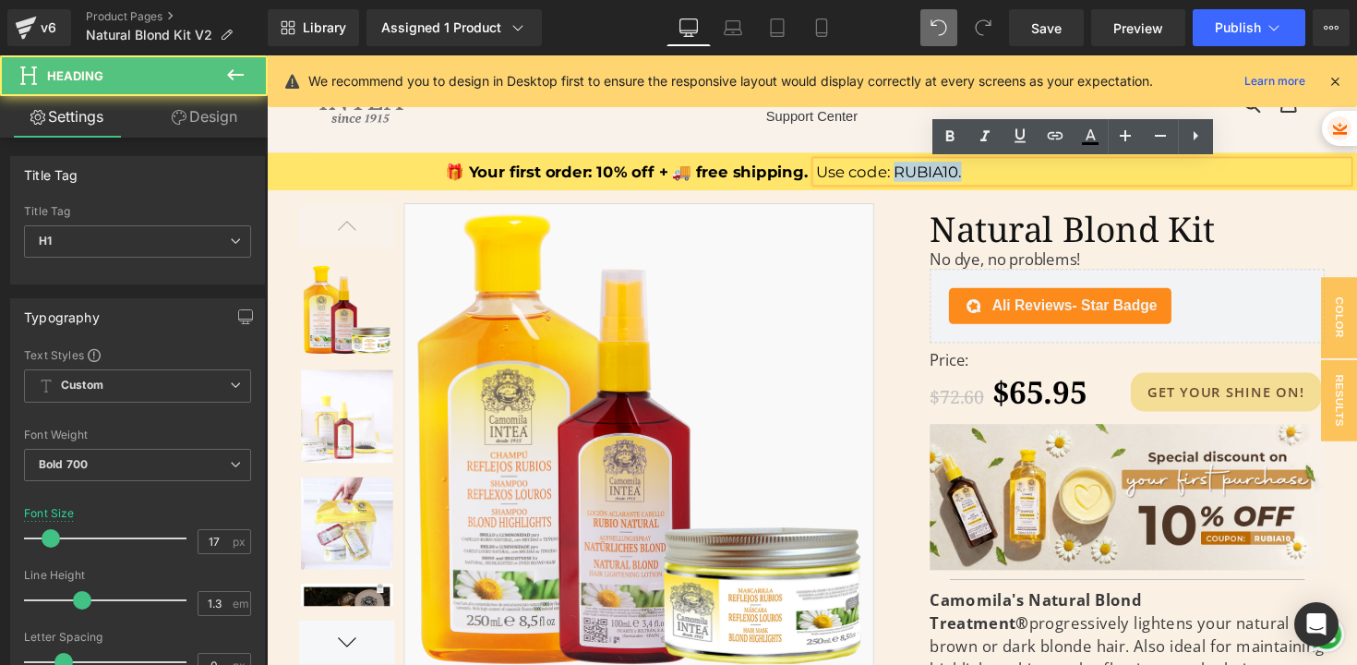
drag, startPoint x: 977, startPoint y: 174, endPoint x: 907, endPoint y: 175, distance: 70.2
click at [907, 175] on h1 "Use code: RUBIA10." at bounding box center [1102, 174] width 545 height 20
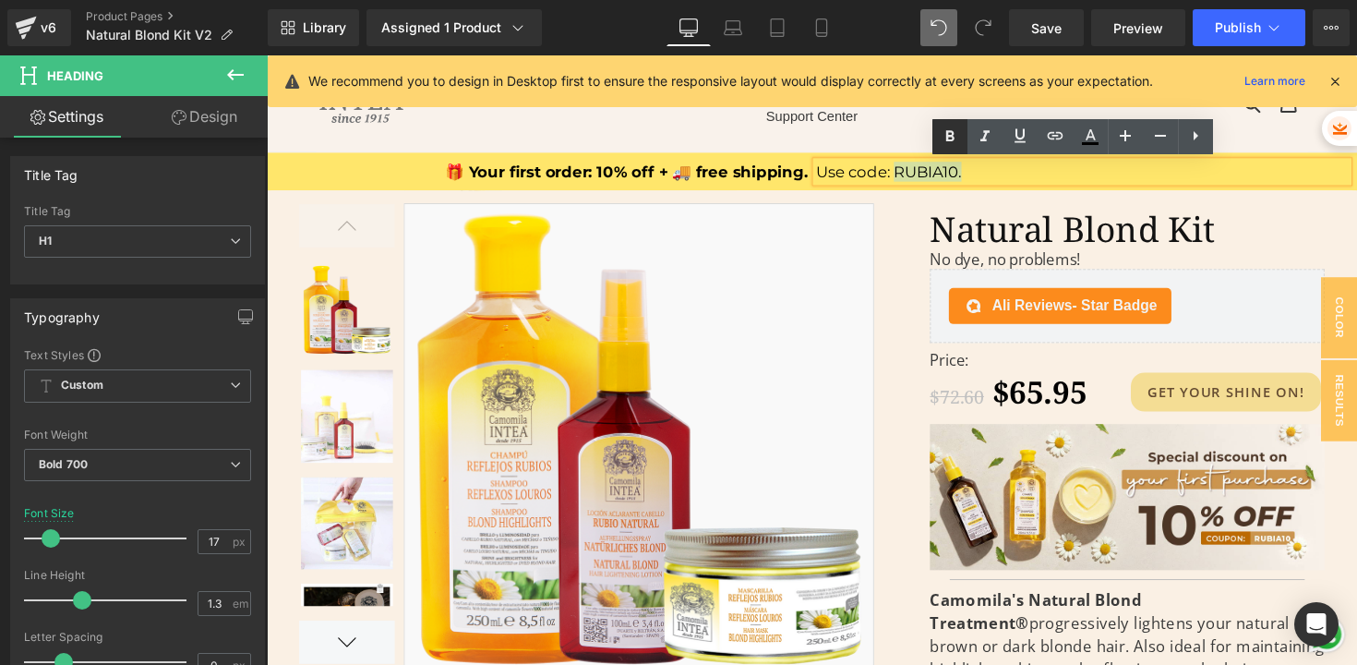
click at [946, 138] on icon at bounding box center [950, 135] width 8 height 11
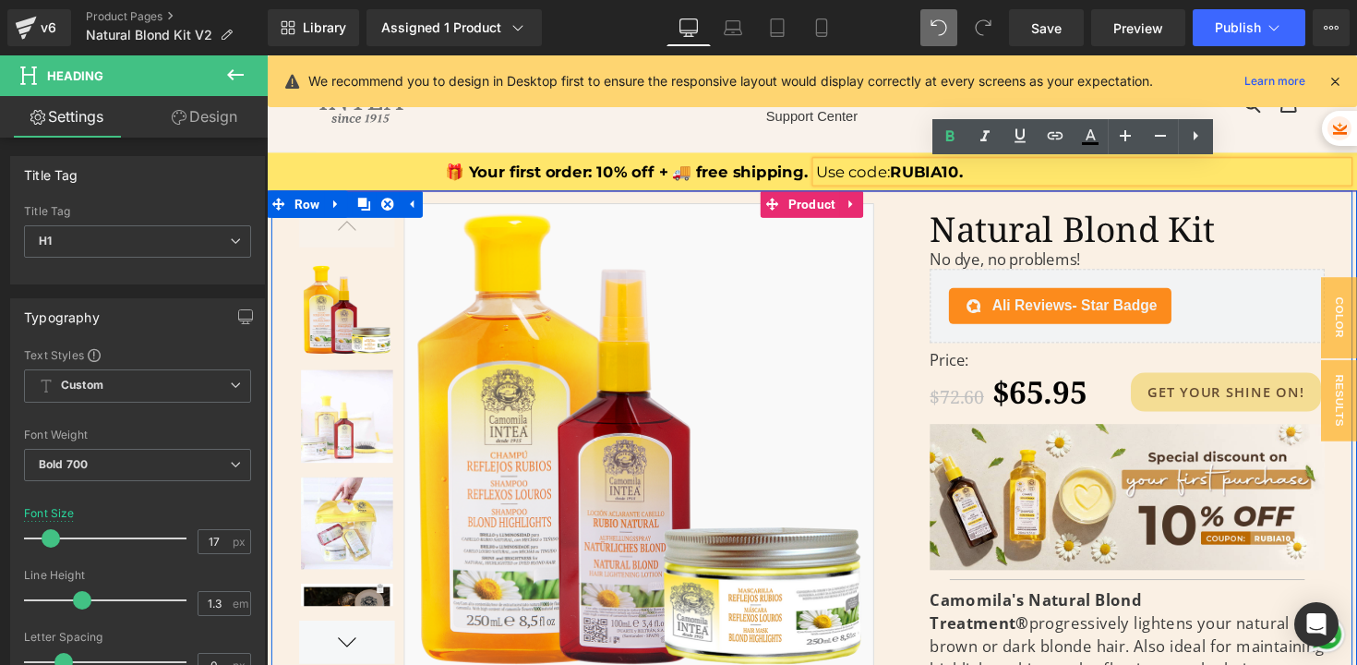
click at [950, 207] on div "Natural Blond Kit (P) Title No dye, no problems! Heading Ali Reviews - Star Bad…" at bounding box center [1149, 573] width 462 height 733
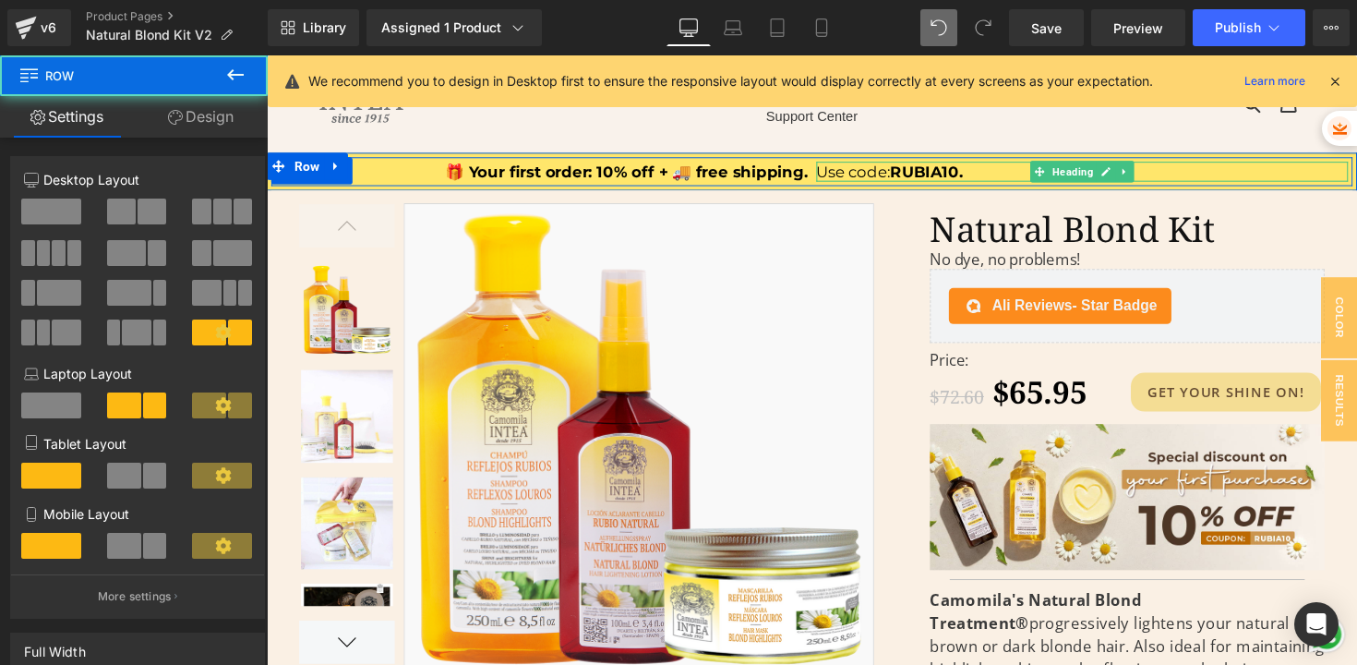
click at [1013, 173] on h1 "Use code: RUBIA10." at bounding box center [1102, 174] width 545 height 20
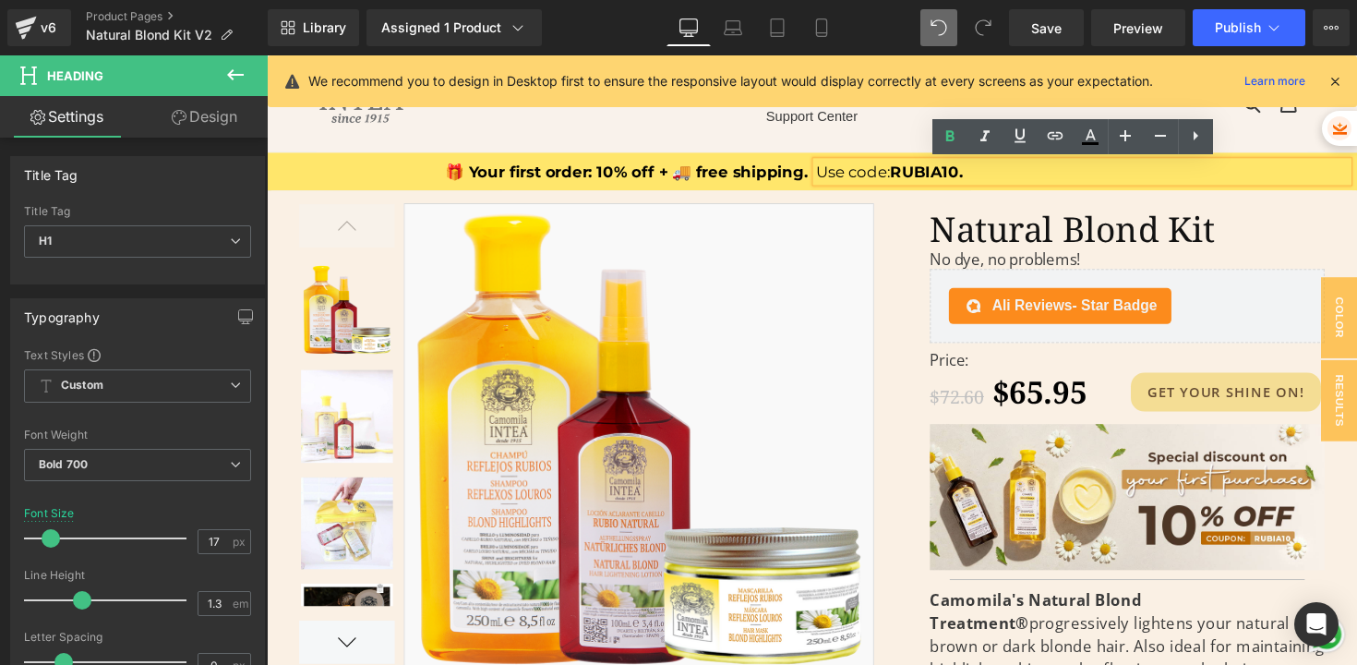
click at [832, 137] on nav "Blond Hair Natural Blond Lotion (Best Seller) Blond Highlights Lotion Shampoo B…" at bounding box center [826, 104] width 508 height 99
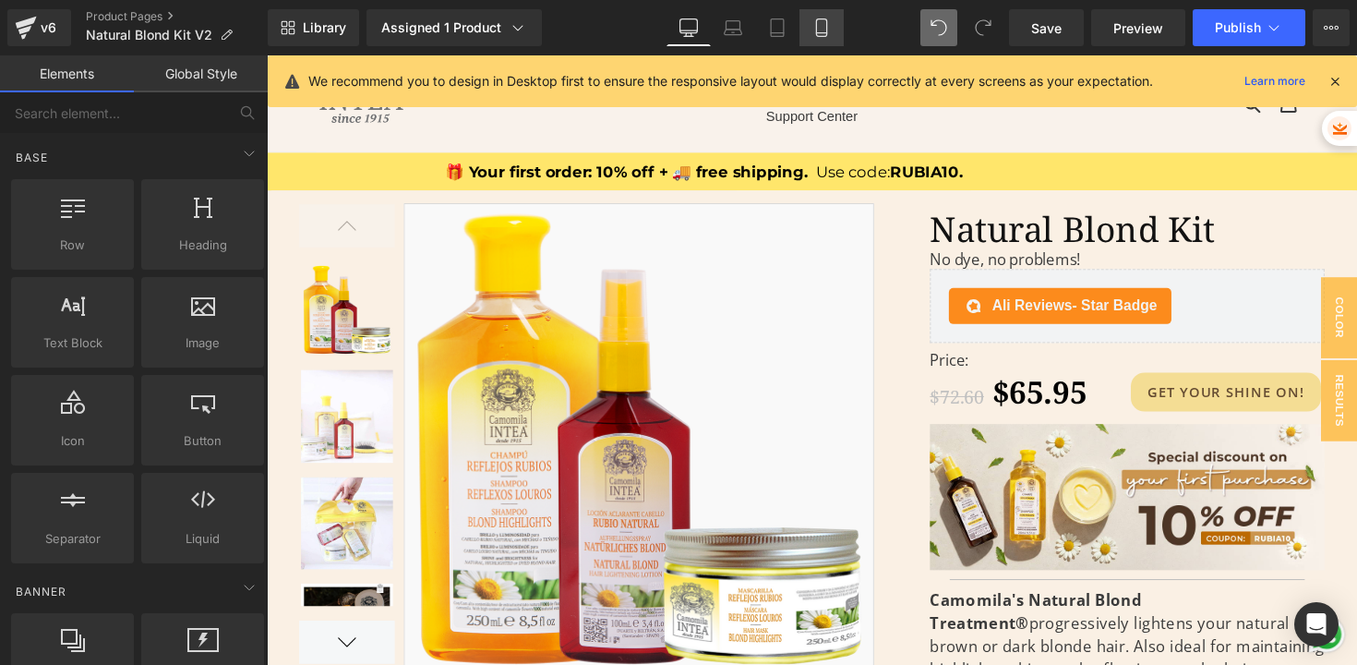
click at [814, 34] on icon at bounding box center [822, 27] width 18 height 18
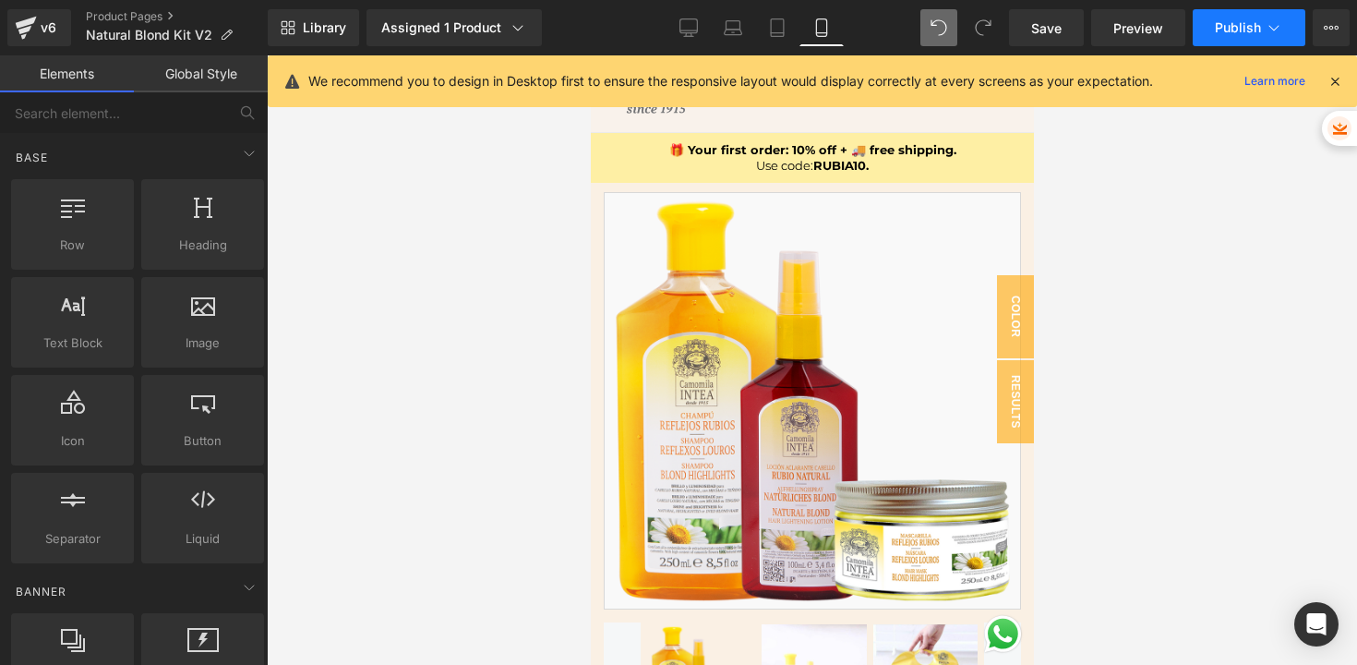
click at [1236, 21] on span "Publish" at bounding box center [1238, 27] width 46 height 15
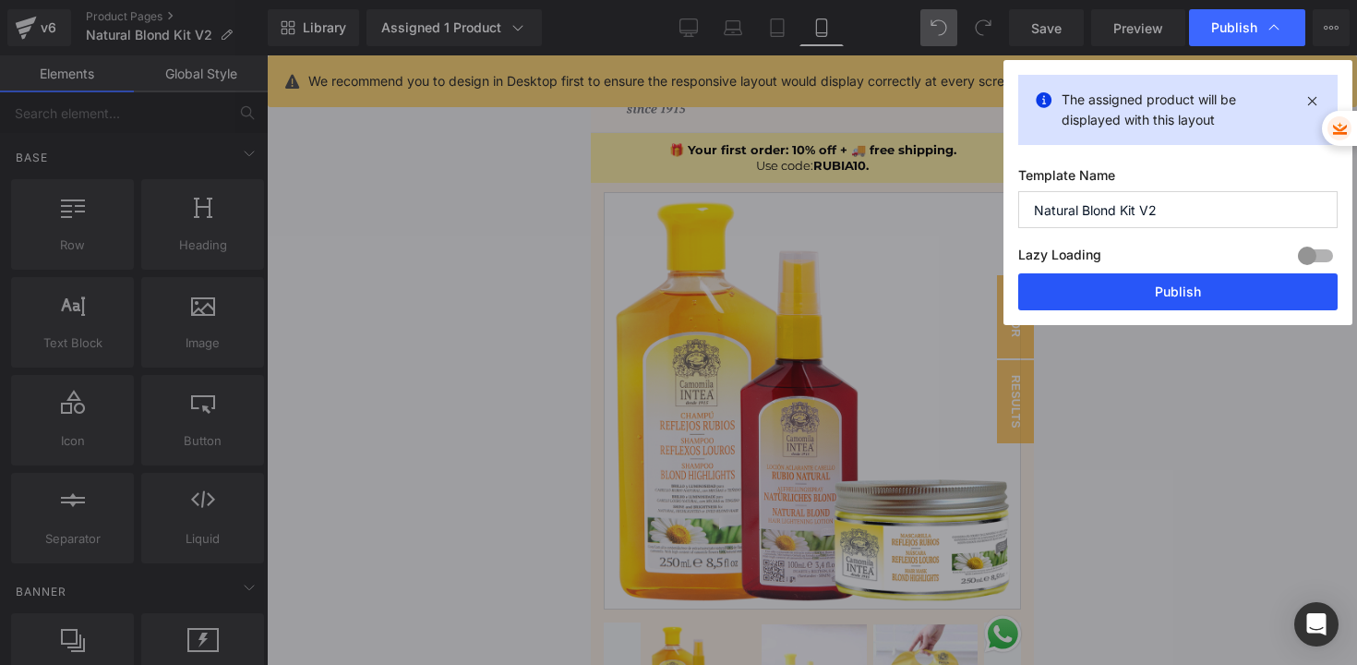
click at [1160, 287] on button "Publish" at bounding box center [1177, 291] width 319 height 37
